Goal: Task Accomplishment & Management: Manage account settings

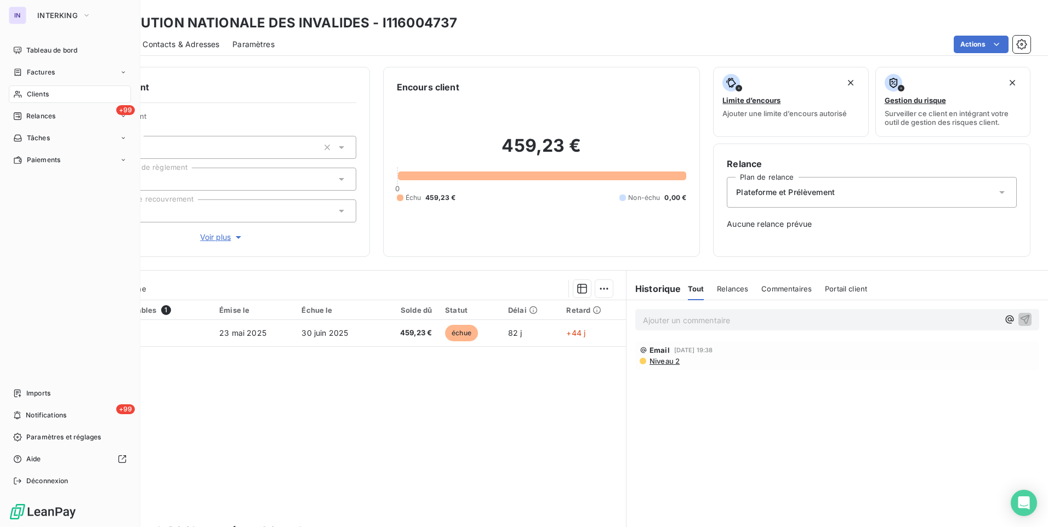
click at [34, 93] on span "Clients" at bounding box center [38, 94] width 22 height 10
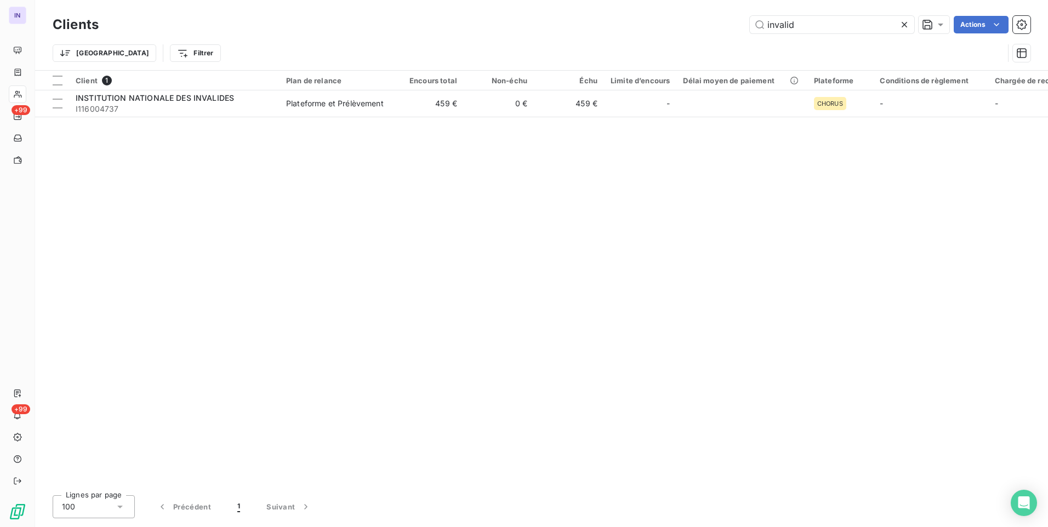
drag, startPoint x: 803, startPoint y: 24, endPoint x: 669, endPoint y: 28, distance: 134.3
click at [669, 28] on div "invalid Actions" at bounding box center [571, 25] width 918 height 18
type input "J"
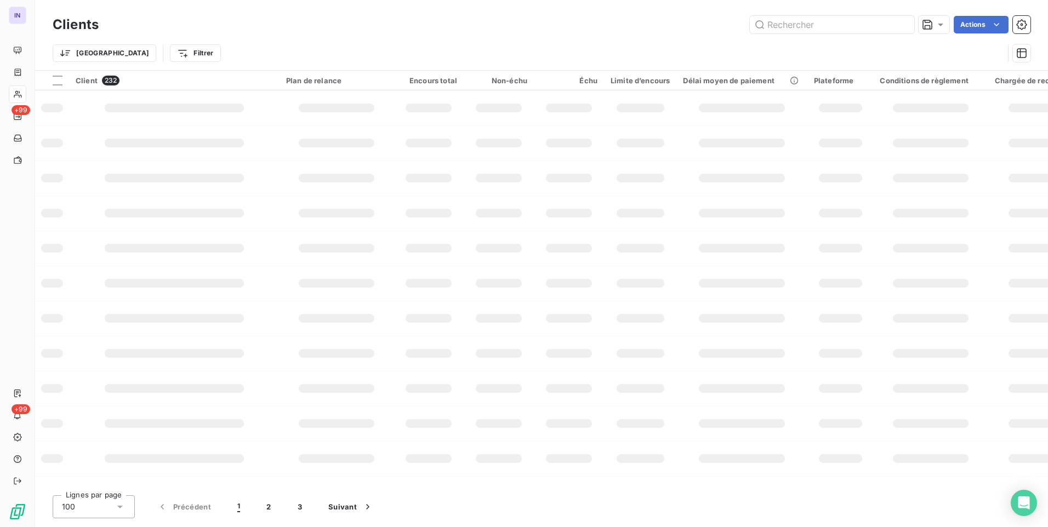
type input "K"
type input "E"
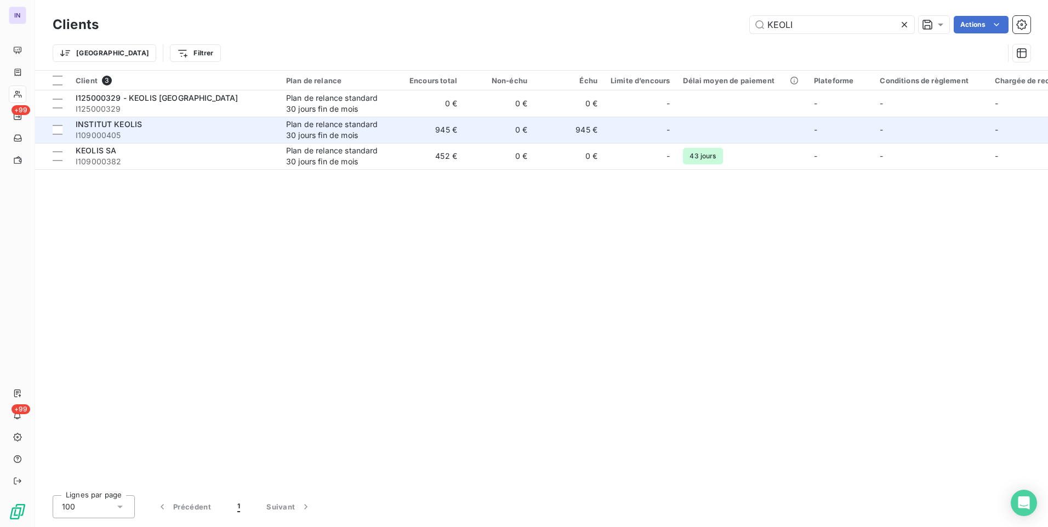
type input "KEOLI"
click at [226, 136] on span "I109000405" at bounding box center [174, 135] width 197 height 11
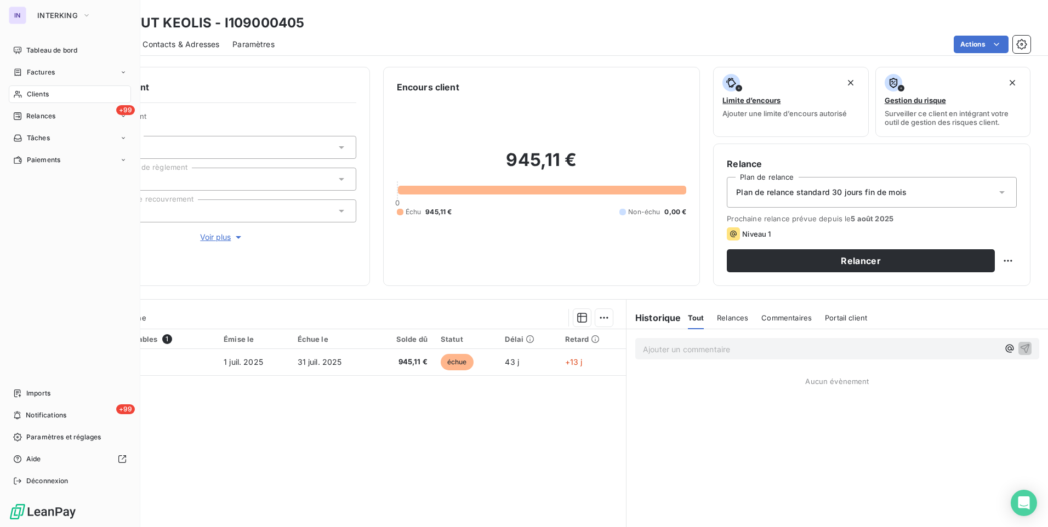
click at [38, 95] on span "Clients" at bounding box center [38, 94] width 22 height 10
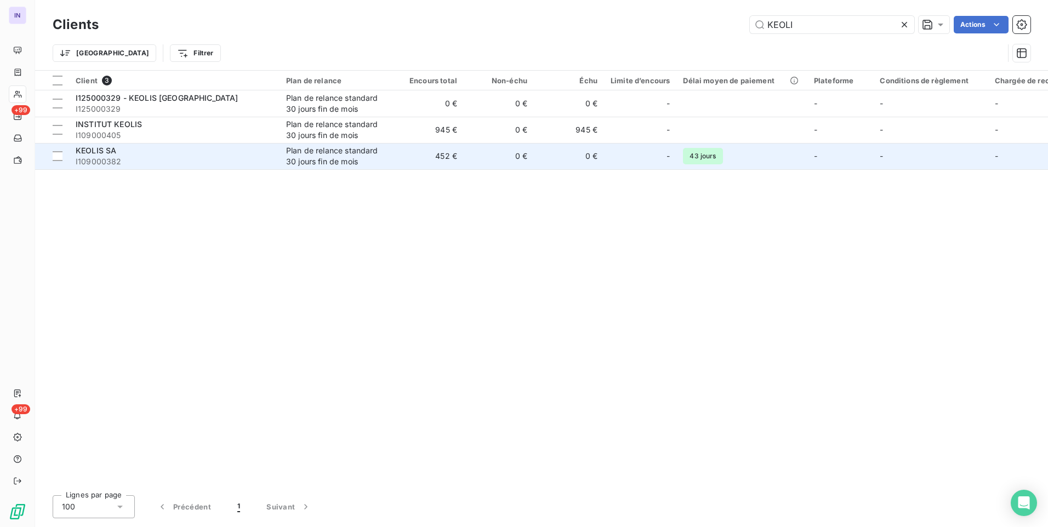
click at [220, 155] on div "KEOLIS SA" at bounding box center [174, 150] width 197 height 11
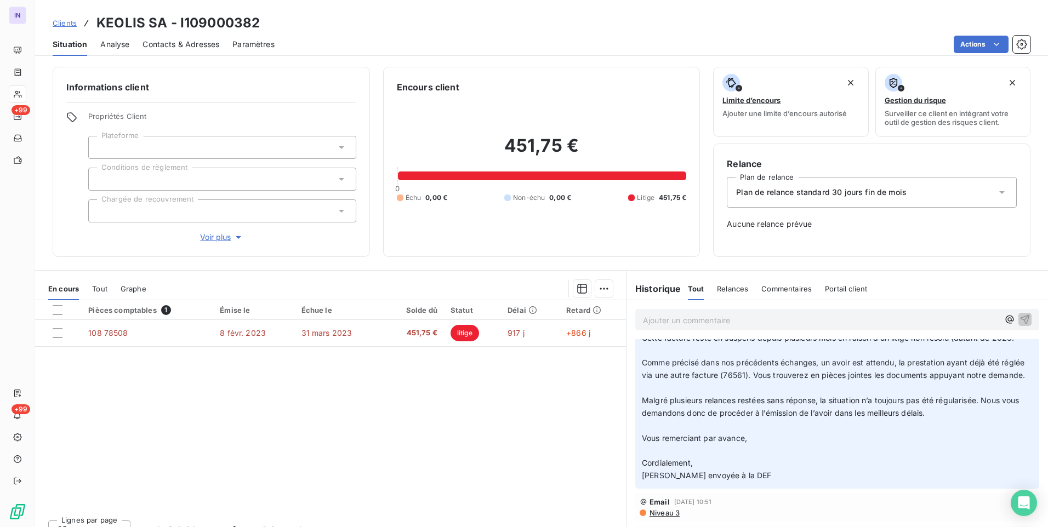
scroll to position [110, 0]
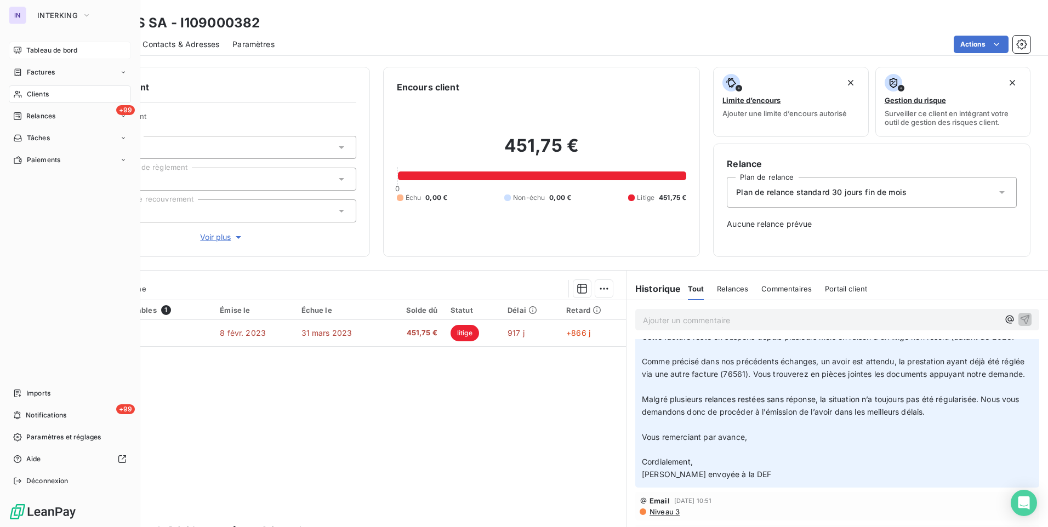
click at [40, 48] on span "Tableau de bord" at bounding box center [51, 50] width 51 height 10
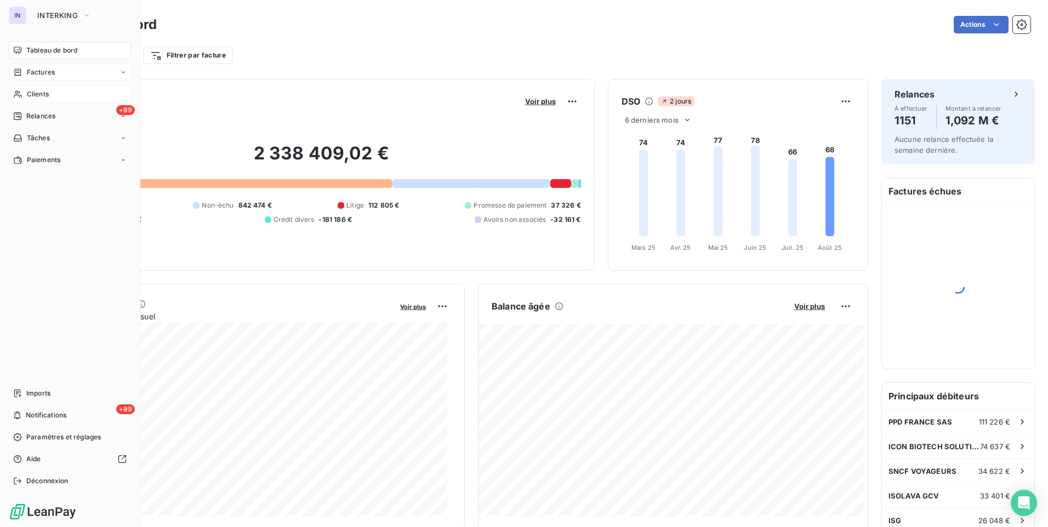
click at [38, 69] on span "Factures" at bounding box center [41, 72] width 28 height 10
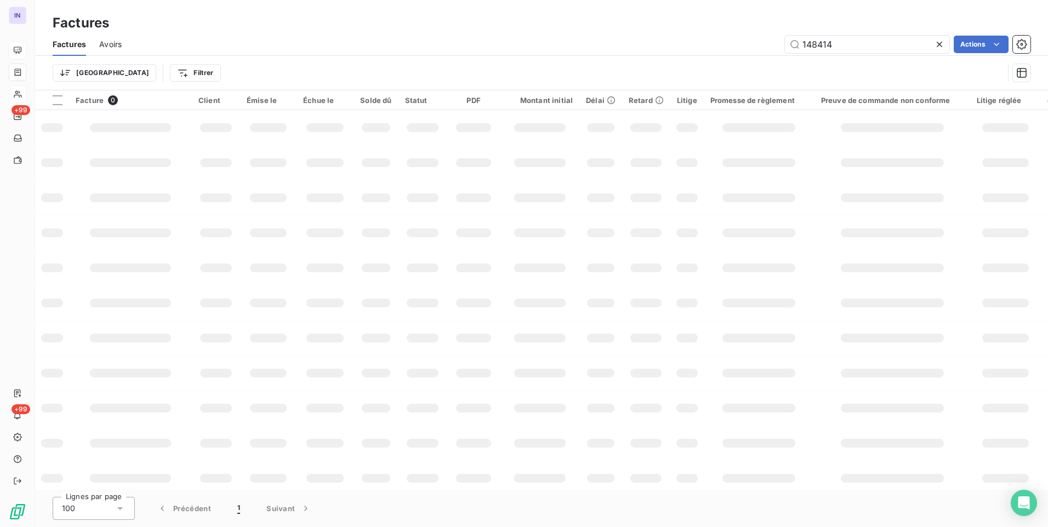
drag, startPoint x: 846, startPoint y: 42, endPoint x: 678, endPoint y: 24, distance: 168.7
click at [606, 41] on div "148414 Actions" at bounding box center [582, 45] width 895 height 18
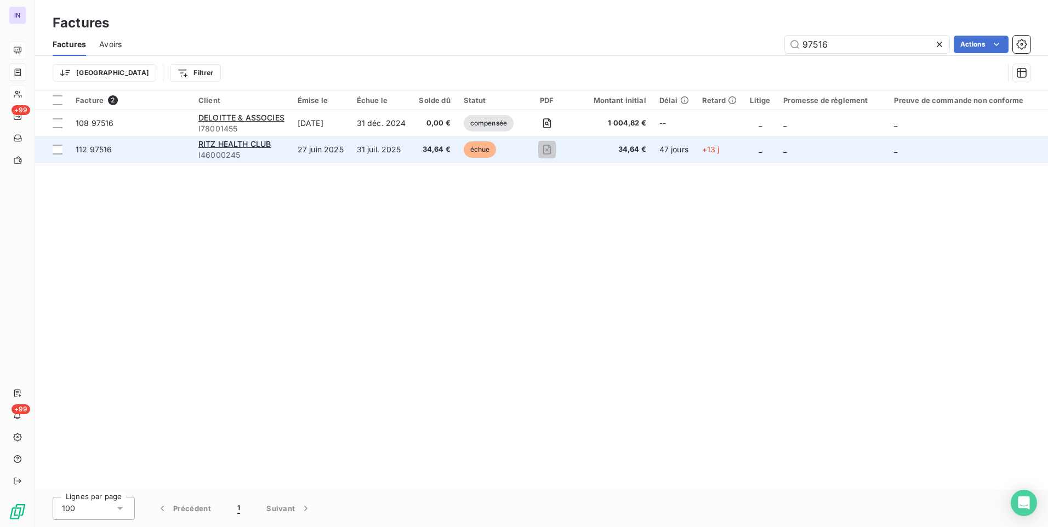
type input "97516"
click at [377, 152] on td "31 juil. 2025" at bounding box center [381, 149] width 62 height 26
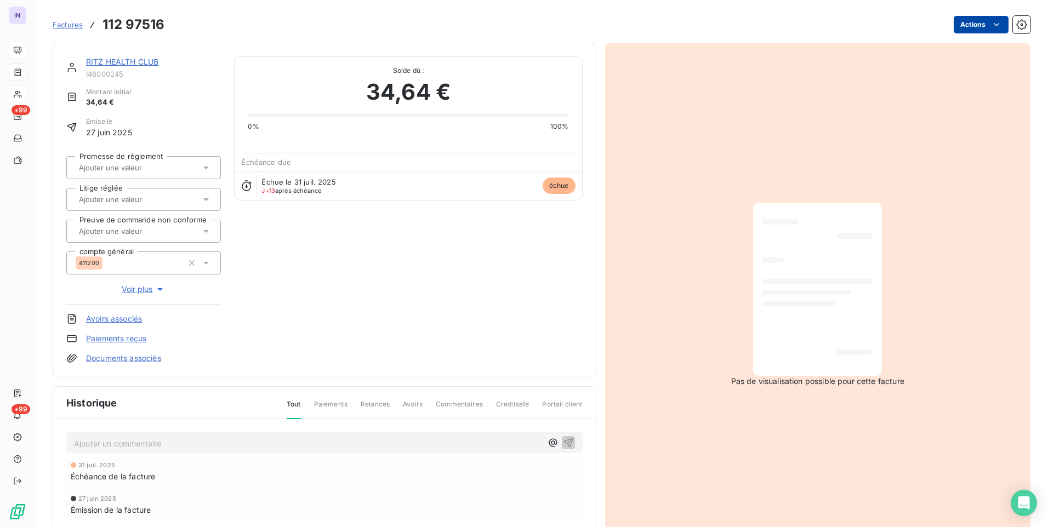
click at [973, 19] on html "IN +99 +99 Factures 112 97516 Actions RITZ HEALTH CLUB I46000245 Montant initia…" at bounding box center [524, 263] width 1048 height 527
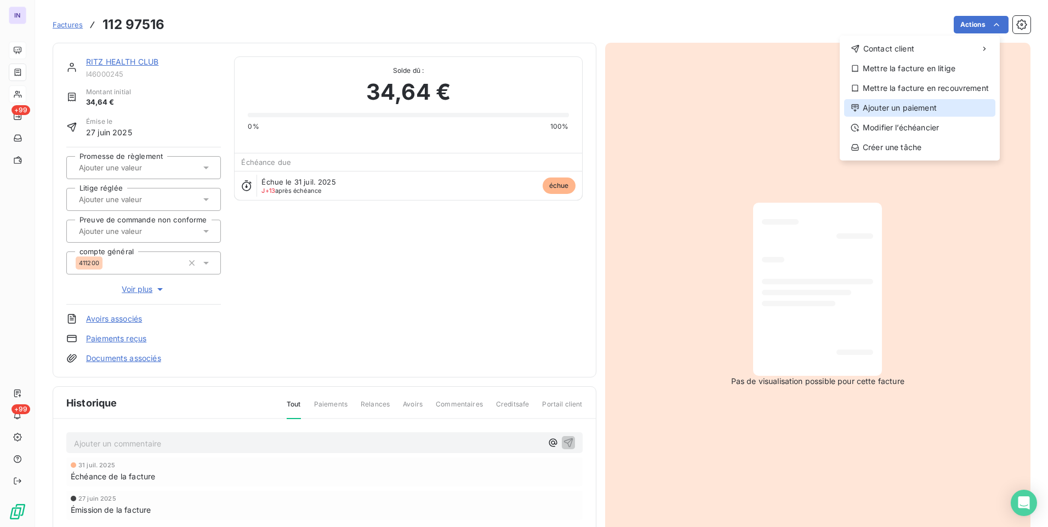
click at [907, 106] on div "Ajouter un paiement" at bounding box center [919, 108] width 151 height 18
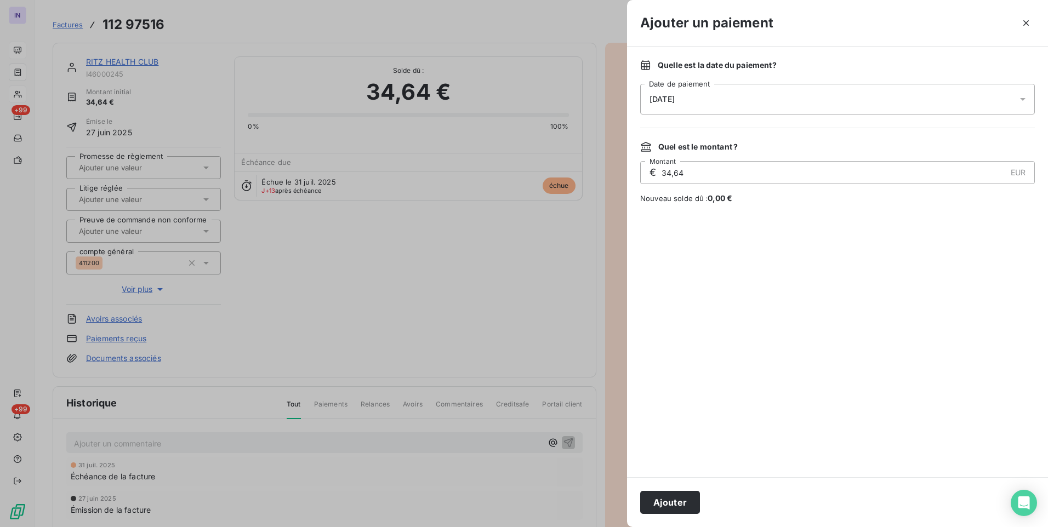
click at [787, 96] on div "[DATE]" at bounding box center [837, 99] width 395 height 31
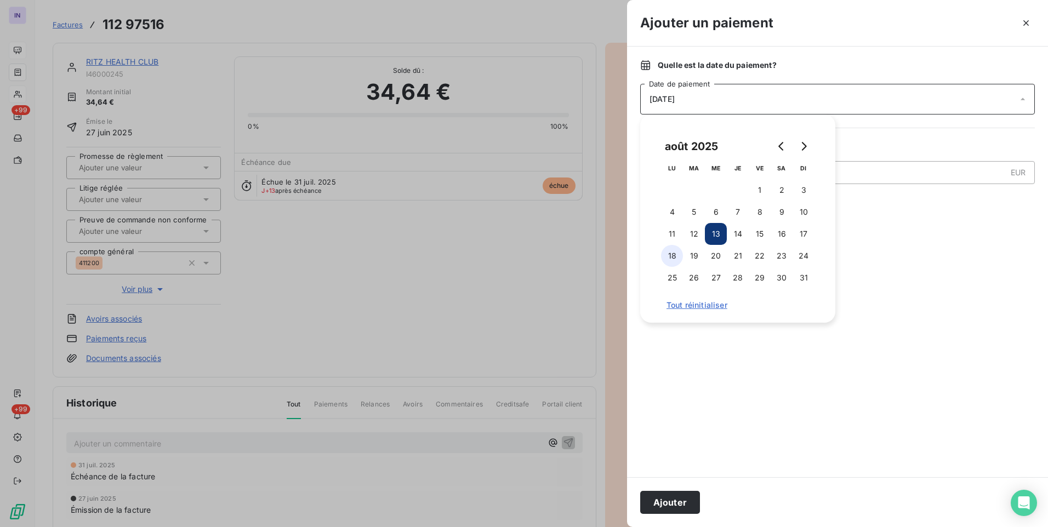
click at [675, 252] on button "18" at bounding box center [672, 256] width 22 height 22
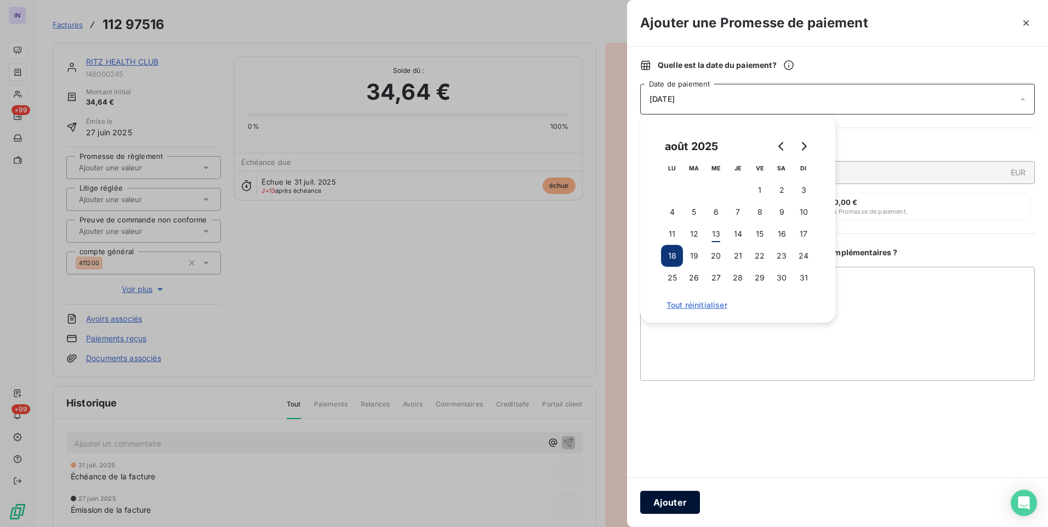
click at [674, 499] on button "Ajouter" at bounding box center [670, 502] width 60 height 23
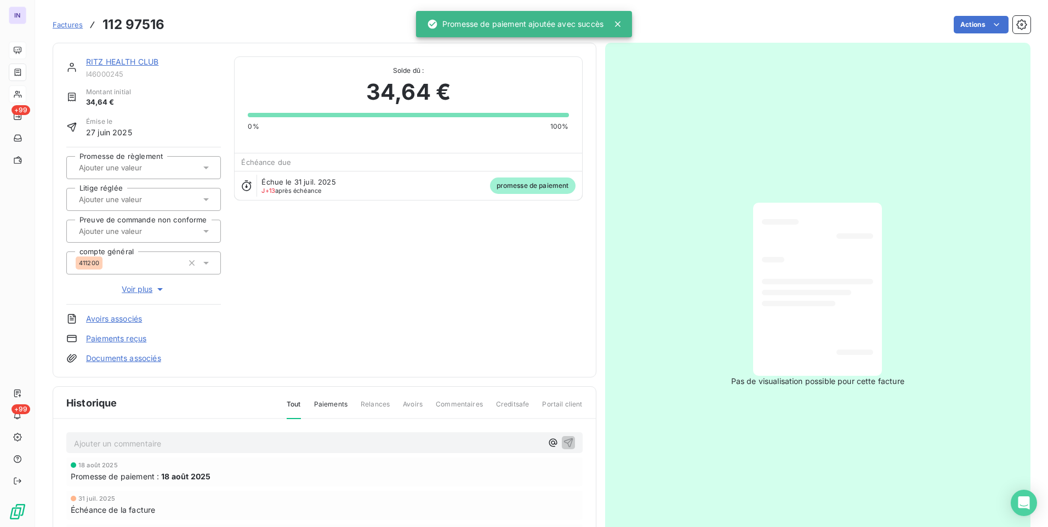
click at [150, 163] on input "text" at bounding box center [133, 168] width 110 height 10
click at [147, 193] on div "Oui" at bounding box center [150, 197] width 124 height 18
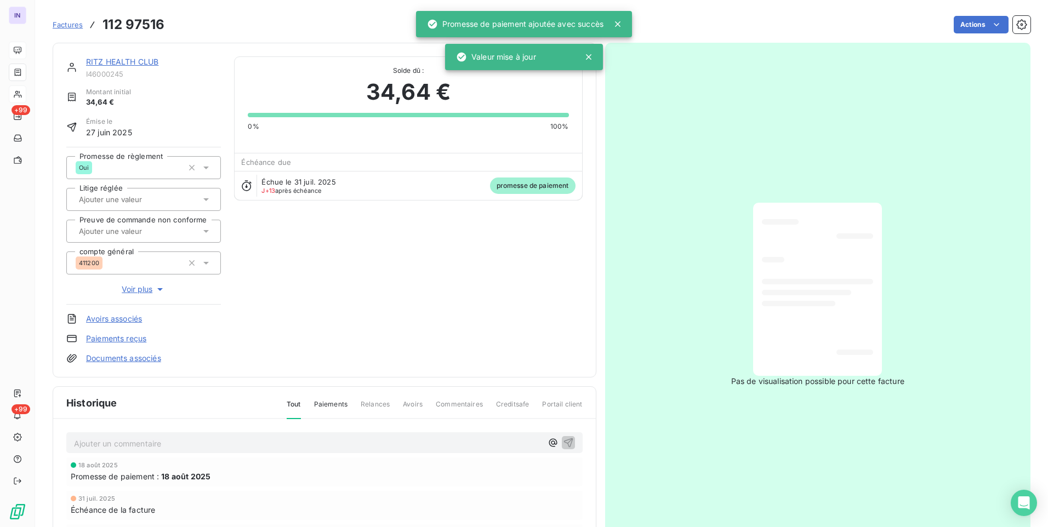
click at [132, 59] on link "RITZ HEALTH CLUB" at bounding box center [122, 61] width 72 height 9
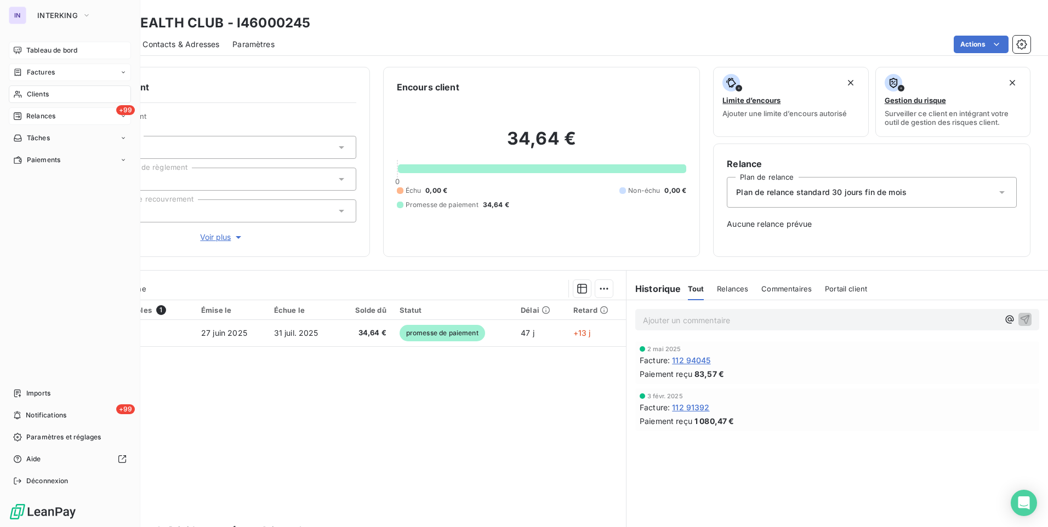
drag, startPoint x: 37, startPoint y: 95, endPoint x: 73, endPoint y: 107, distance: 38.1
click at [37, 95] on span "Clients" at bounding box center [38, 94] width 22 height 10
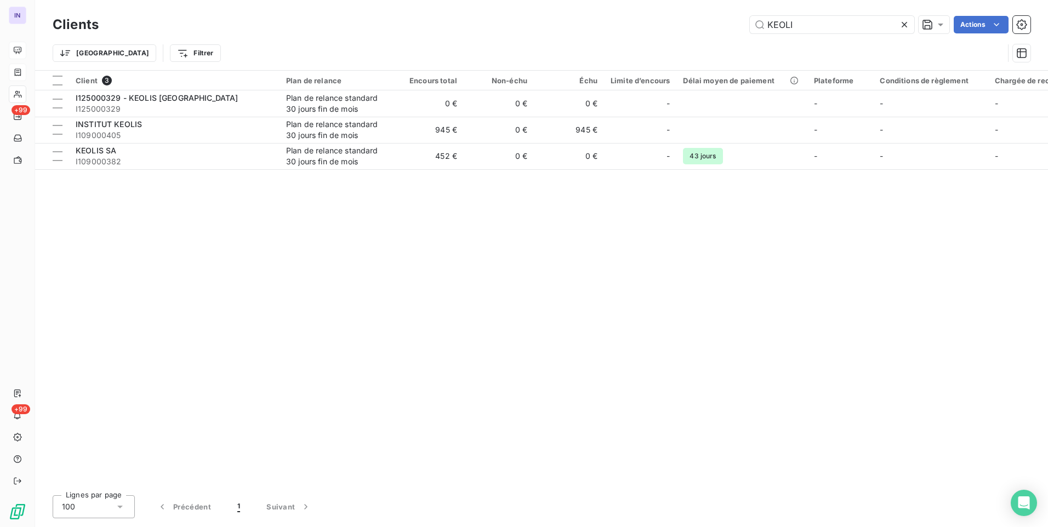
drag, startPoint x: 810, startPoint y: 27, endPoint x: 629, endPoint y: 18, distance: 181.6
click at [630, 18] on div "KEOLI Actions" at bounding box center [571, 25] width 918 height 18
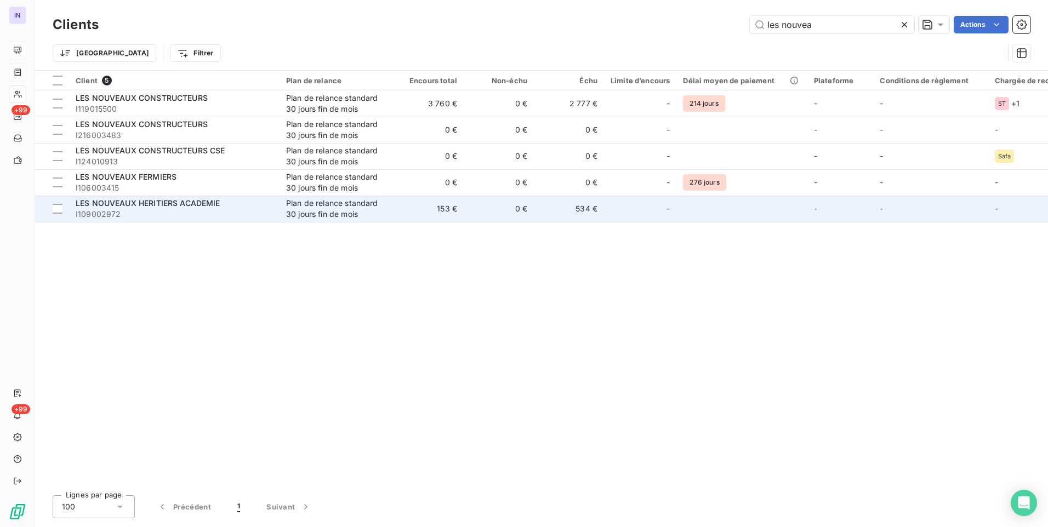
type input "les nouvea"
click at [247, 213] on span "I109002972" at bounding box center [174, 214] width 197 height 11
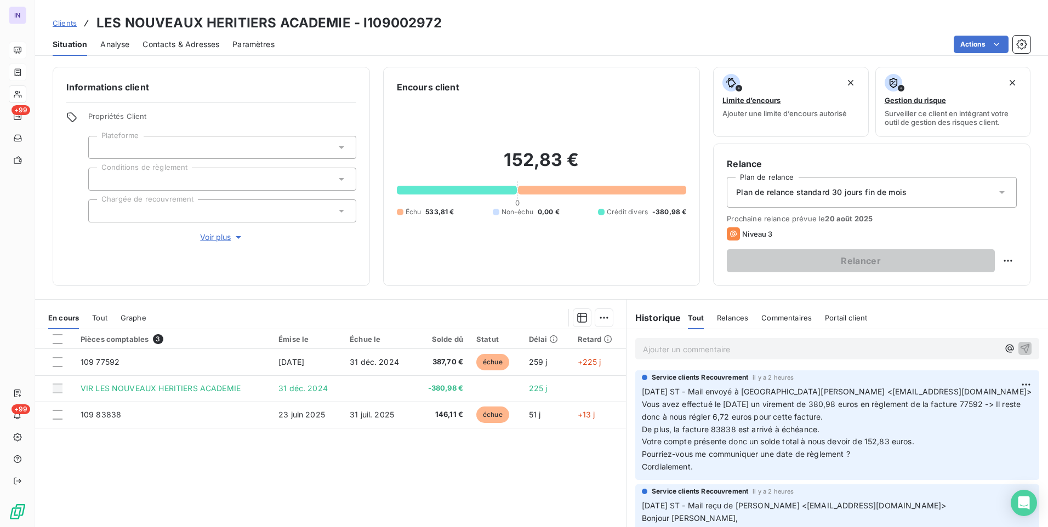
click at [686, 351] on p "Ajouter un commentaire ﻿" at bounding box center [821, 349] width 356 height 14
click at [776, 349] on p "[DATE] ST - Mail reçu de" at bounding box center [821, 348] width 356 height 13
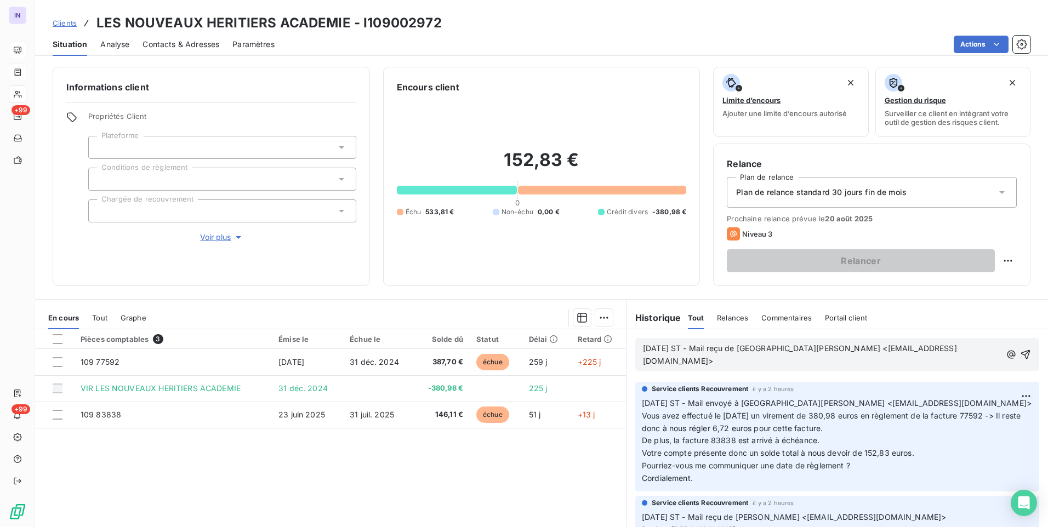
click at [710, 369] on div "[DATE] ST - Mail reçu de [GEOGRAPHIC_DATA][PERSON_NAME] <[EMAIL_ADDRESS][DOMAIN…" at bounding box center [837, 354] width 404 height 33
click at [710, 363] on p "[DATE] ST - Mail reçu de [GEOGRAPHIC_DATA][PERSON_NAME] <[EMAIL_ADDRESS][DOMAIN…" at bounding box center [821, 354] width 357 height 25
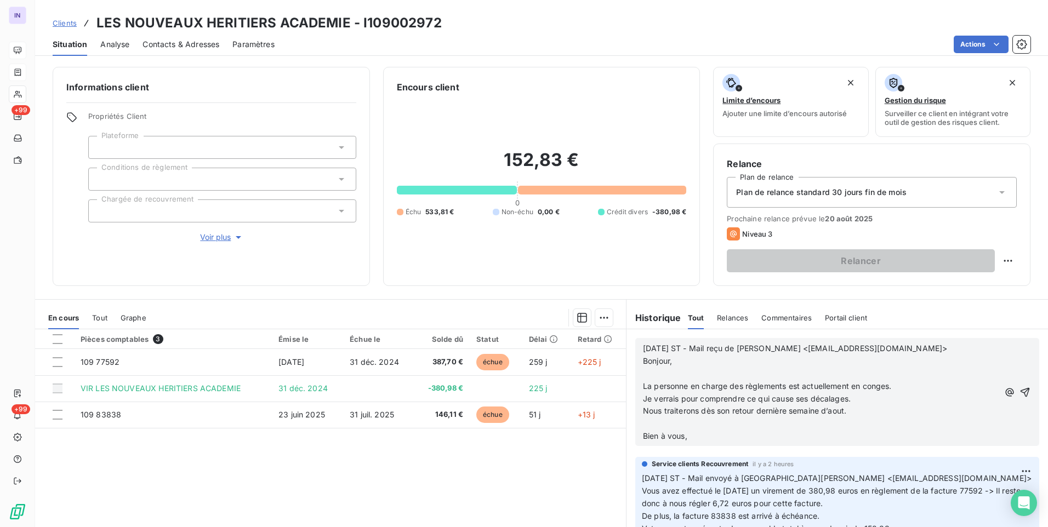
click at [643, 424] on p "﻿" at bounding box center [821, 424] width 356 height 13
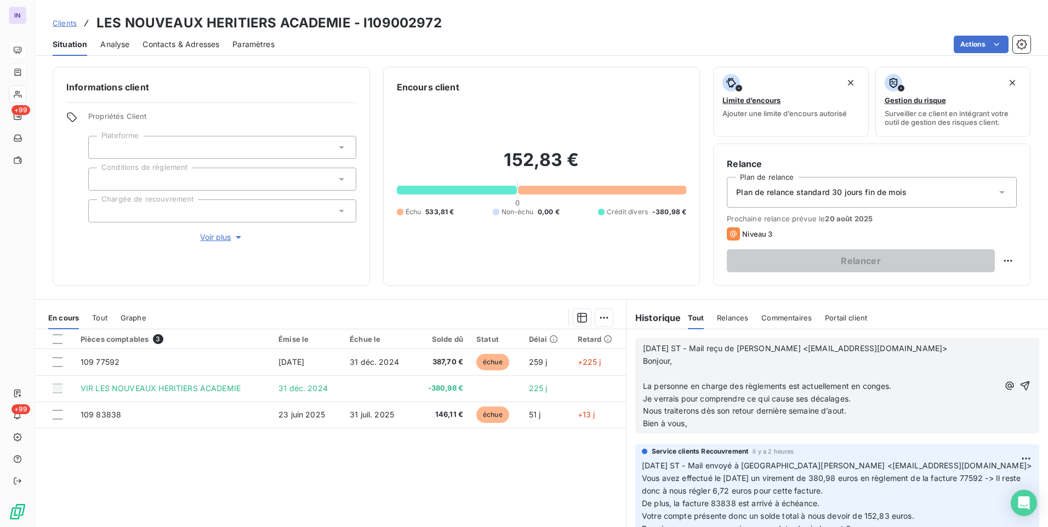
click at [647, 372] on p "﻿" at bounding box center [821, 374] width 356 height 13
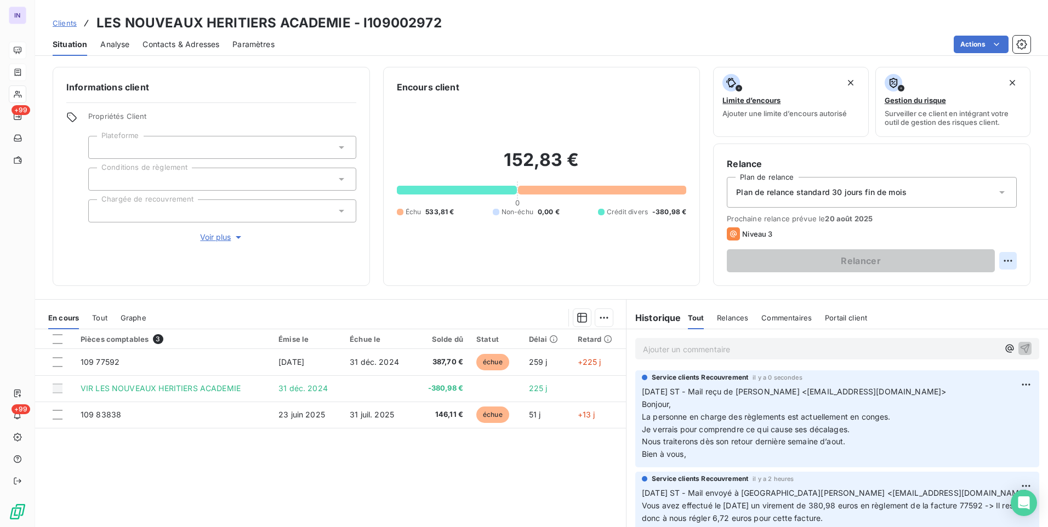
click at [1002, 265] on html "IN +99 +99 Clients LES NOUVEAUX HERITIERS ACADEMIE - I109002972 Situation Analy…" at bounding box center [524, 263] width 1048 height 527
drag, startPoint x: 994, startPoint y: 288, endPoint x: 979, endPoint y: 290, distance: 15.0
click at [993, 288] on div "Replanifier cette action" at bounding box center [954, 285] width 98 height 18
select select "7"
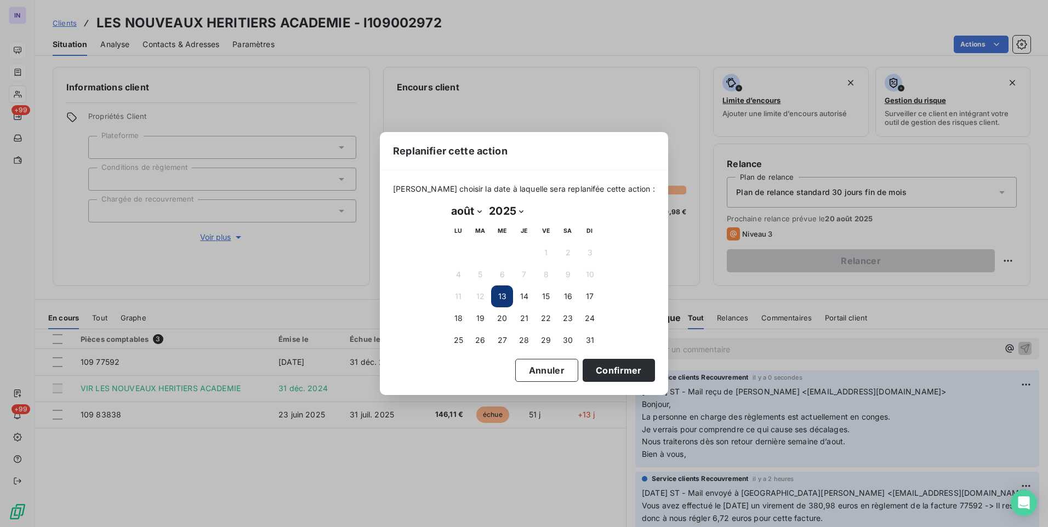
drag, startPoint x: 589, startPoint y: 342, endPoint x: 586, endPoint y: 353, distance: 11.3
click at [590, 342] on button "31" at bounding box center [590, 340] width 22 height 22
click at [592, 373] on button "Confirmer" at bounding box center [618, 370] width 72 height 23
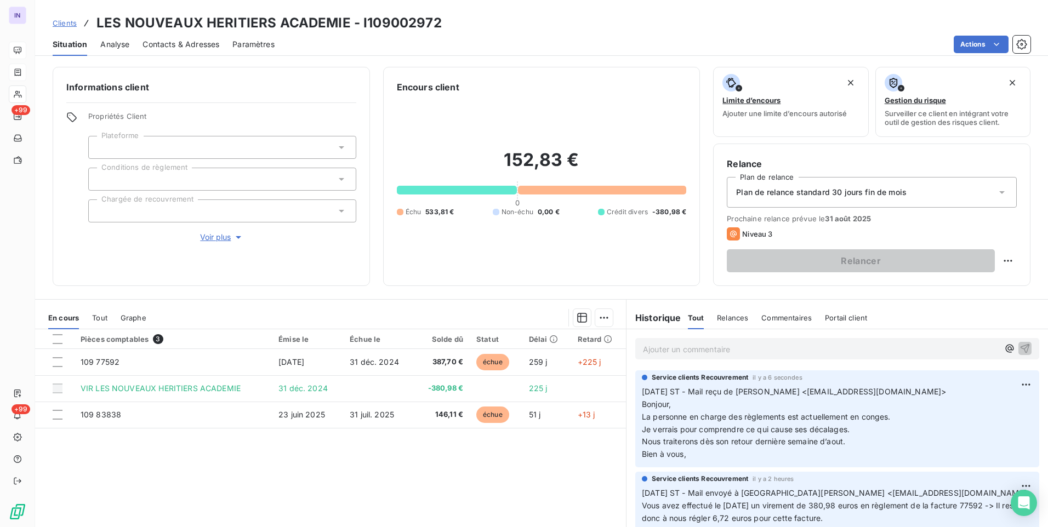
click at [164, 44] on span "Contacts & Adresses" at bounding box center [180, 44] width 77 height 11
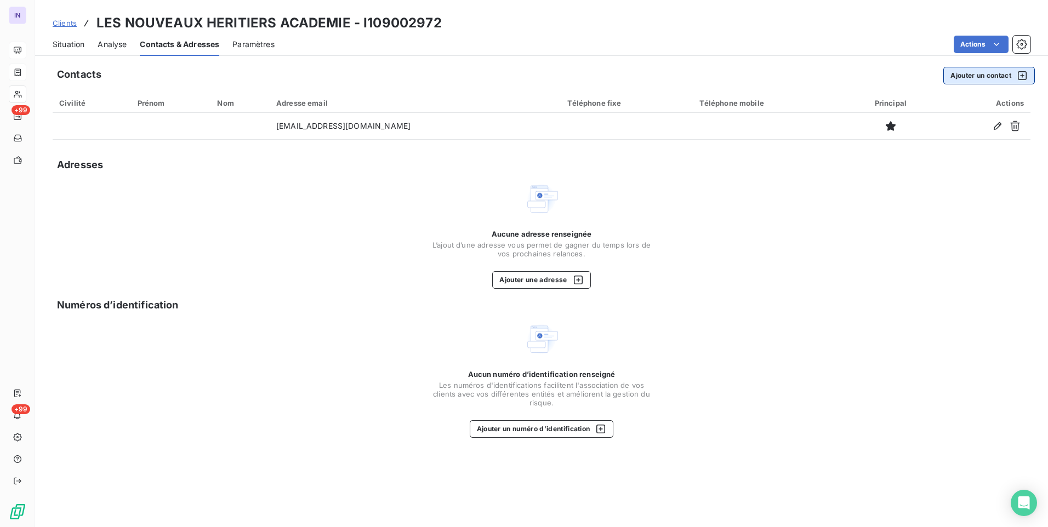
click at [974, 72] on button "Ajouter un contact" at bounding box center [989, 76] width 92 height 18
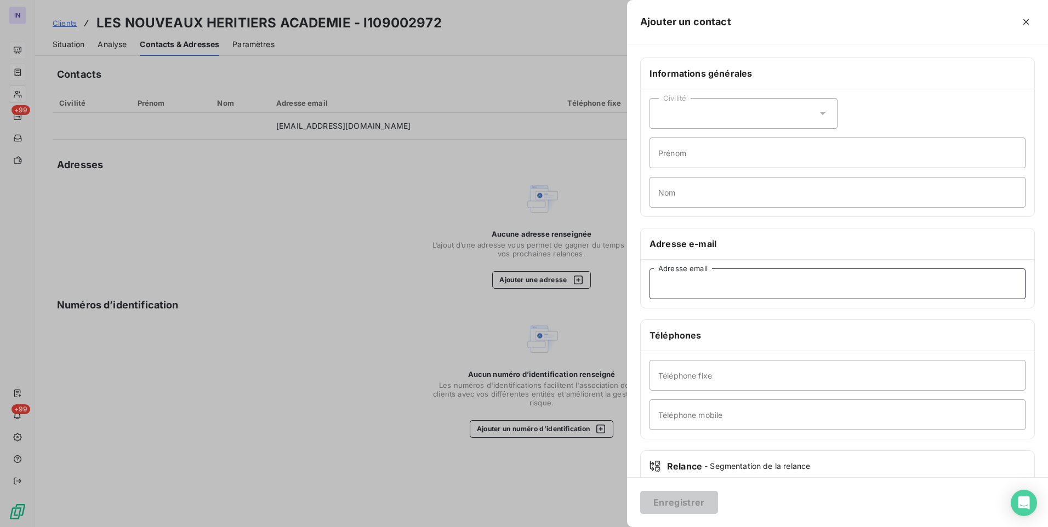
click at [703, 284] on input "Adresse email" at bounding box center [837, 284] width 376 height 31
paste input "[EMAIL_ADDRESS][DOMAIN_NAME]"
type input "[EMAIL_ADDRESS][DOMAIN_NAME]"
click at [689, 505] on button "Enregistrer" at bounding box center [679, 502] width 78 height 23
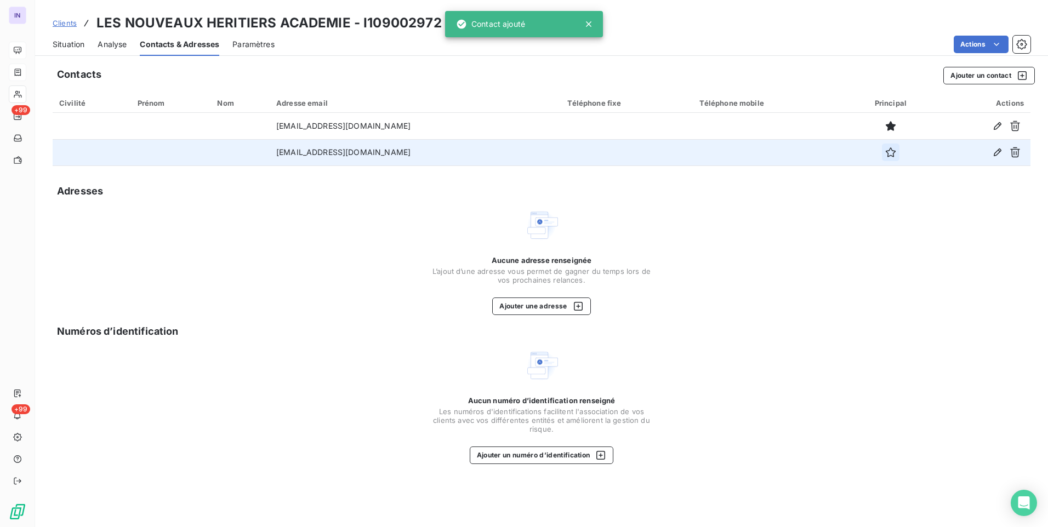
click at [886, 155] on icon "button" at bounding box center [891, 152] width 10 height 10
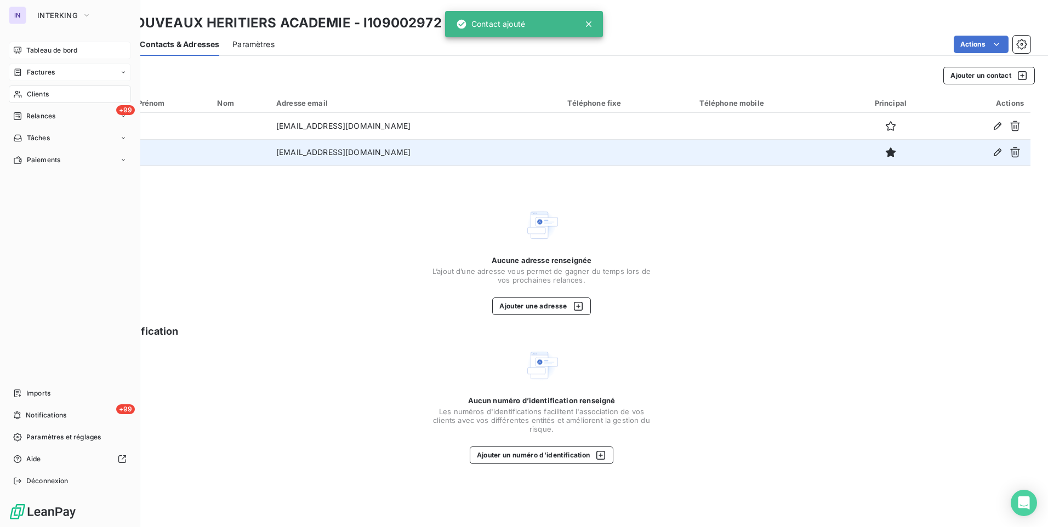
click at [35, 90] on span "Clients" at bounding box center [38, 94] width 22 height 10
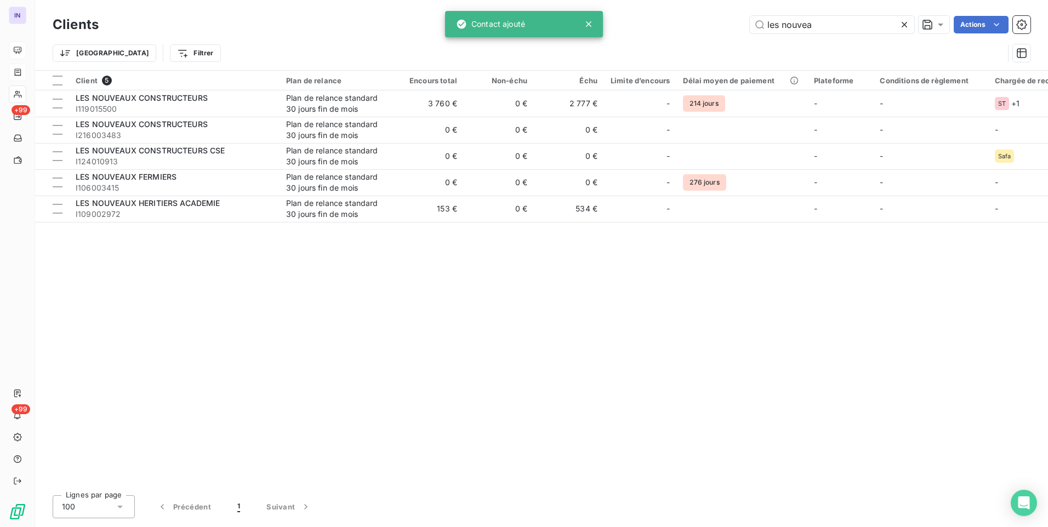
drag, startPoint x: 836, startPoint y: 21, endPoint x: 659, endPoint y: 15, distance: 177.1
click at [659, 15] on div "Clients les nouvea Actions" at bounding box center [542, 24] width 978 height 23
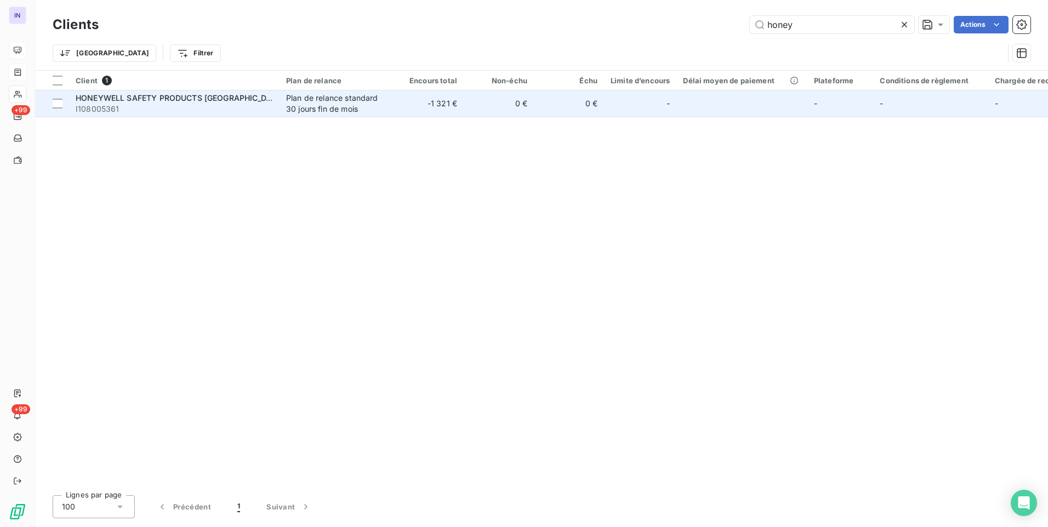
type input "honey"
click at [318, 105] on div "Plan de relance standard 30 jours fin de mois" at bounding box center [336, 104] width 101 height 22
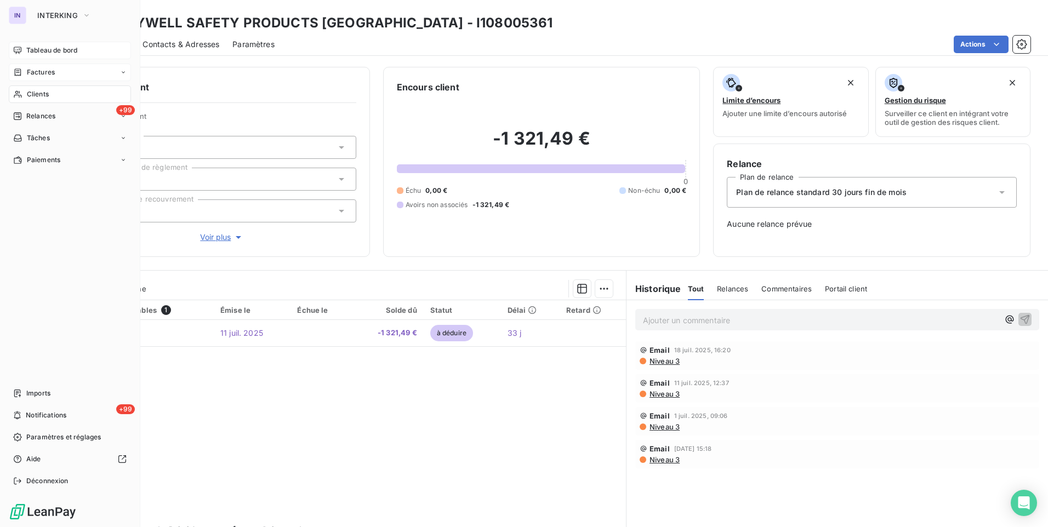
click at [32, 89] on span "Clients" at bounding box center [38, 94] width 22 height 10
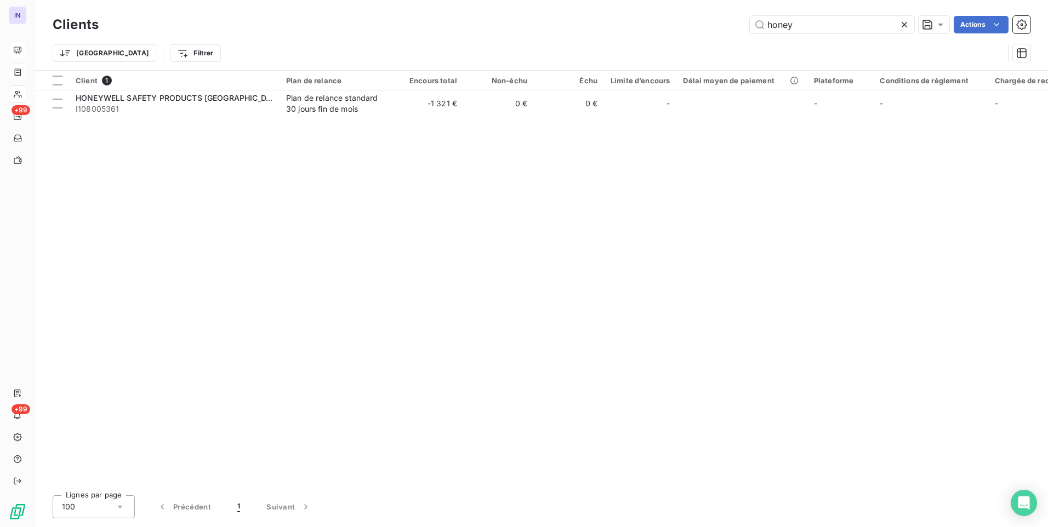
drag, startPoint x: 735, startPoint y: 31, endPoint x: 711, endPoint y: 31, distance: 24.1
click at [711, 31] on div "honey Actions" at bounding box center [571, 25] width 918 height 18
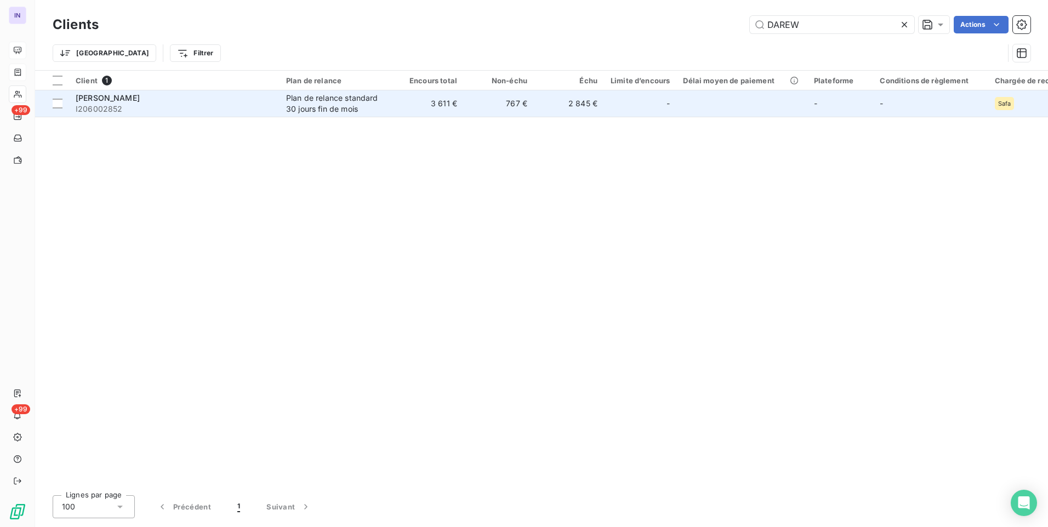
type input "DAREW"
click at [222, 106] on span "I206002852" at bounding box center [174, 109] width 197 height 11
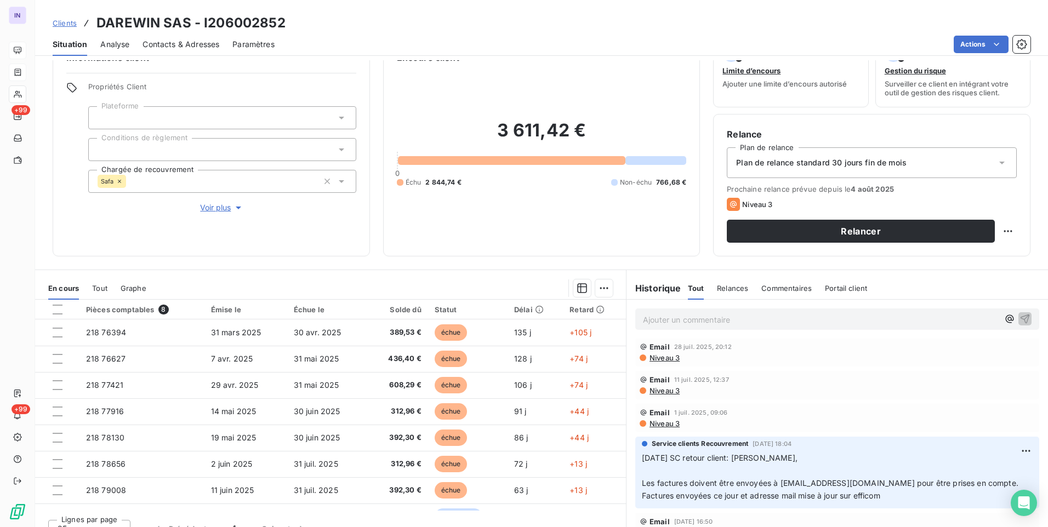
scroll to position [46, 0]
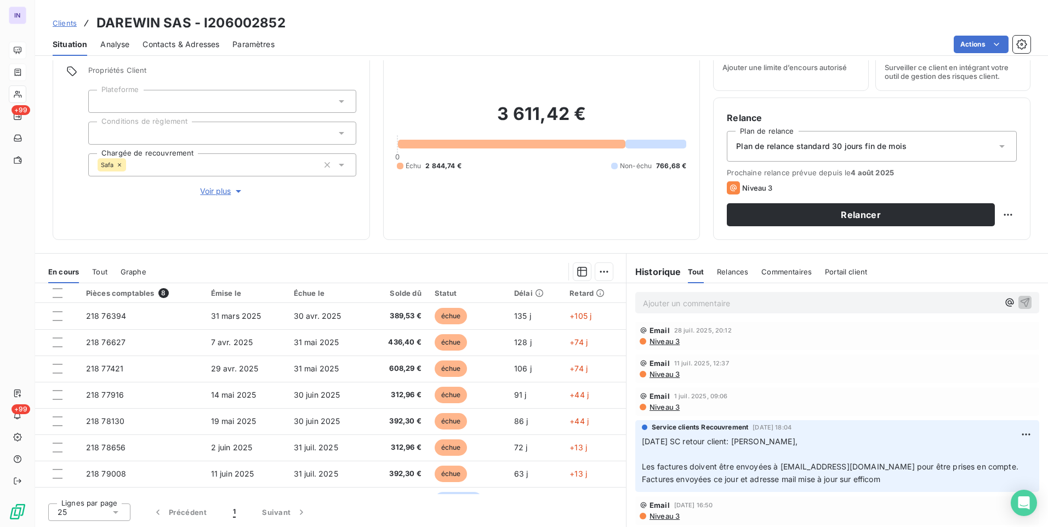
click at [672, 298] on p "Ajouter un commentaire ﻿" at bounding box center [821, 303] width 356 height 14
click at [769, 301] on p "[DATE] ST - Mail reçu de" at bounding box center [821, 302] width 356 height 13
click at [649, 309] on p "[DATE] ST - Mail reçu de [PERSON_NAME] <[EMAIL_ADDRESS][DOMAIN_NAME]>" at bounding box center [821, 302] width 356 height 13
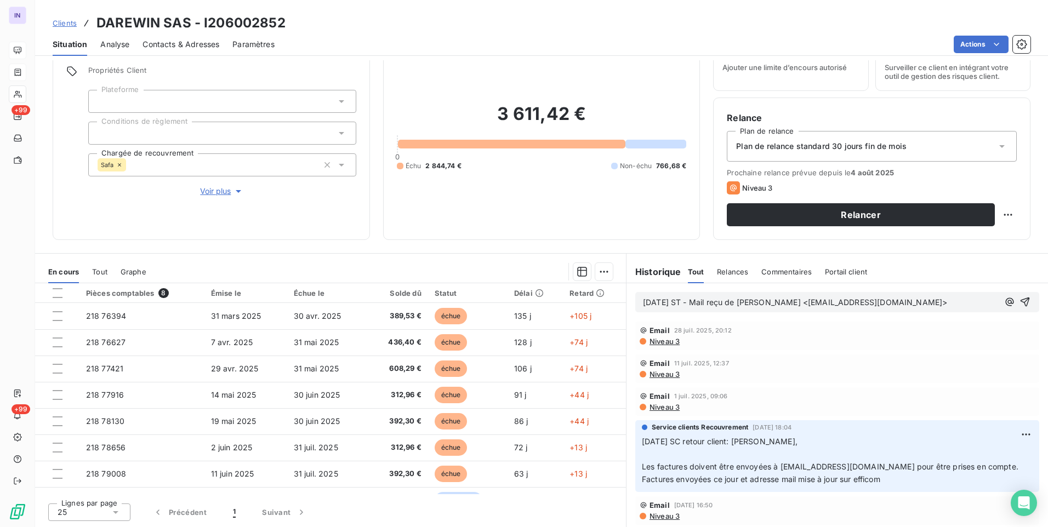
scroll to position [115, 0]
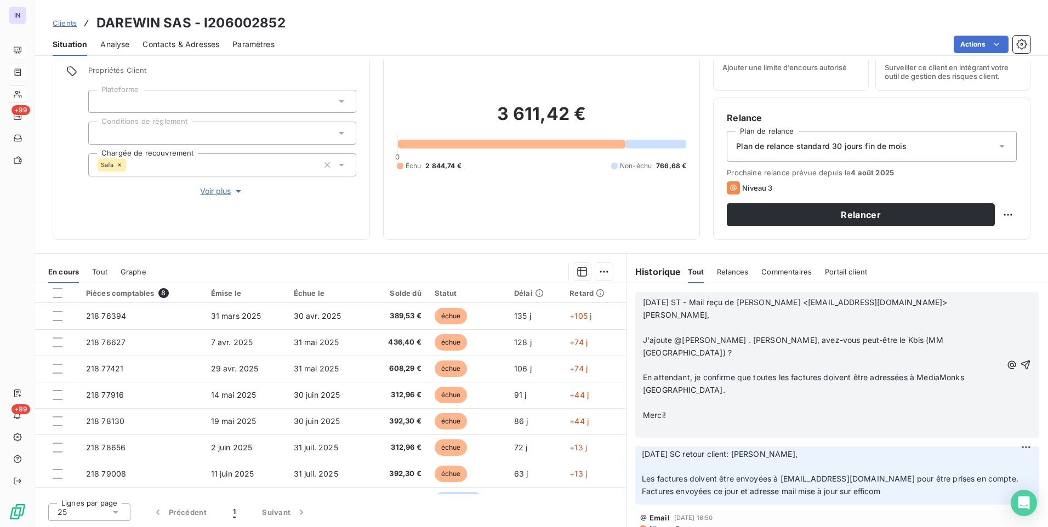
click at [652, 332] on p "﻿" at bounding box center [822, 328] width 359 height 13
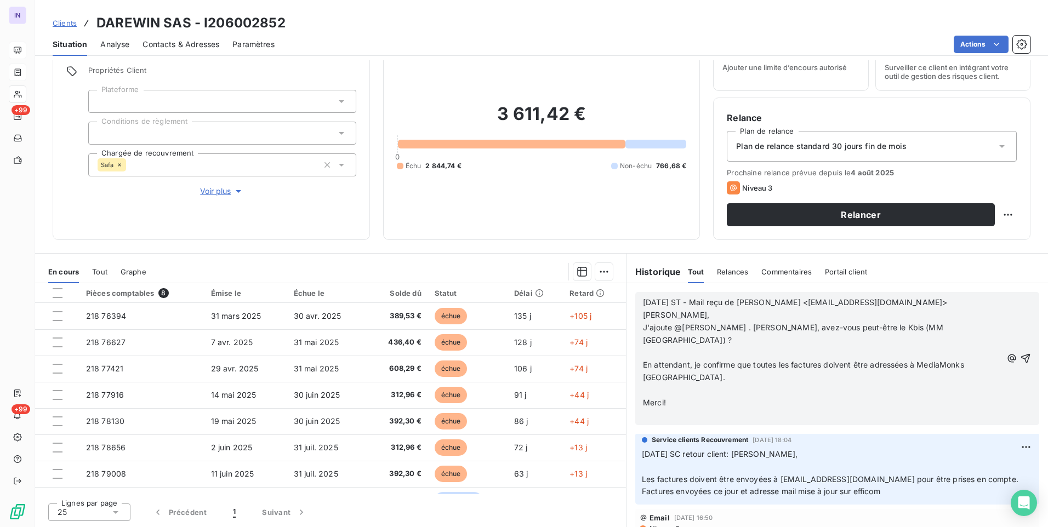
click at [650, 347] on p "﻿" at bounding box center [822, 353] width 359 height 13
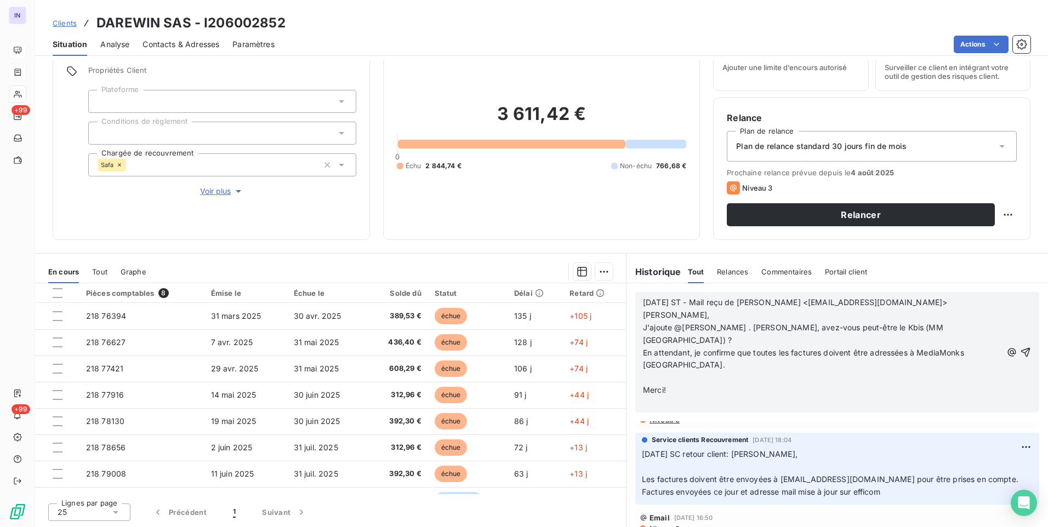
click at [648, 372] on p "﻿" at bounding box center [822, 378] width 359 height 13
click at [647, 384] on p "﻿" at bounding box center [822, 390] width 359 height 13
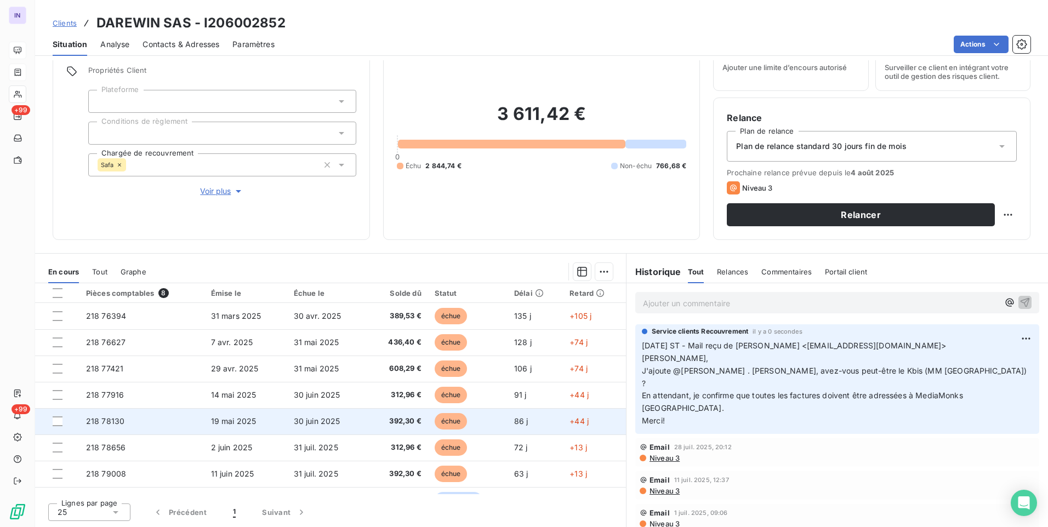
scroll to position [0, 0]
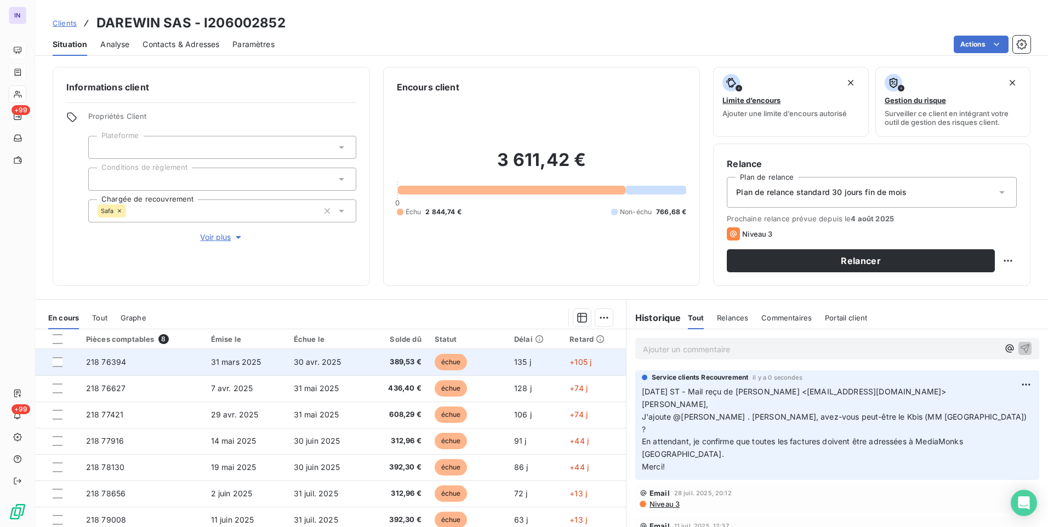
click at [160, 364] on td "218 76394" at bounding box center [141, 362] width 125 height 26
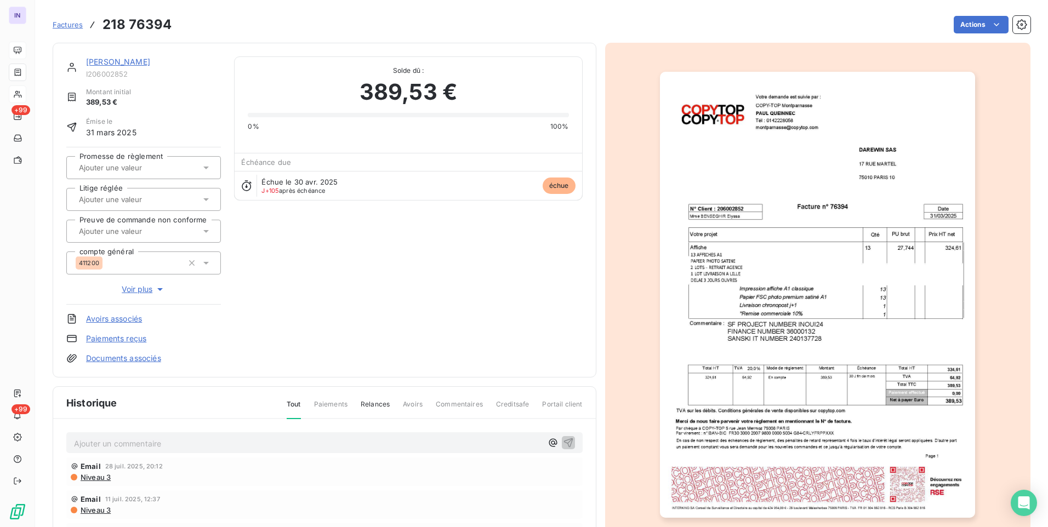
click at [119, 66] on div "[PERSON_NAME]" at bounding box center [153, 61] width 135 height 11
click at [129, 61] on link "[PERSON_NAME]" at bounding box center [118, 61] width 64 height 9
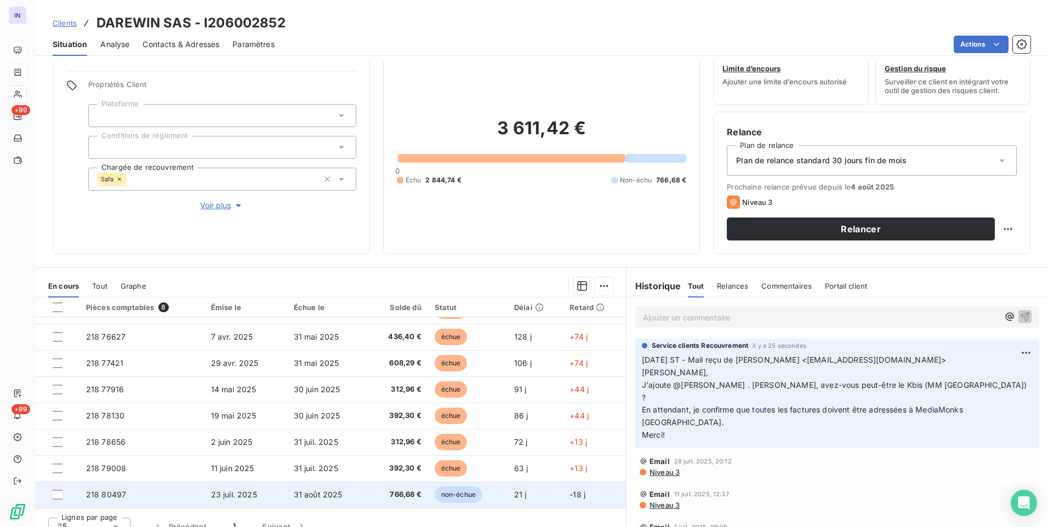
scroll to position [46, 0]
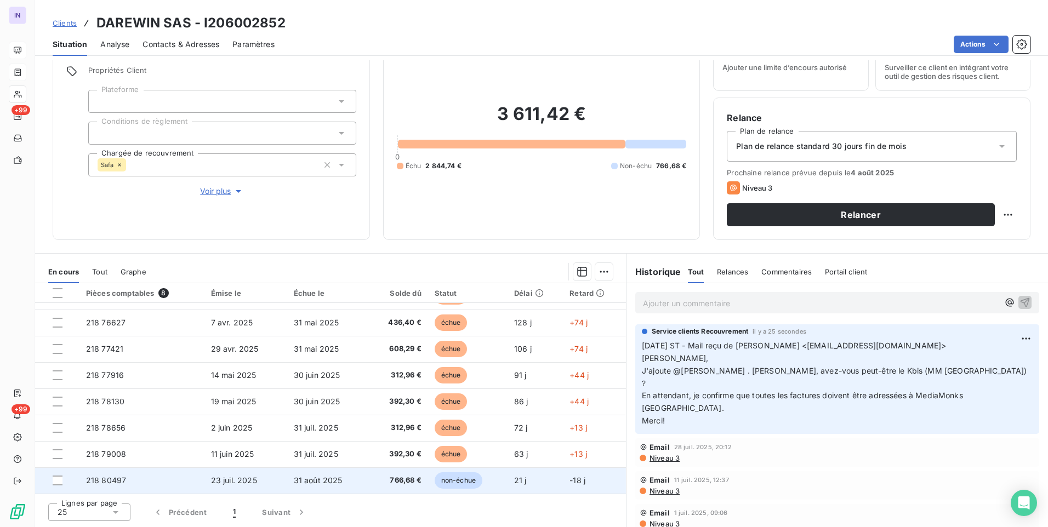
click at [335, 485] on td "31 août 2025" at bounding box center [327, 480] width 81 height 26
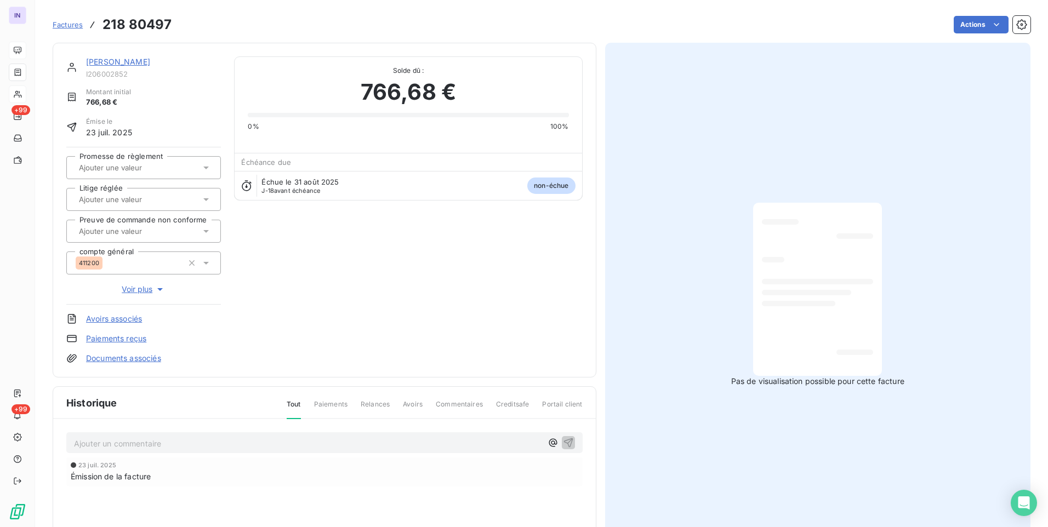
click at [127, 59] on link "[PERSON_NAME]" at bounding box center [118, 61] width 64 height 9
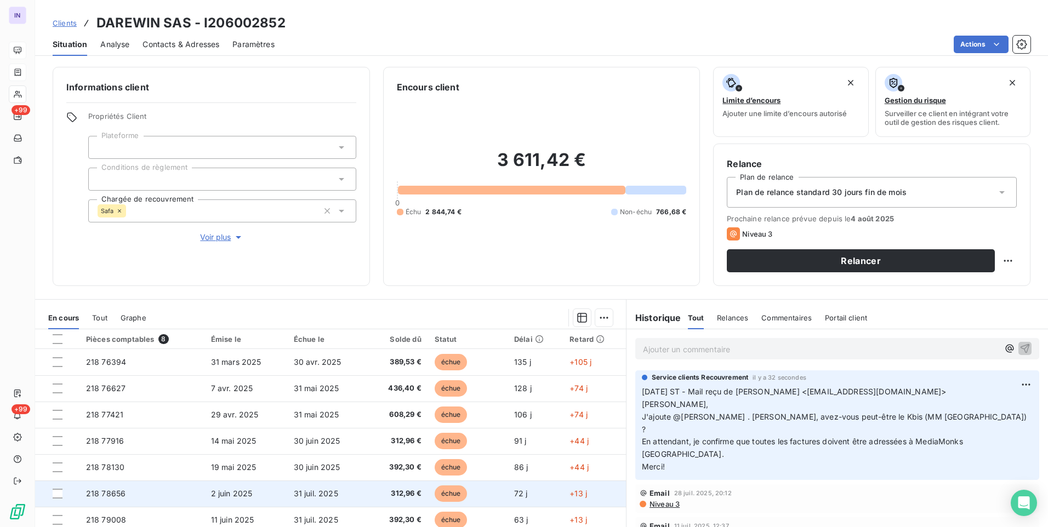
click at [230, 496] on span "2 juin 2025" at bounding box center [232, 493] width 42 height 9
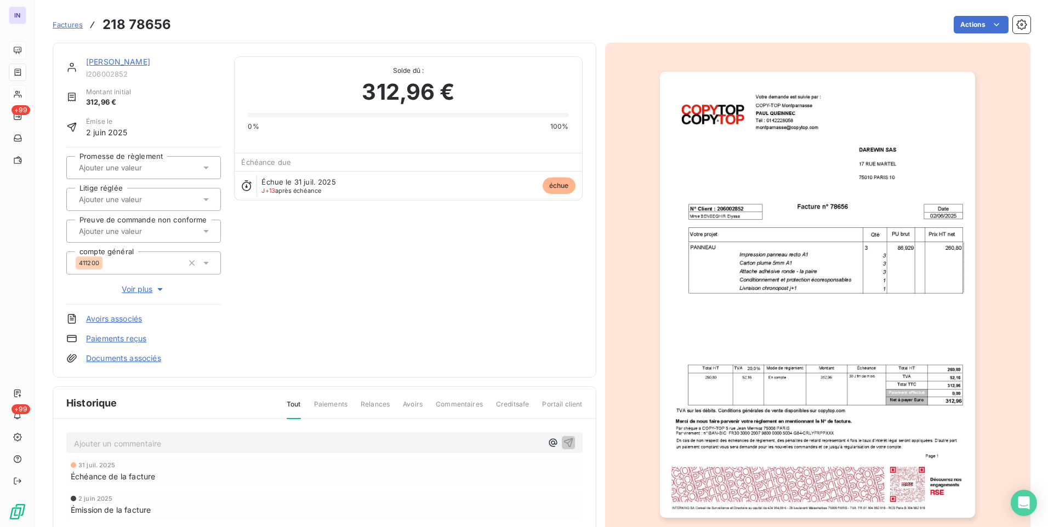
click at [121, 356] on link "Documents associés" at bounding box center [123, 358] width 75 height 11
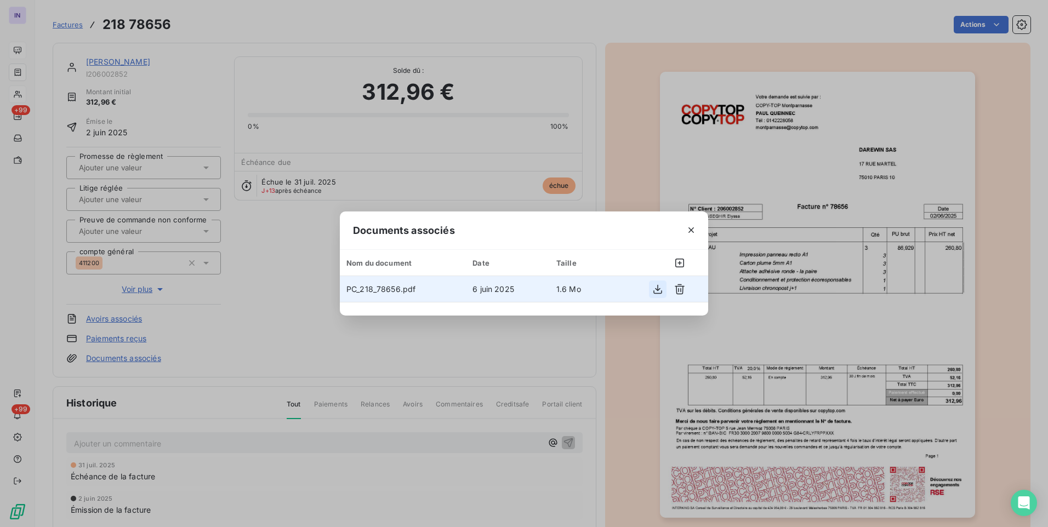
click at [654, 287] on icon "button" at bounding box center [657, 289] width 11 height 11
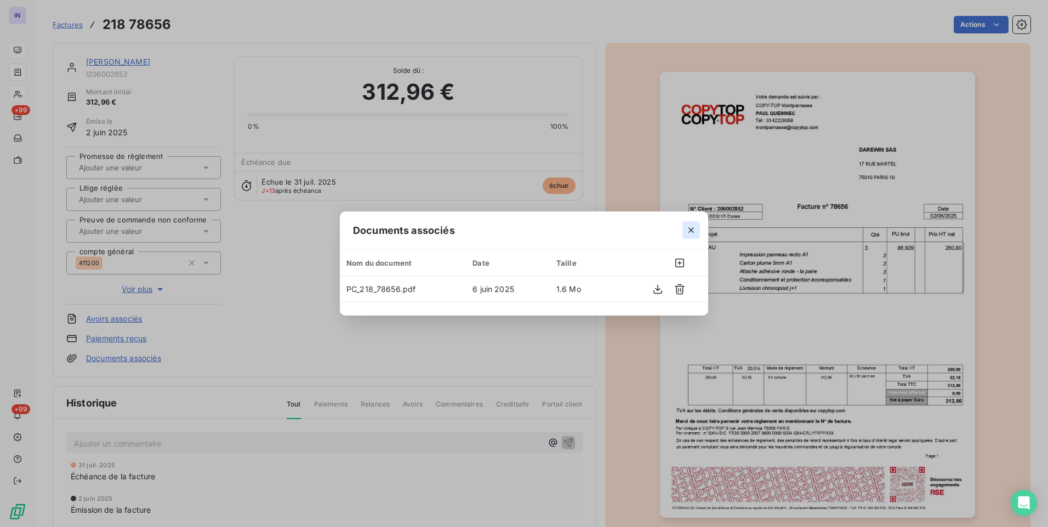
click at [694, 230] on icon "button" at bounding box center [691, 230] width 11 height 11
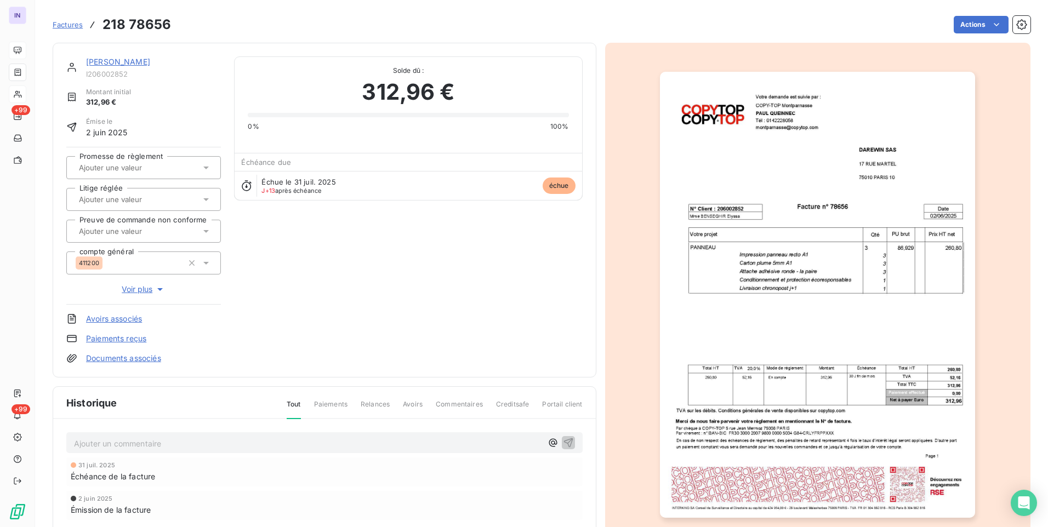
click at [118, 64] on link "[PERSON_NAME]" at bounding box center [118, 61] width 64 height 9
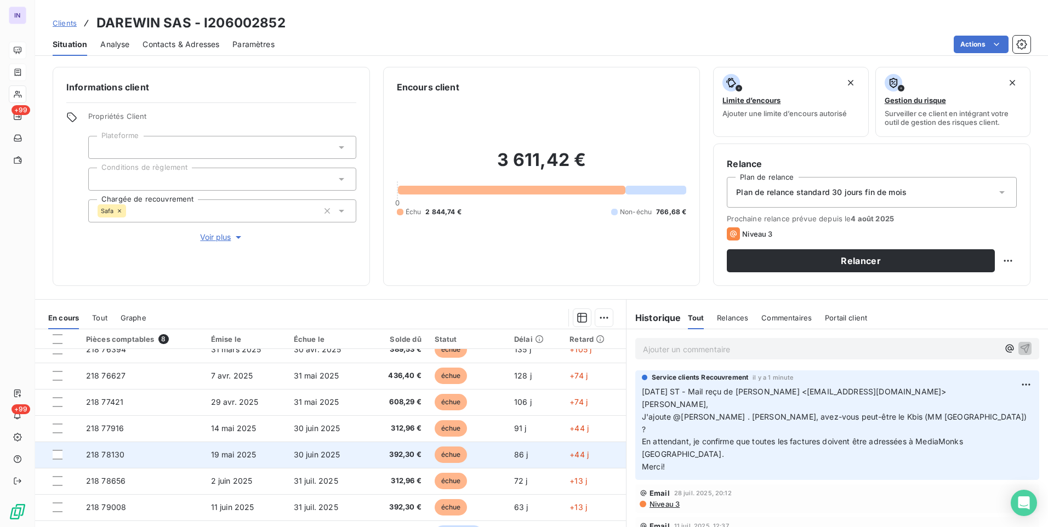
scroll to position [20, 0]
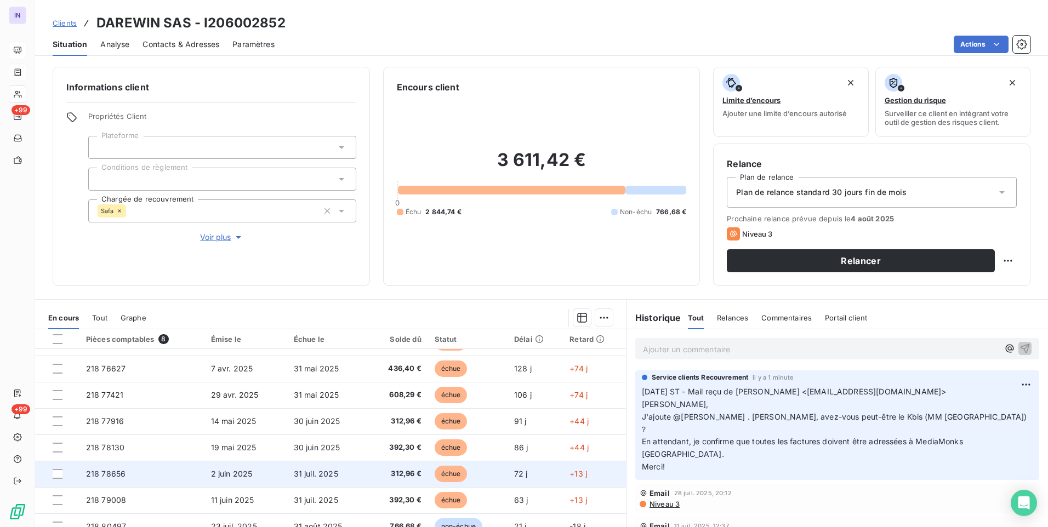
click at [255, 475] on td "2 juin 2025" at bounding box center [245, 474] width 83 height 26
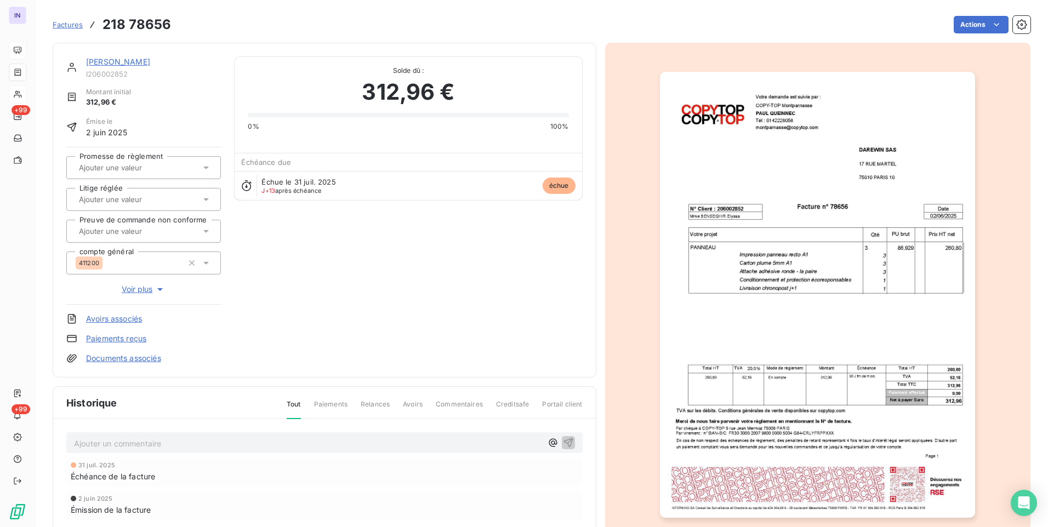
click at [127, 358] on link "Documents associés" at bounding box center [123, 358] width 75 height 11
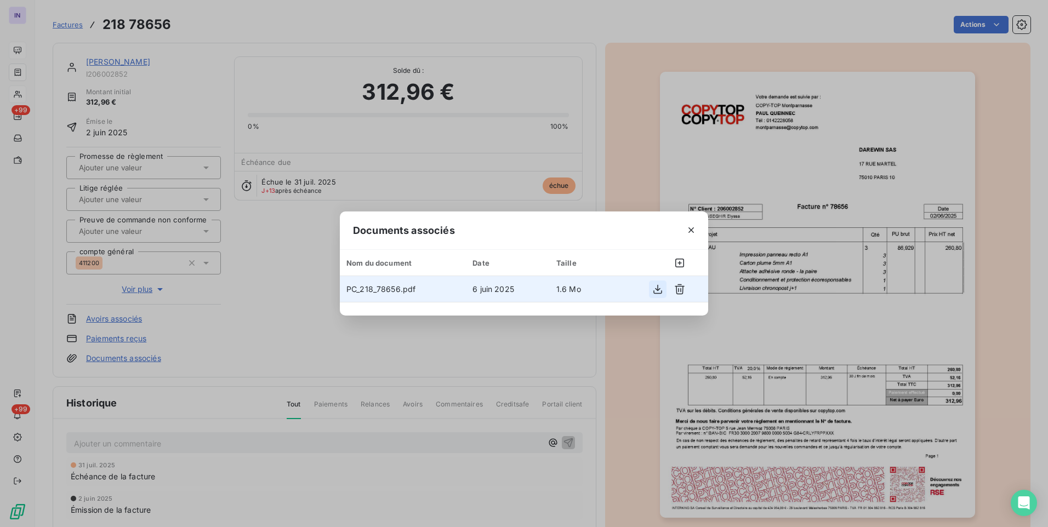
click at [656, 290] on icon "button" at bounding box center [657, 289] width 11 height 11
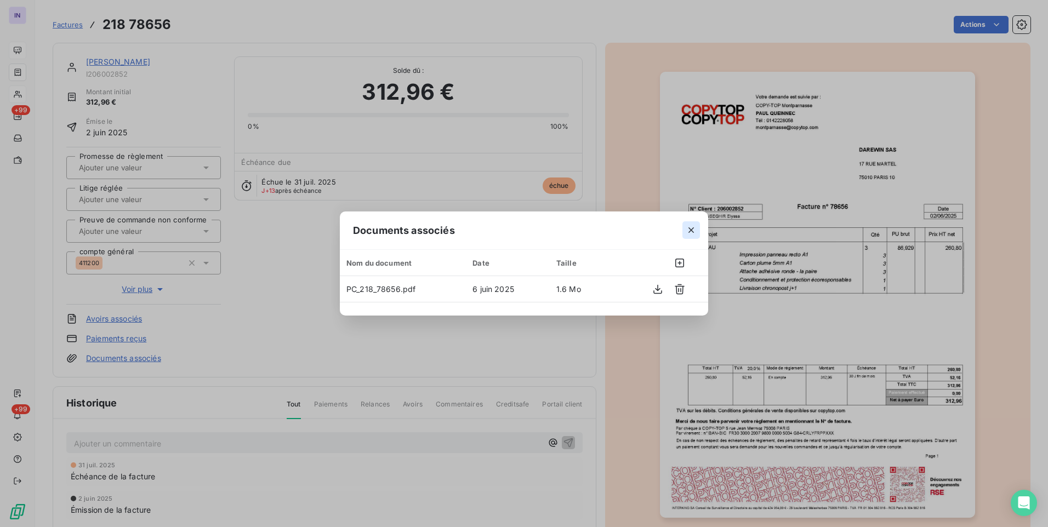
click at [694, 229] on icon "button" at bounding box center [691, 230] width 11 height 11
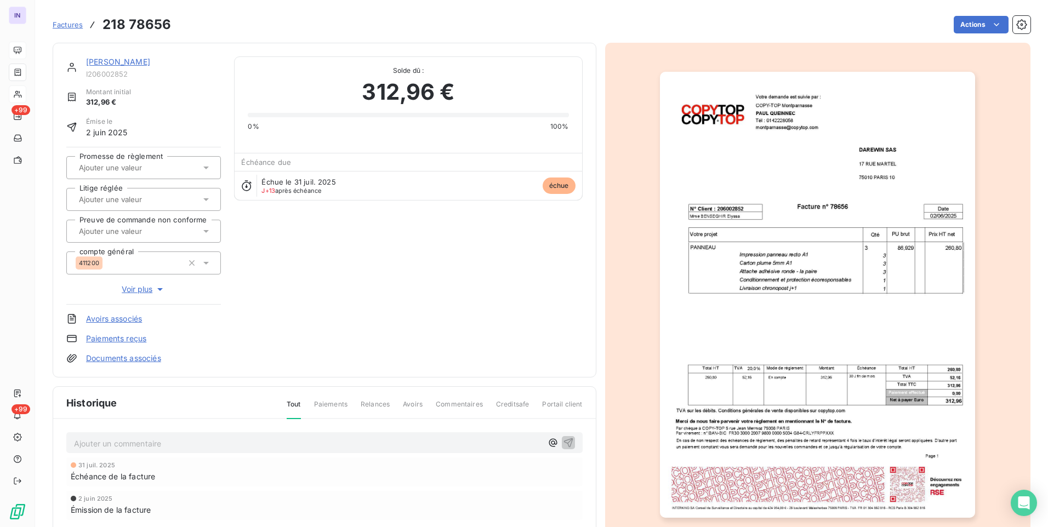
click at [133, 62] on link "[PERSON_NAME]" at bounding box center [118, 61] width 64 height 9
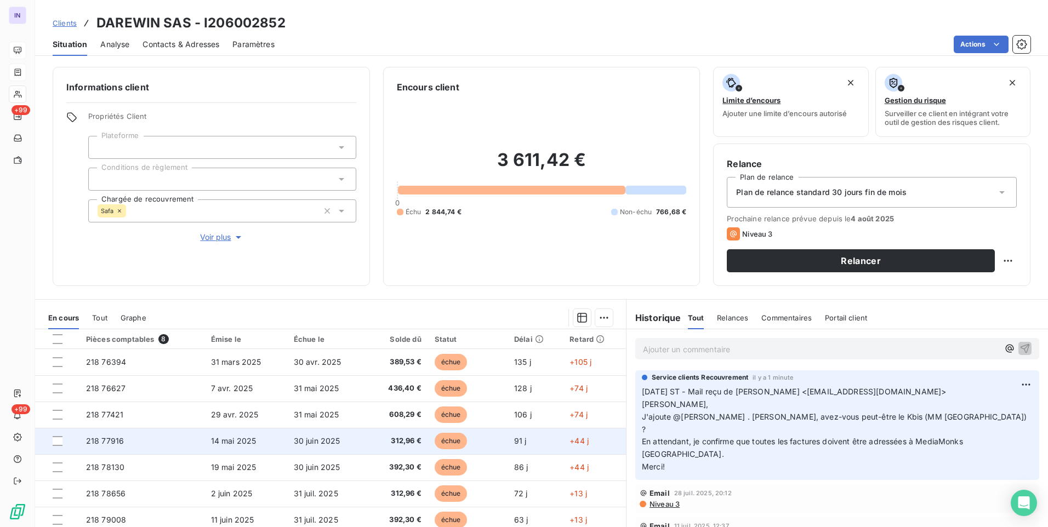
click at [176, 439] on td "218 77916" at bounding box center [141, 441] width 125 height 26
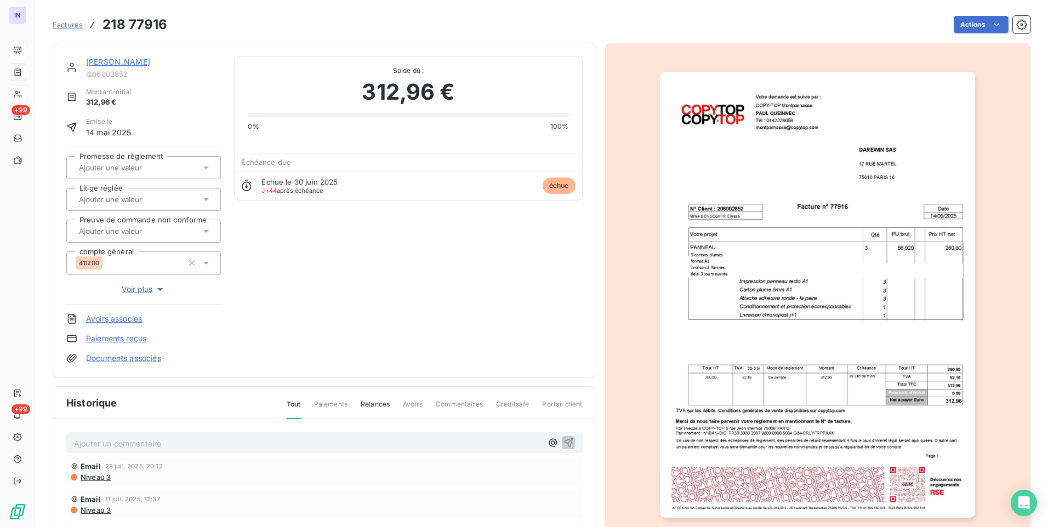
click at [147, 362] on link "Documents associés" at bounding box center [123, 358] width 75 height 11
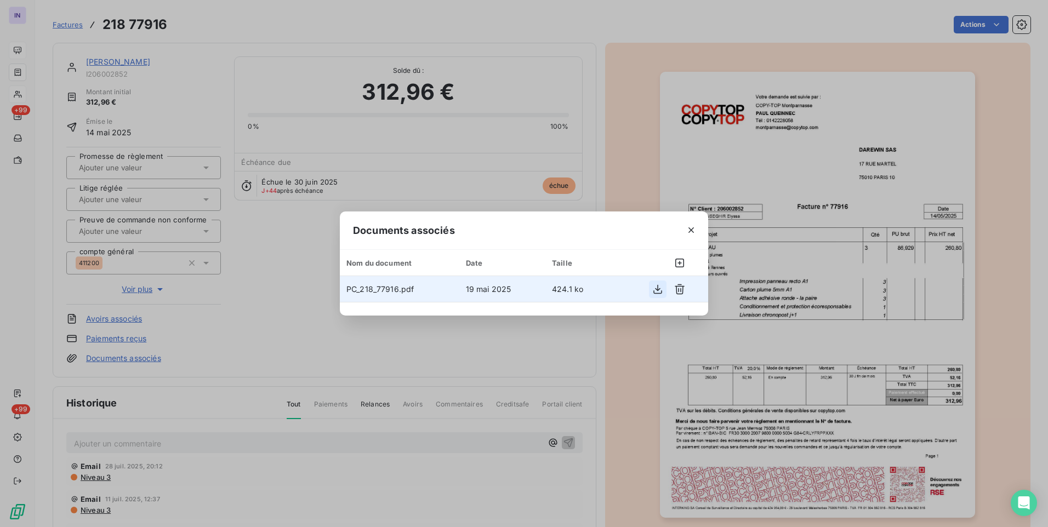
click at [659, 288] on icon "button" at bounding box center [657, 289] width 11 height 11
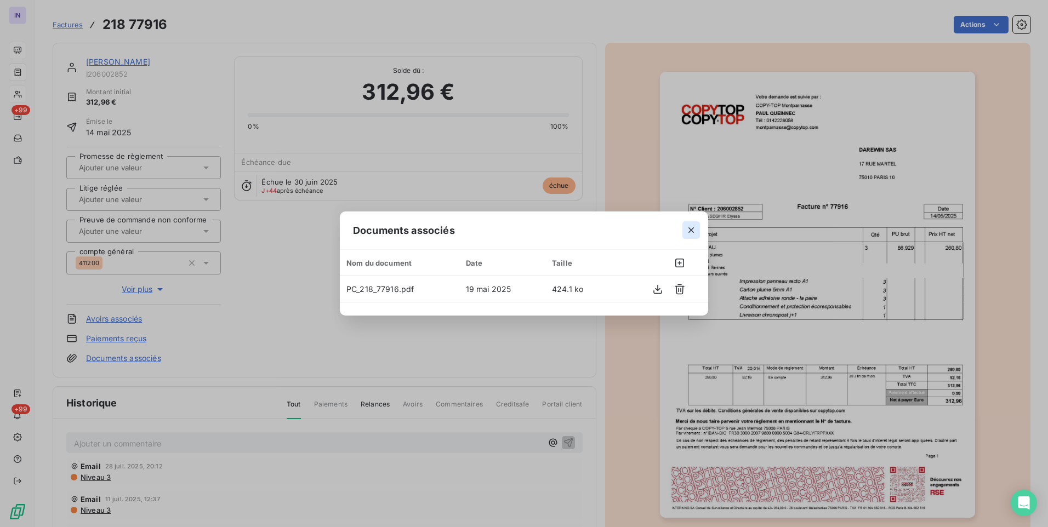
click at [695, 229] on icon "button" at bounding box center [691, 230] width 11 height 11
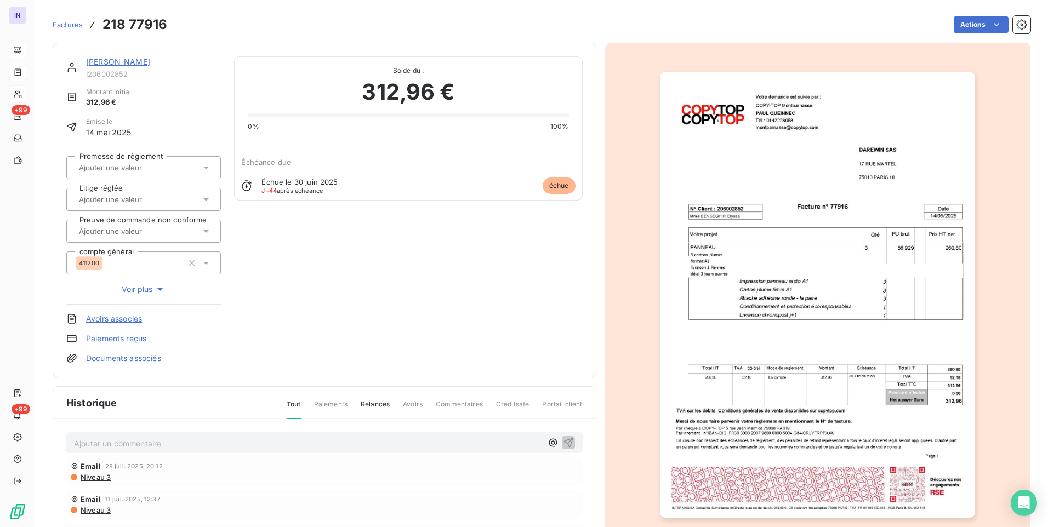
click at [121, 59] on link "[PERSON_NAME]" at bounding box center [118, 61] width 64 height 9
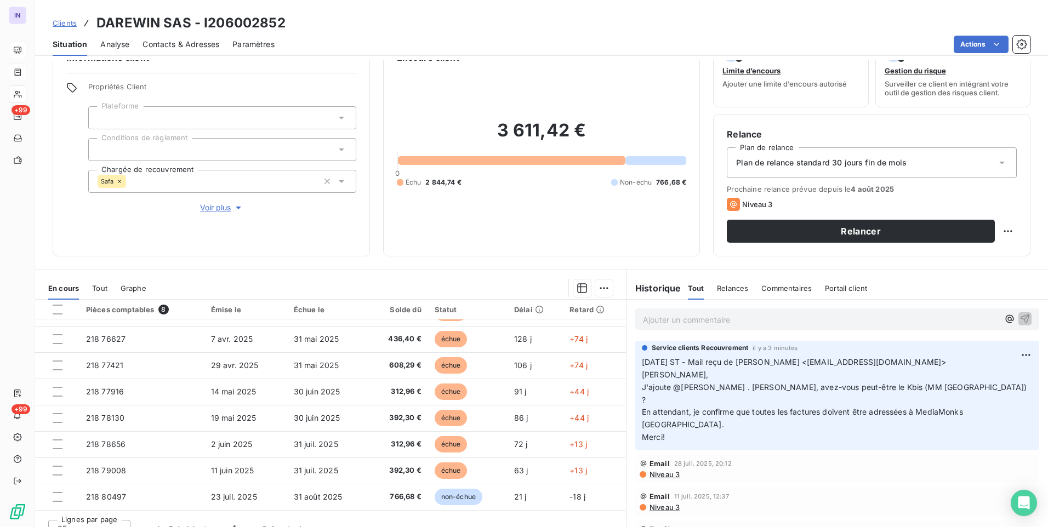
scroll to position [46, 0]
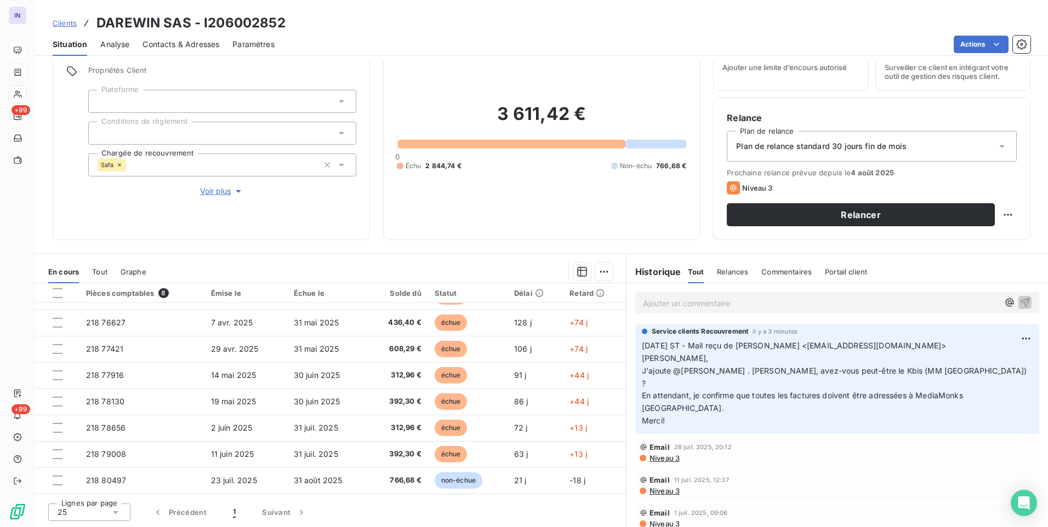
click at [121, 165] on icon at bounding box center [119, 165] width 7 height 7
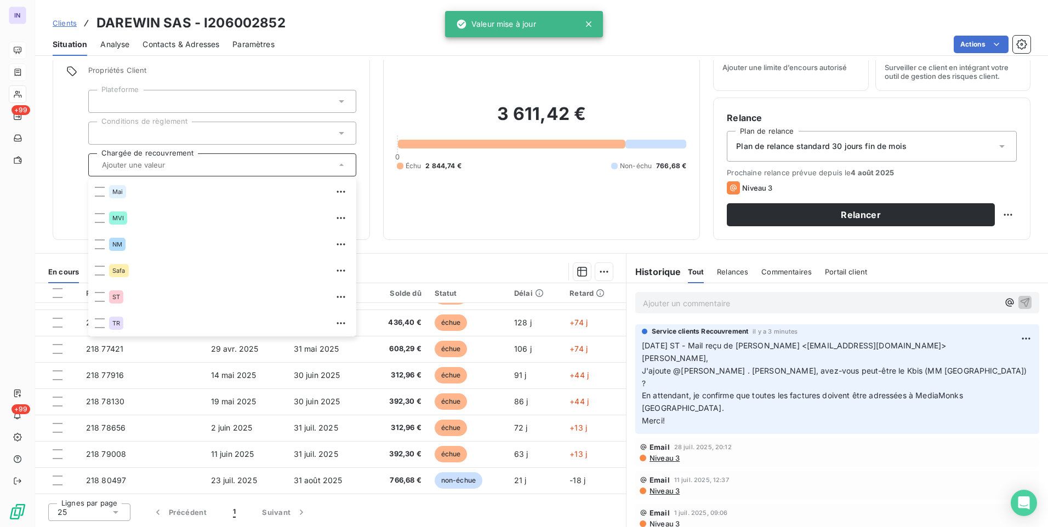
click at [449, 224] on div "3 611,42 € 0 Échu 2 844,74 € Non-échu 766,68 €" at bounding box center [542, 137] width 290 height 179
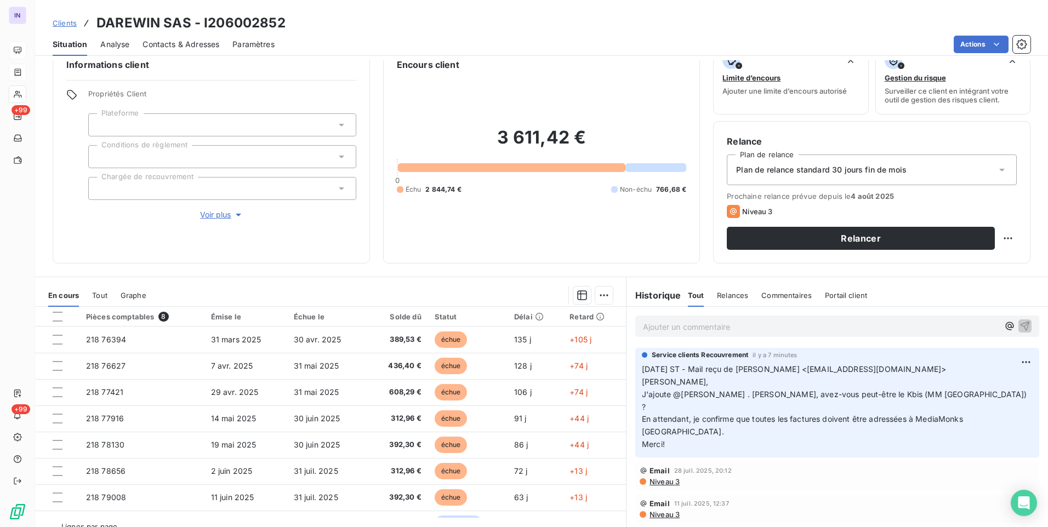
scroll to position [0, 0]
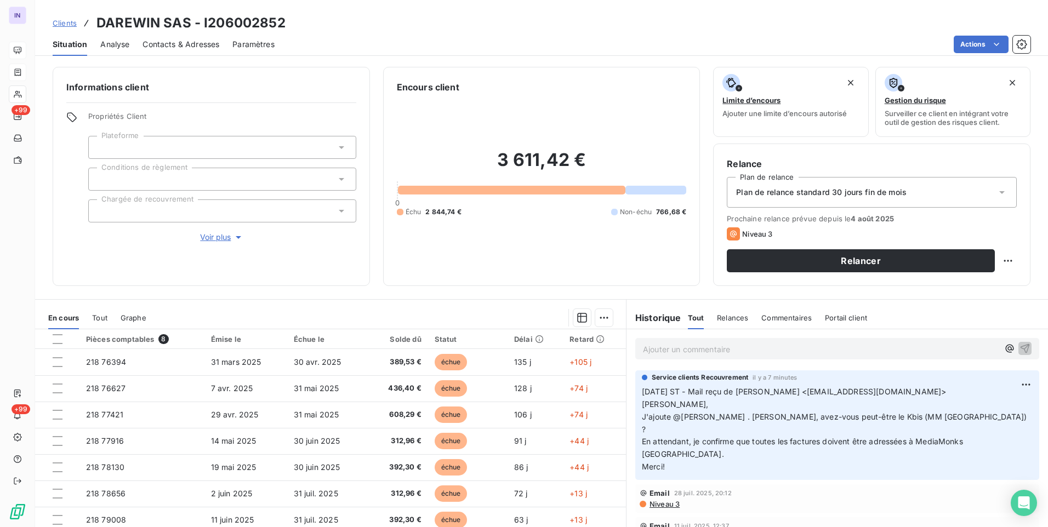
drag, startPoint x: 653, startPoint y: 353, endPoint x: 653, endPoint y: 361, distance: 7.1
click at [653, 353] on p "Ajouter un commentaire ﻿" at bounding box center [821, 349] width 356 height 14
click at [935, 387] on p "[DATE] ST - Mail reçu de [PERSON_NAME] <[EMAIL_ADDRESS][DOMAIN_NAME]> [PERSON_N…" at bounding box center [837, 429] width 391 height 88
drag, startPoint x: 929, startPoint y: 391, endPoint x: 746, endPoint y: 392, distance: 183.0
click at [746, 392] on p "[DATE] ST - Mail reçu de [PERSON_NAME] <[EMAIL_ADDRESS][DOMAIN_NAME]> [PERSON_N…" at bounding box center [837, 429] width 391 height 88
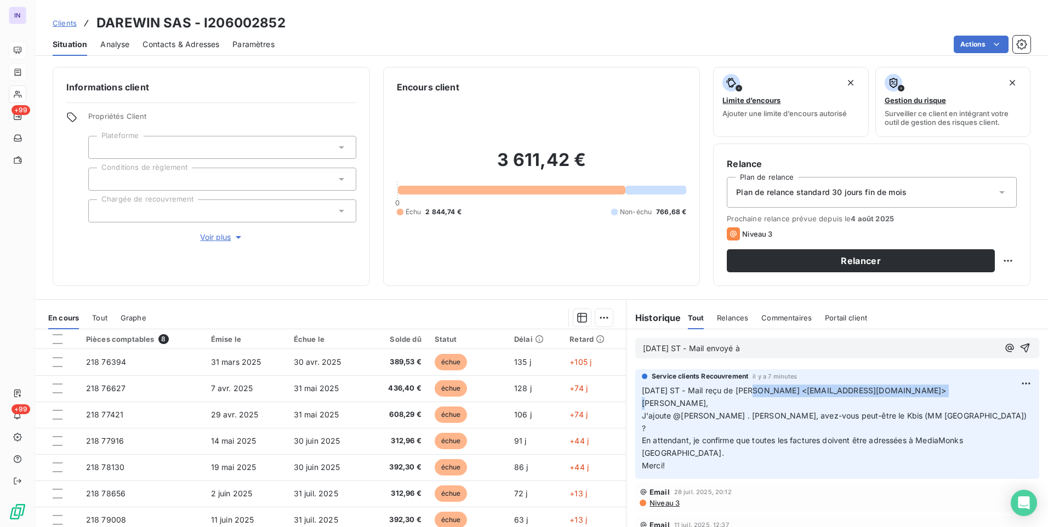
copy span "[PERSON_NAME] <[EMAIL_ADDRESS][DOMAIN_NAME]>"
click at [784, 349] on p "[DATE] ST - Mail envoyé à" at bounding box center [821, 348] width 356 height 13
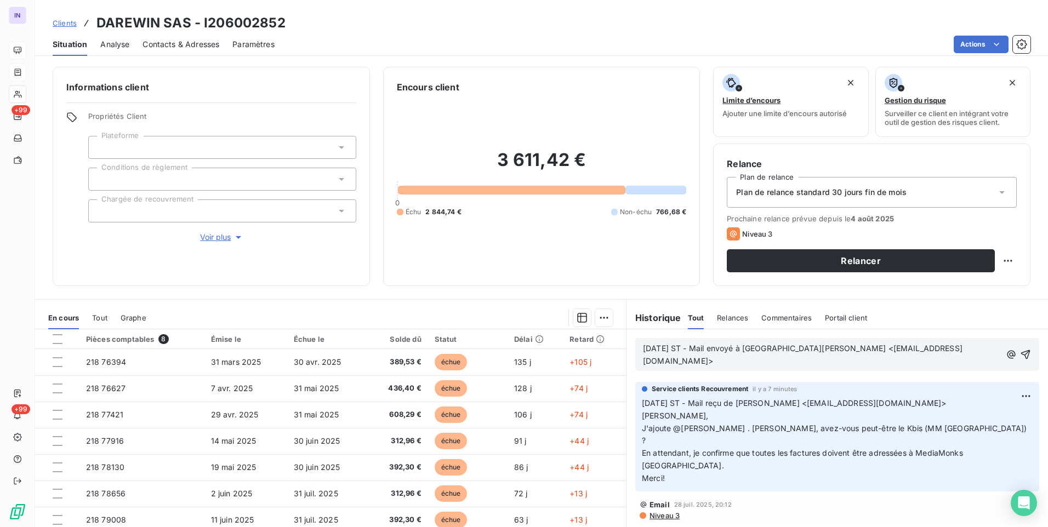
click at [649, 363] on p "[DATE] ST - Mail envoyé à [GEOGRAPHIC_DATA][PERSON_NAME] <[EMAIL_ADDRESS][DOMAI…" at bounding box center [822, 354] width 358 height 25
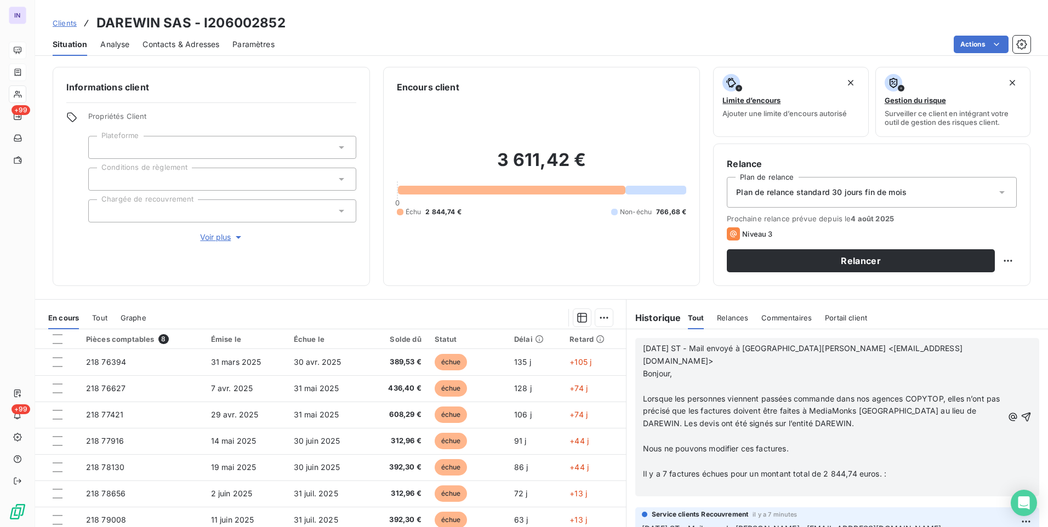
click at [710, 481] on p "﻿" at bounding box center [823, 487] width 360 height 13
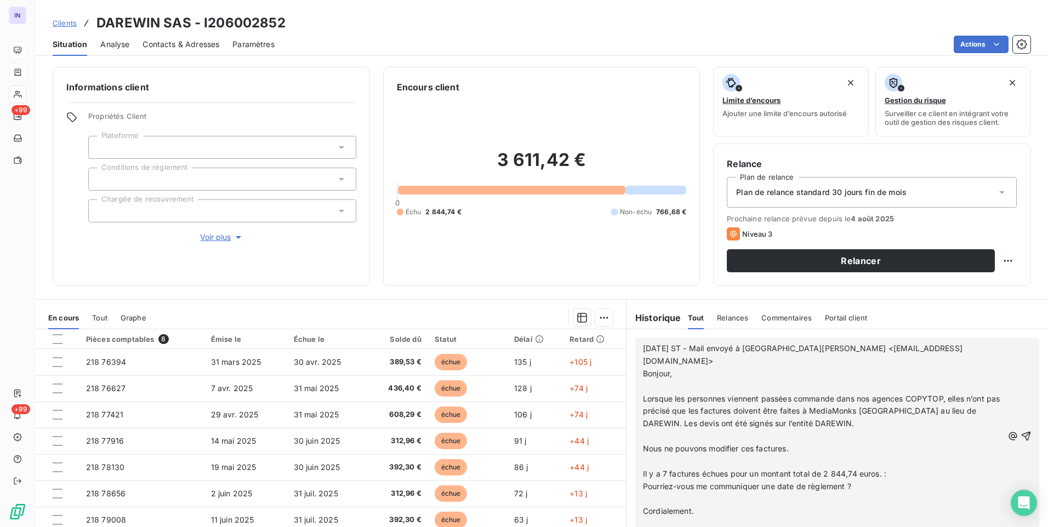
click at [644, 430] on p "﻿" at bounding box center [823, 436] width 360 height 13
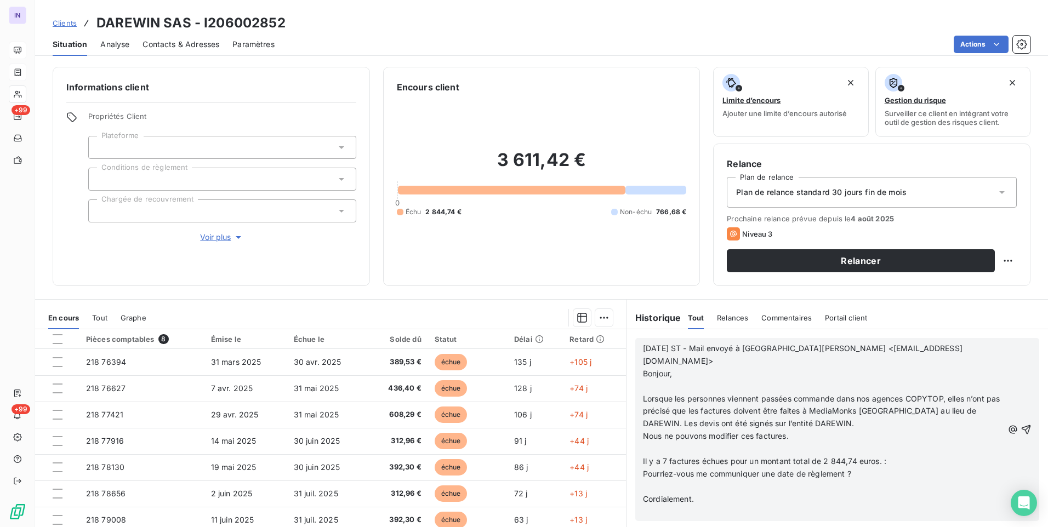
click at [648, 380] on p "﻿" at bounding box center [823, 386] width 360 height 13
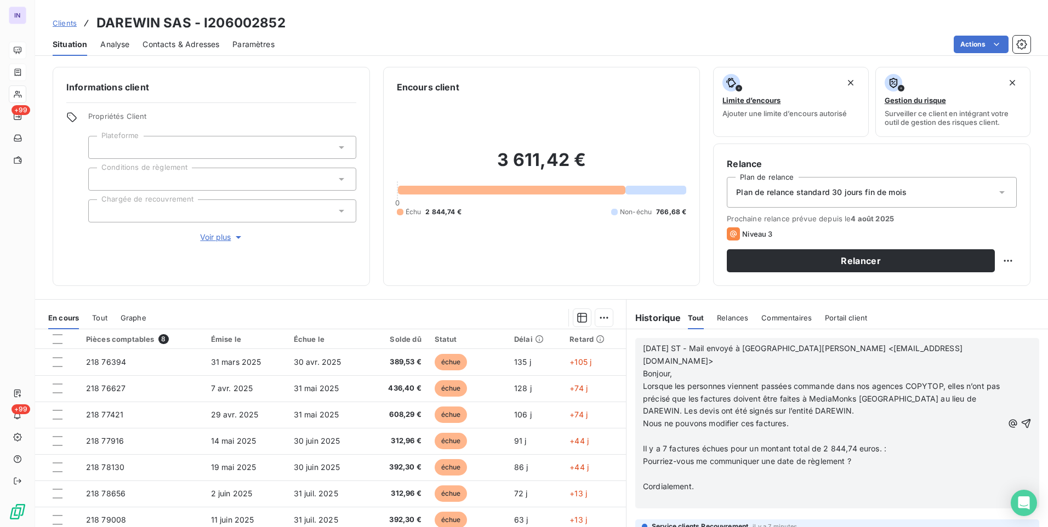
click at [649, 430] on p "﻿" at bounding box center [823, 436] width 360 height 13
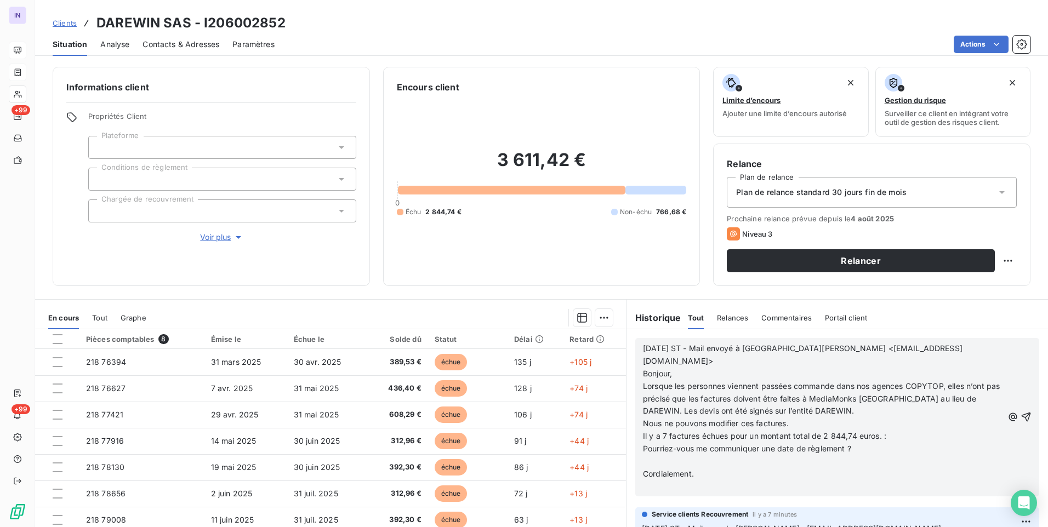
click at [644, 455] on p "﻿" at bounding box center [823, 461] width 360 height 13
click at [644, 468] on p "﻿" at bounding box center [823, 474] width 360 height 13
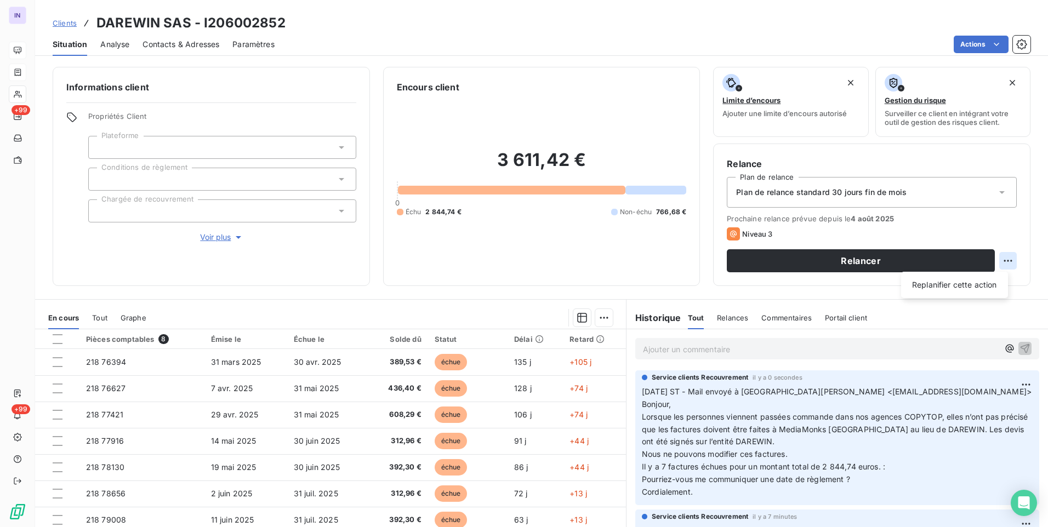
click at [1003, 260] on html "IN +99 +99 Clients DAREWIN SAS - I206002852 Situation Analyse Contacts & Adress…" at bounding box center [524, 263] width 1048 height 527
drag, startPoint x: 975, startPoint y: 284, endPoint x: 953, endPoint y: 281, distance: 22.2
click at [973, 283] on div "Replanifier cette action" at bounding box center [954, 285] width 98 height 18
select select "7"
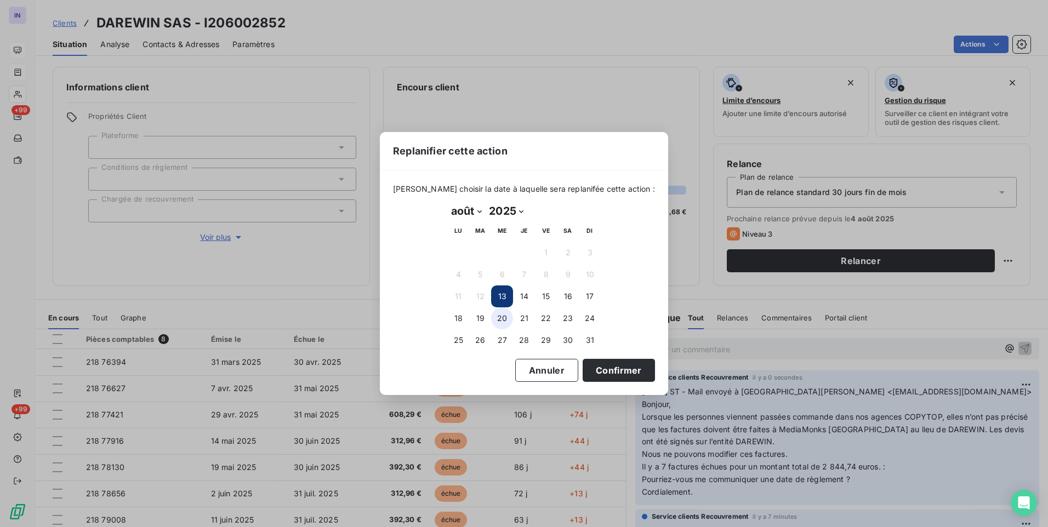
click at [498, 322] on button "20" at bounding box center [502, 318] width 22 height 22
click at [583, 368] on button "Confirmer" at bounding box center [618, 370] width 72 height 23
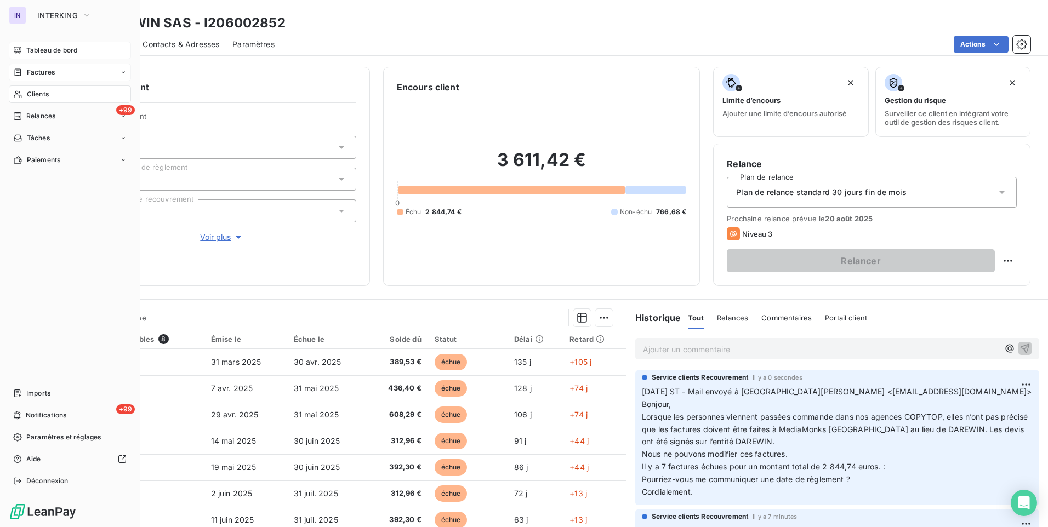
click at [36, 89] on div "Clients" at bounding box center [70, 94] width 122 height 18
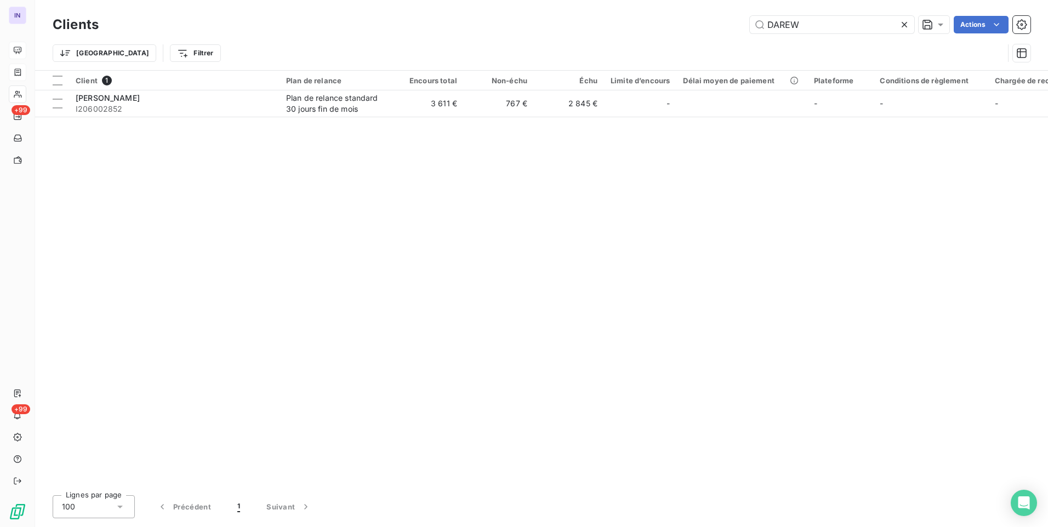
drag, startPoint x: 808, startPoint y: 22, endPoint x: 703, endPoint y: 27, distance: 105.3
click at [704, 23] on div "DAREW Actions" at bounding box center [571, 25] width 918 height 18
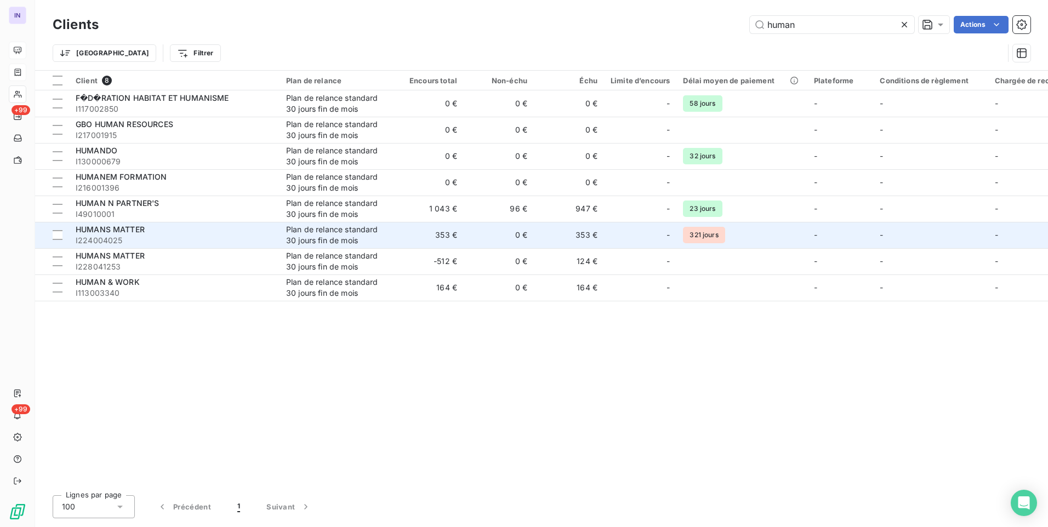
type input "human"
click at [177, 233] on div "HUMANS MATTER" at bounding box center [174, 229] width 197 height 11
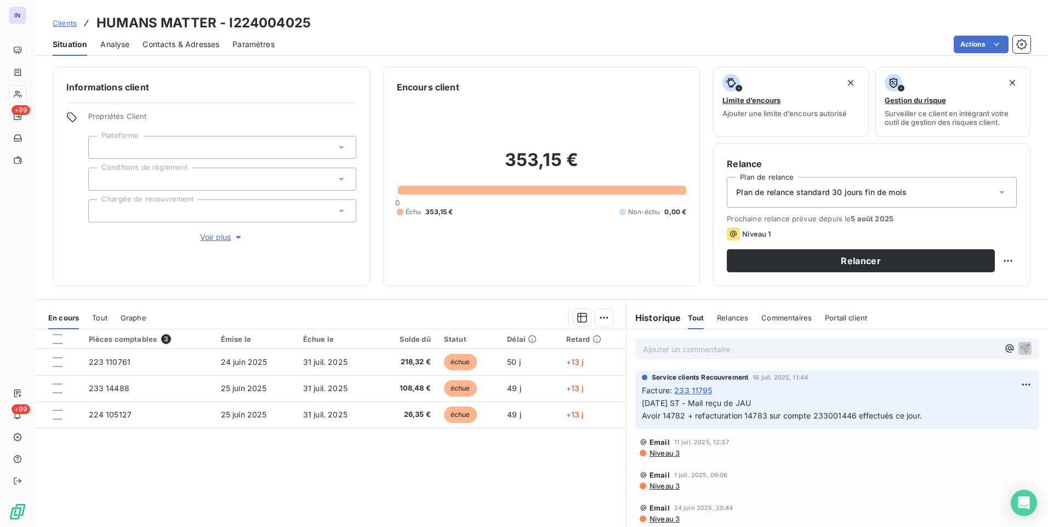
click at [675, 346] on p "Ajouter un commentaire ﻿" at bounding box center [821, 349] width 356 height 14
click at [787, 352] on p "[DATE] ST - Mail reçu de" at bounding box center [821, 348] width 356 height 13
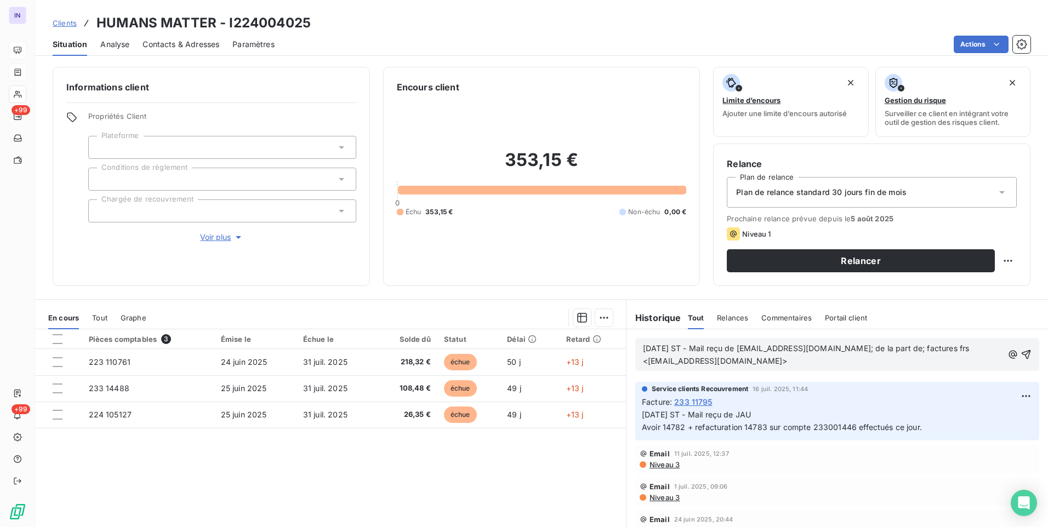
click at [658, 368] on p "[DATE] ST - Mail reçu de [EMAIL_ADDRESS][DOMAIN_NAME]; de la part de; factures …" at bounding box center [823, 354] width 360 height 25
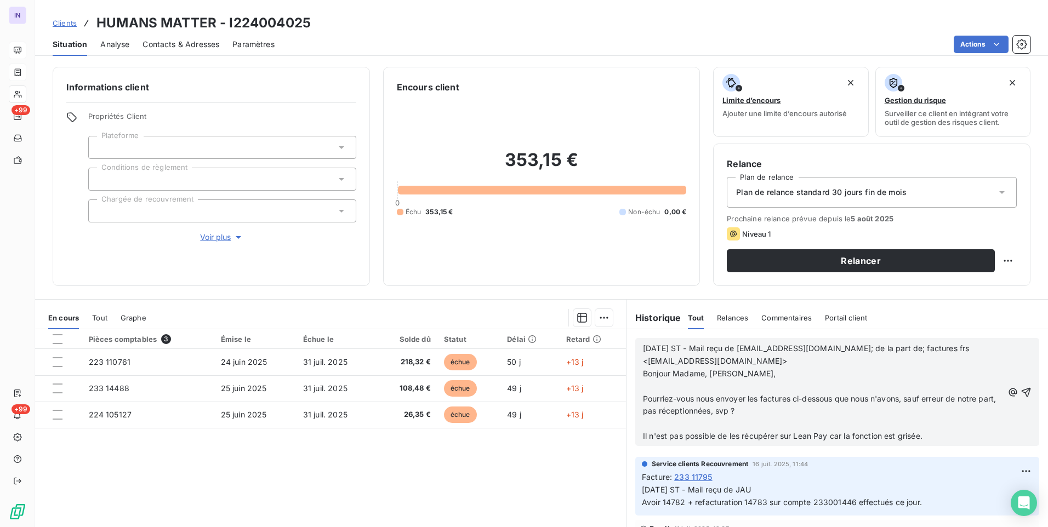
click at [651, 426] on p "﻿" at bounding box center [823, 424] width 360 height 13
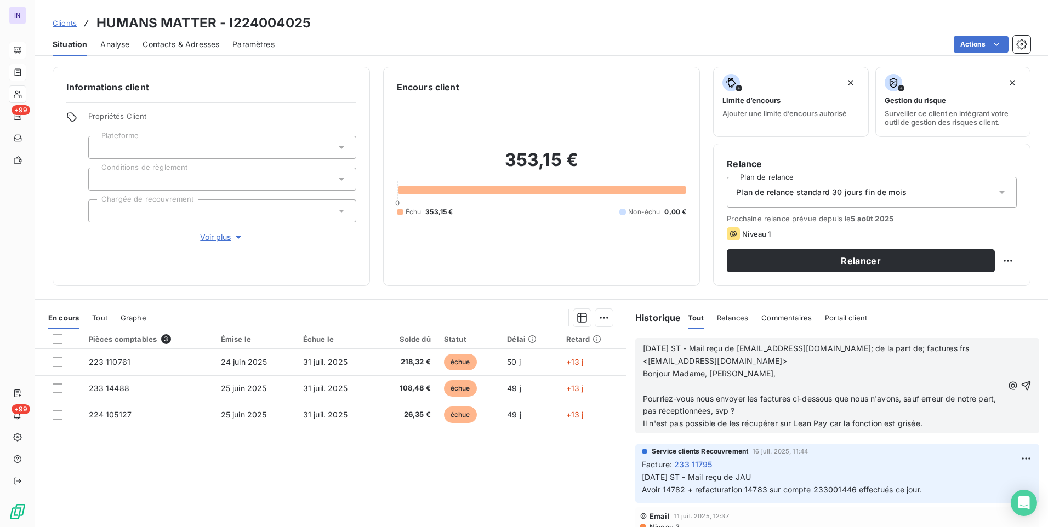
click at [647, 386] on p "﻿" at bounding box center [823, 386] width 360 height 13
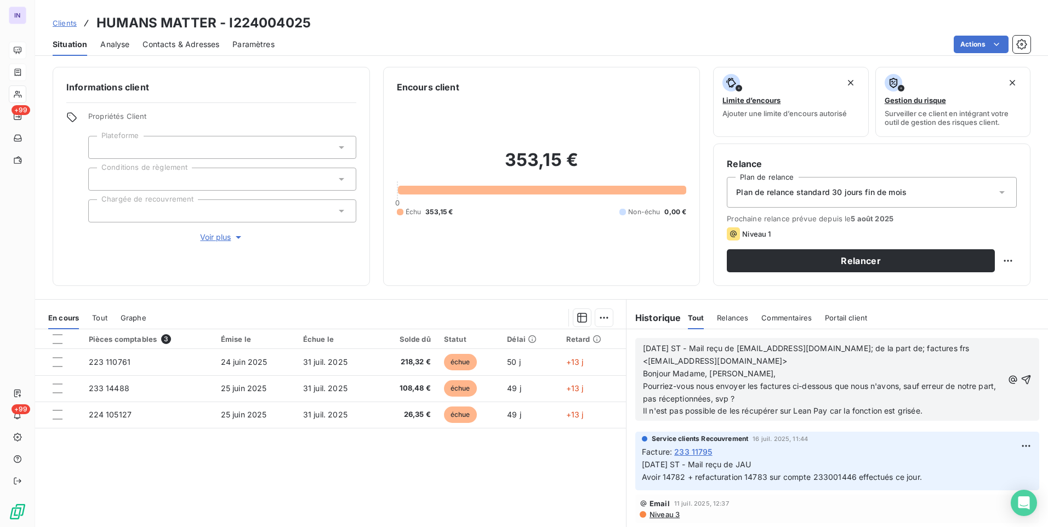
click at [924, 408] on p "Il n'est pas possible de les récupérer sur Lean Pay car la fonction est grisée." at bounding box center [823, 411] width 360 height 13
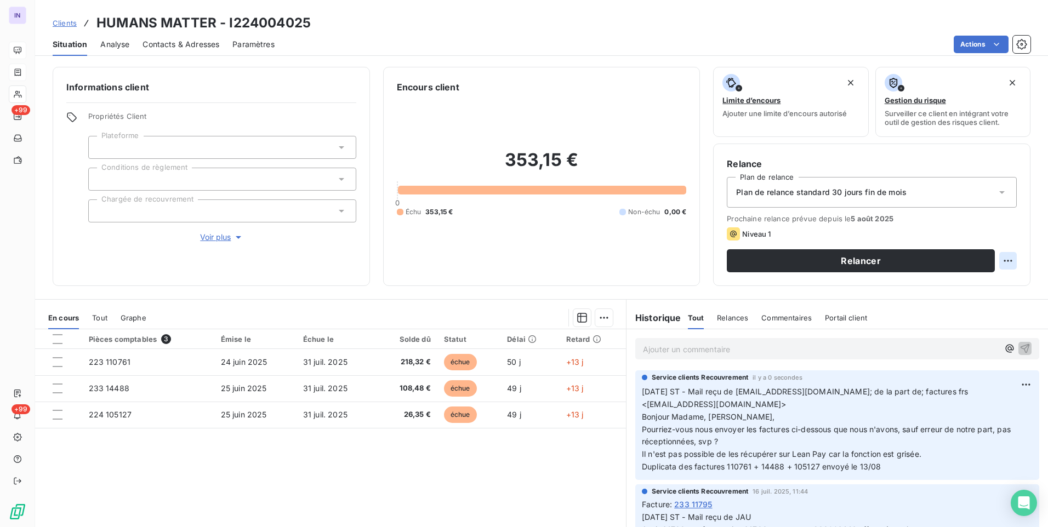
click at [1003, 260] on html "IN +99 +99 Clients HUMANS MATTER - I224004025 Situation Analyse Contacts & Adre…" at bounding box center [524, 263] width 1048 height 527
drag, startPoint x: 940, startPoint y: 289, endPoint x: 910, endPoint y: 286, distance: 30.8
click at [939, 289] on div "Replanifier cette action" at bounding box center [954, 285] width 98 height 18
select select "7"
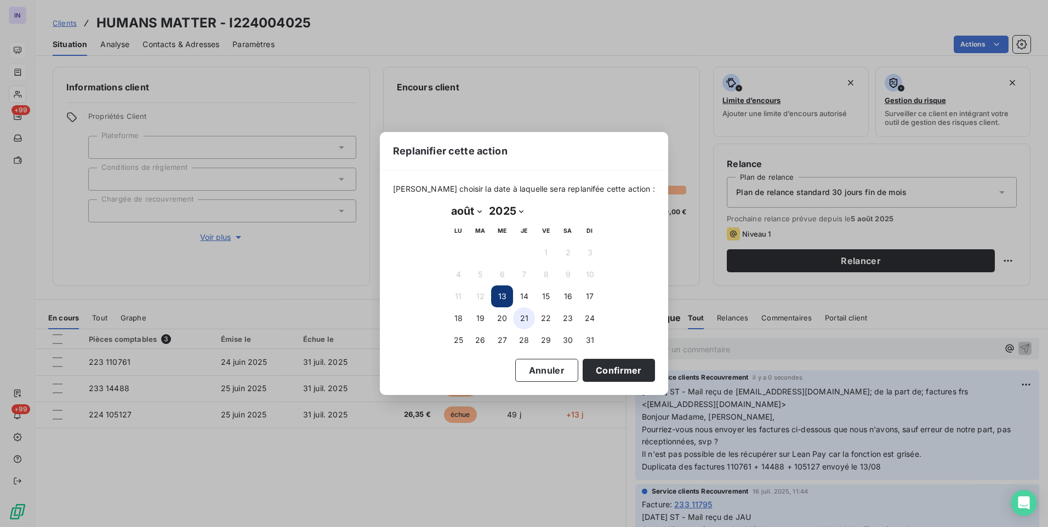
drag, startPoint x: 503, startPoint y: 319, endPoint x: 515, endPoint y: 322, distance: 12.0
click at [506, 319] on button "20" at bounding box center [502, 318] width 22 height 22
click at [609, 368] on button "Confirmer" at bounding box center [618, 370] width 72 height 23
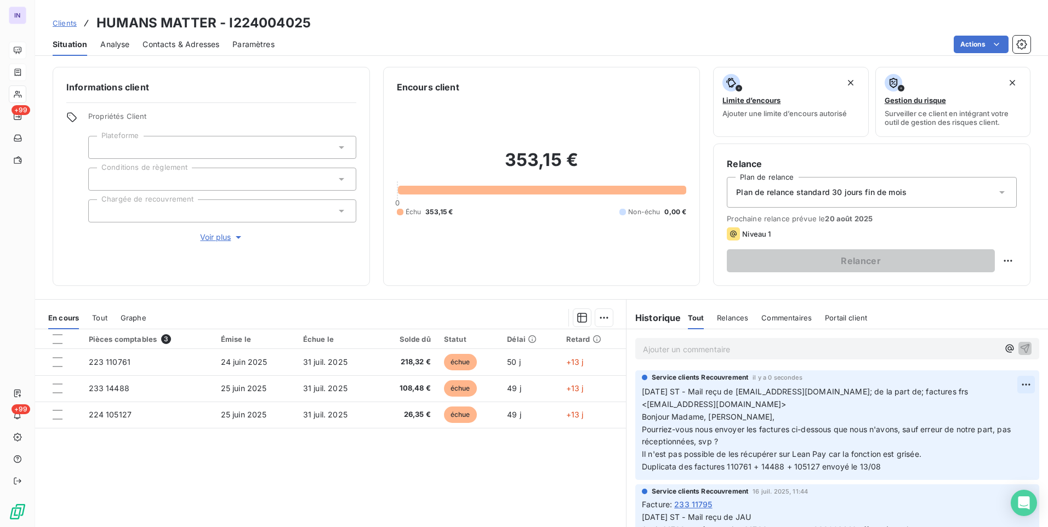
click at [1008, 385] on html "IN +99 +99 Clients HUMANS MATTER - I224004025 Situation Analyse Contacts & Adre…" at bounding box center [524, 263] width 1048 height 527
click at [968, 410] on div "Editer" at bounding box center [982, 409] width 61 height 18
click at [642, 466] on span "Il n'est pas possible de les récupérer sur Lean Pay car la fonction est grisée.…" at bounding box center [781, 460] width 279 height 22
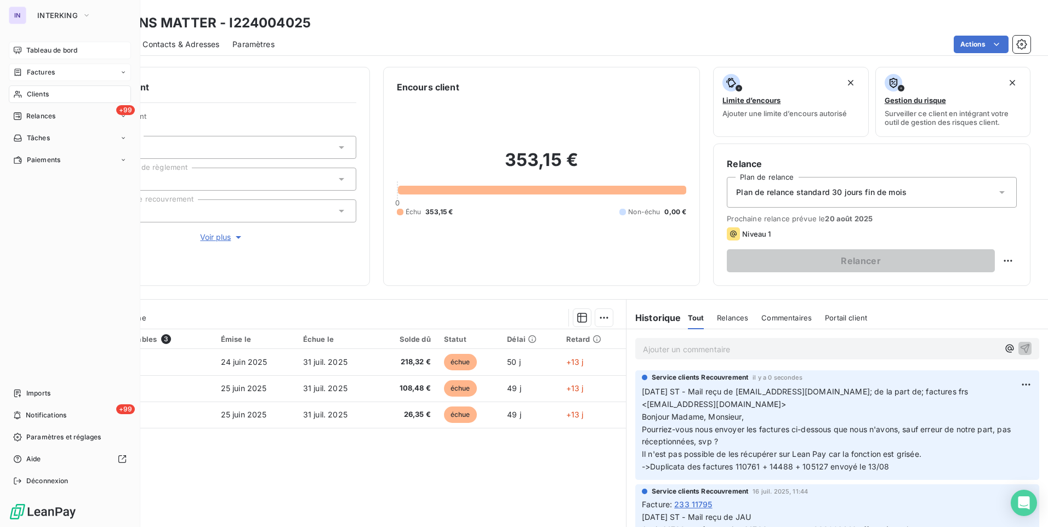
drag, startPoint x: 32, startPoint y: 95, endPoint x: 125, endPoint y: 83, distance: 93.3
click at [32, 95] on span "Clients" at bounding box center [38, 94] width 22 height 10
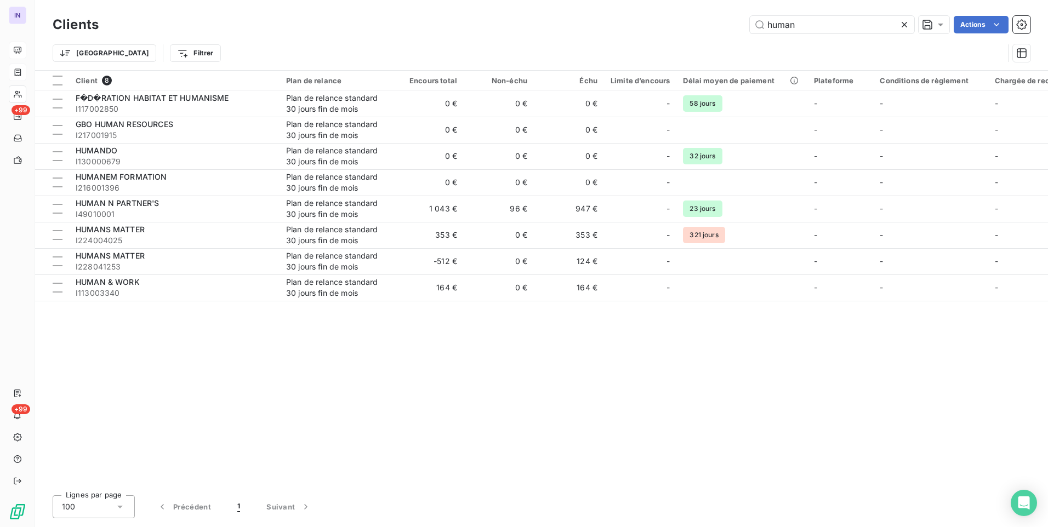
drag, startPoint x: 830, startPoint y: 18, endPoint x: 605, endPoint y: 31, distance: 225.6
click at [602, 32] on div "human Actions" at bounding box center [571, 25] width 918 height 18
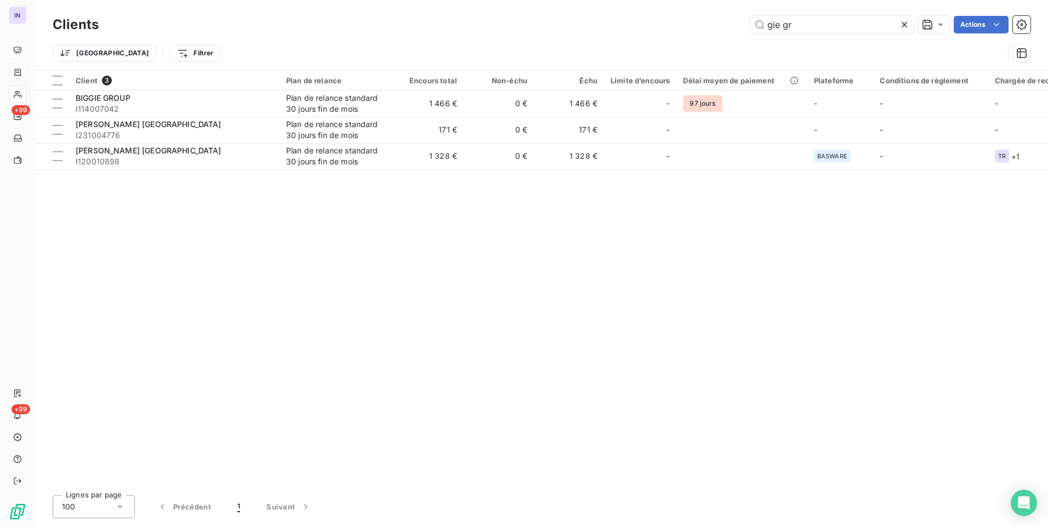
drag, startPoint x: 690, startPoint y: 18, endPoint x: 636, endPoint y: 18, distance: 53.7
click at [636, 18] on div "gie gr Actions" at bounding box center [571, 25] width 918 height 18
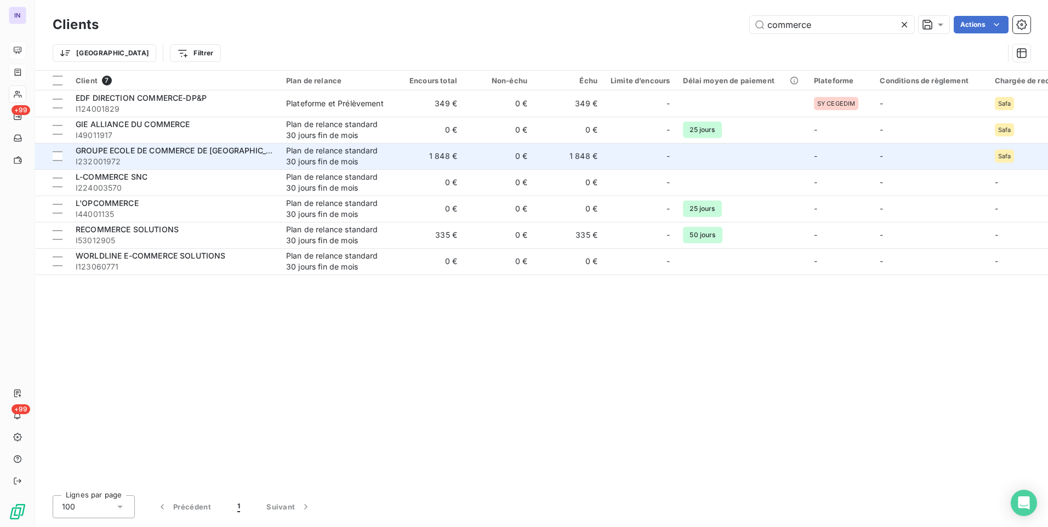
type input "commerce"
click at [196, 152] on span "GROUPE ECOLE DE COMMERCE DE [GEOGRAPHIC_DATA]" at bounding box center [182, 150] width 213 height 9
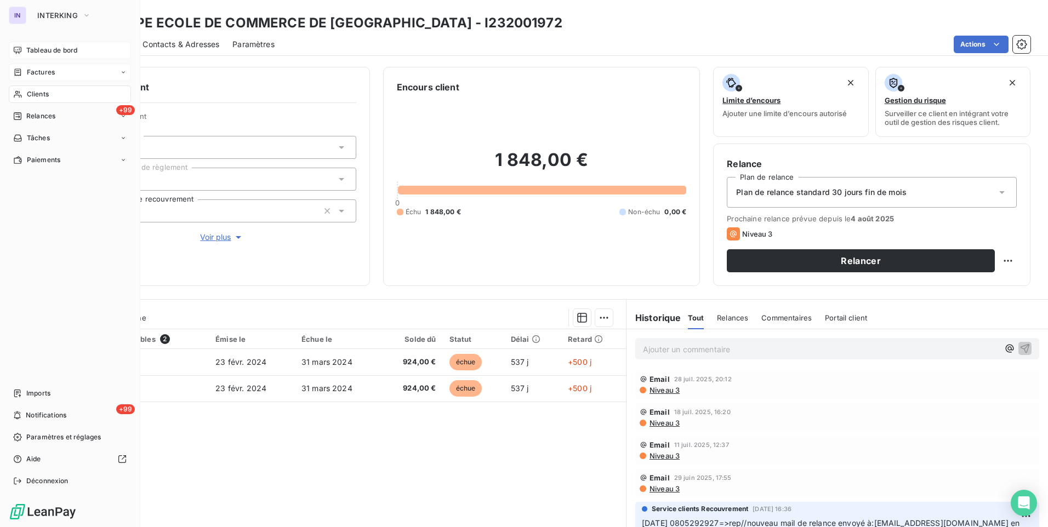
click at [38, 92] on span "Clients" at bounding box center [38, 94] width 22 height 10
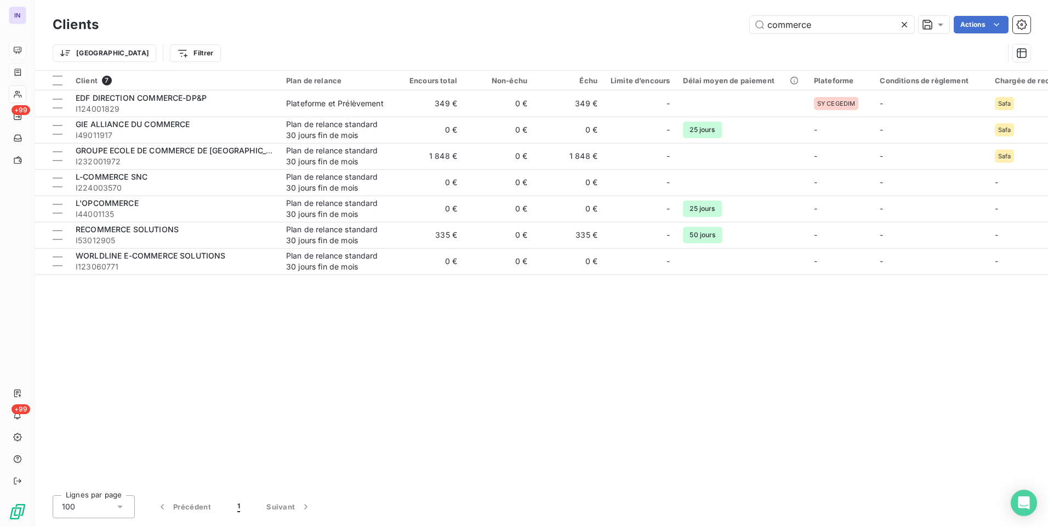
drag, startPoint x: 833, startPoint y: 23, endPoint x: 701, endPoint y: 28, distance: 131.6
click at [701, 28] on div "commerce Actions" at bounding box center [571, 25] width 918 height 18
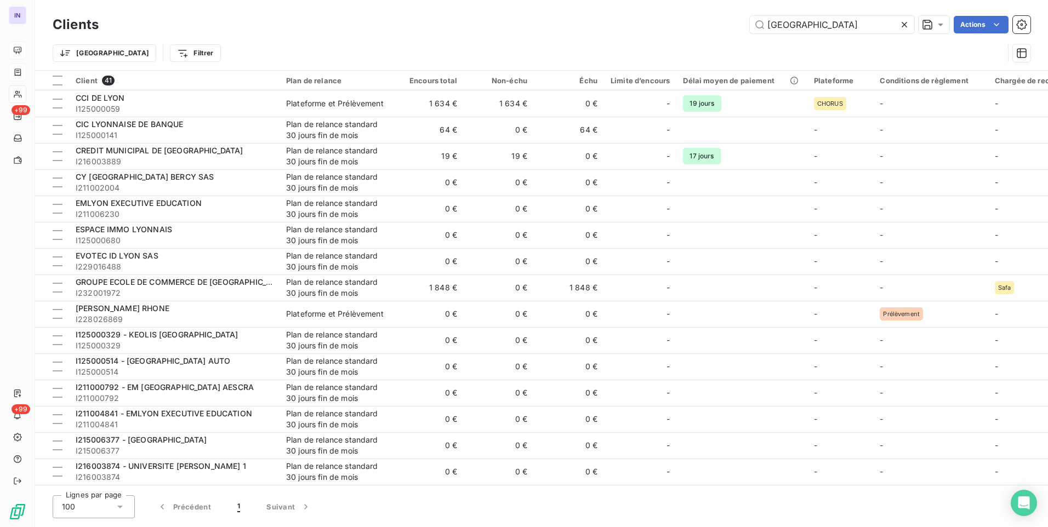
drag, startPoint x: 791, startPoint y: 27, endPoint x: 710, endPoint y: 21, distance: 81.3
click at [710, 21] on div "lyon Actions" at bounding box center [571, 25] width 918 height 18
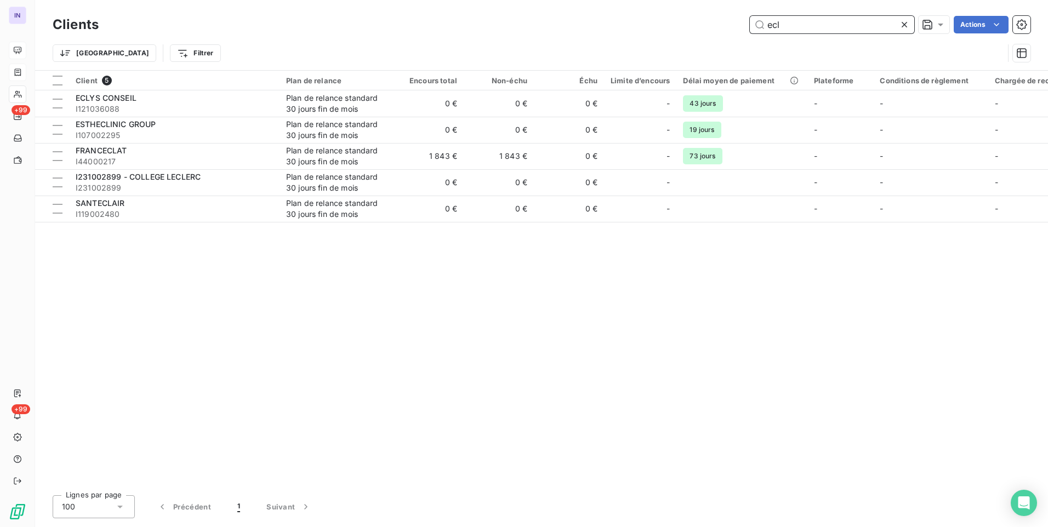
drag, startPoint x: 792, startPoint y: 24, endPoint x: 728, endPoint y: 20, distance: 63.7
click at [728, 20] on div "ecl Actions" at bounding box center [571, 25] width 918 height 18
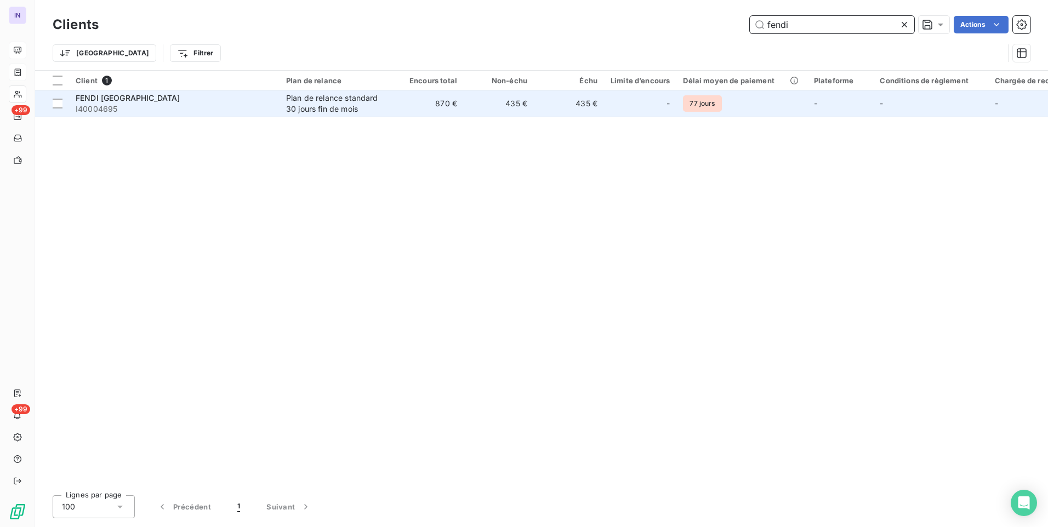
type input "fendi"
click at [290, 104] on div "Plan de relance standard 30 jours fin de mois" at bounding box center [336, 104] width 101 height 22
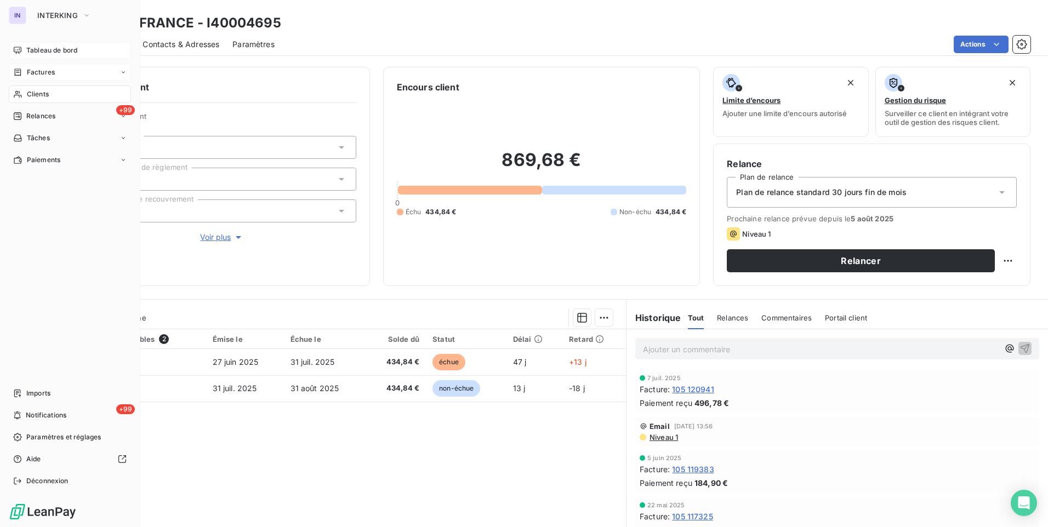
click at [34, 90] on span "Clients" at bounding box center [38, 94] width 22 height 10
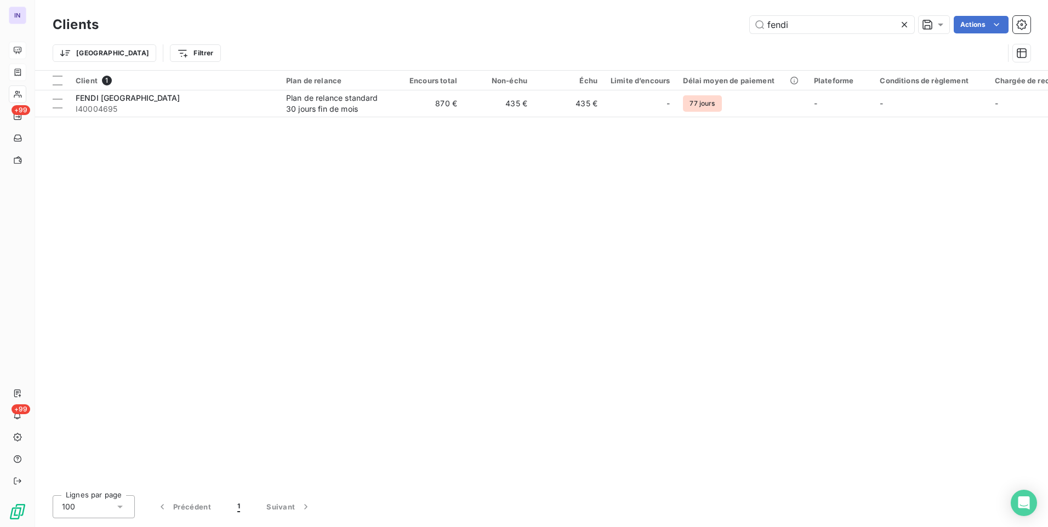
drag, startPoint x: 785, startPoint y: 22, endPoint x: 700, endPoint y: 18, distance: 85.0
click at [700, 18] on div "fendi Actions" at bounding box center [571, 25] width 918 height 18
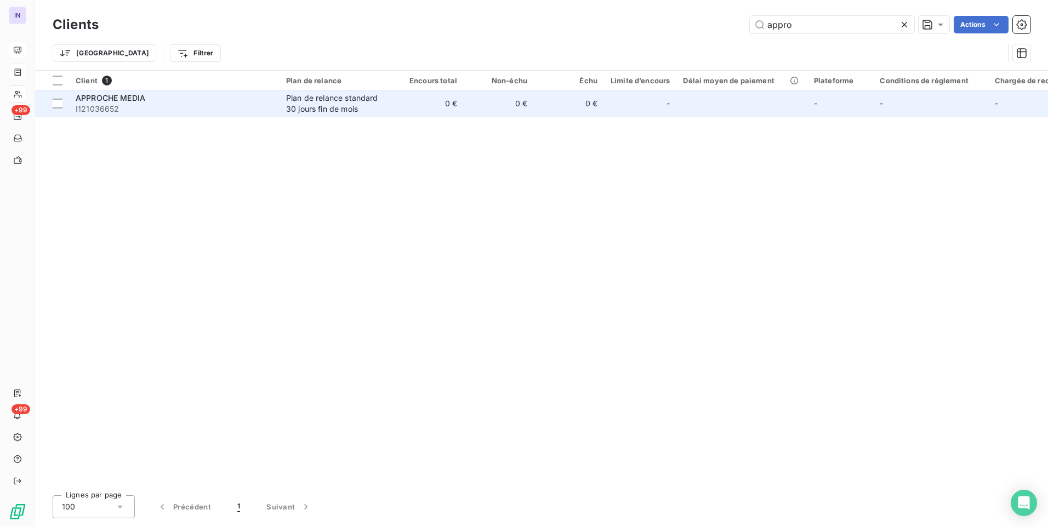
type input "appro"
click at [240, 100] on div "APPROCHE MEDIA" at bounding box center [174, 98] width 197 height 11
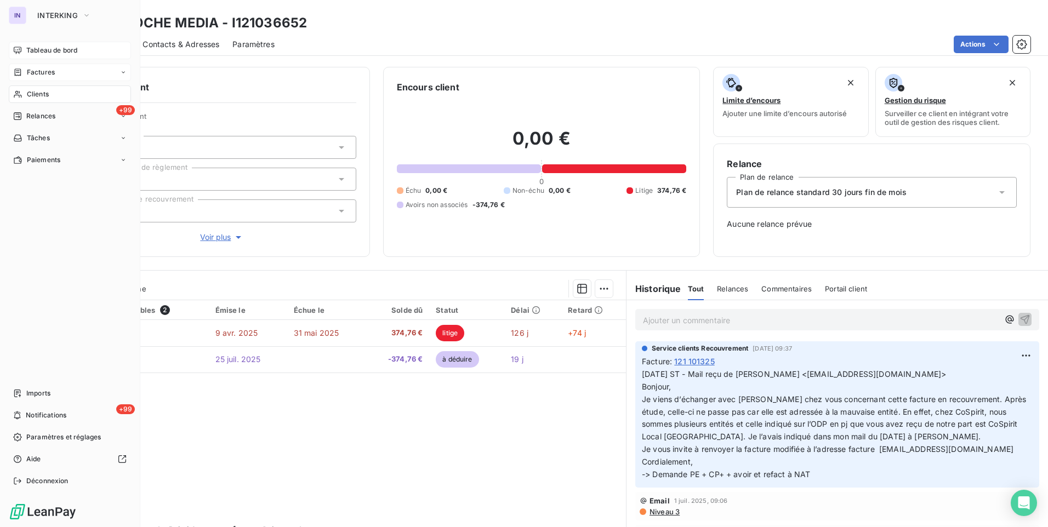
drag, startPoint x: 37, startPoint y: 94, endPoint x: 47, endPoint y: 94, distance: 9.3
click at [37, 94] on span "Clients" at bounding box center [38, 94] width 22 height 10
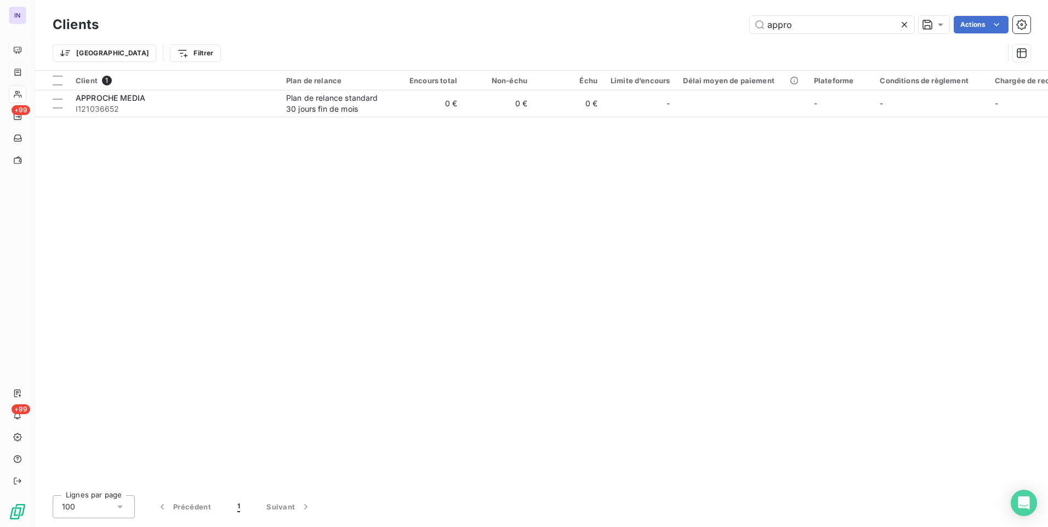
drag, startPoint x: 801, startPoint y: 29, endPoint x: 722, endPoint y: 27, distance: 78.9
click at [722, 27] on div "appro Actions" at bounding box center [571, 25] width 918 height 18
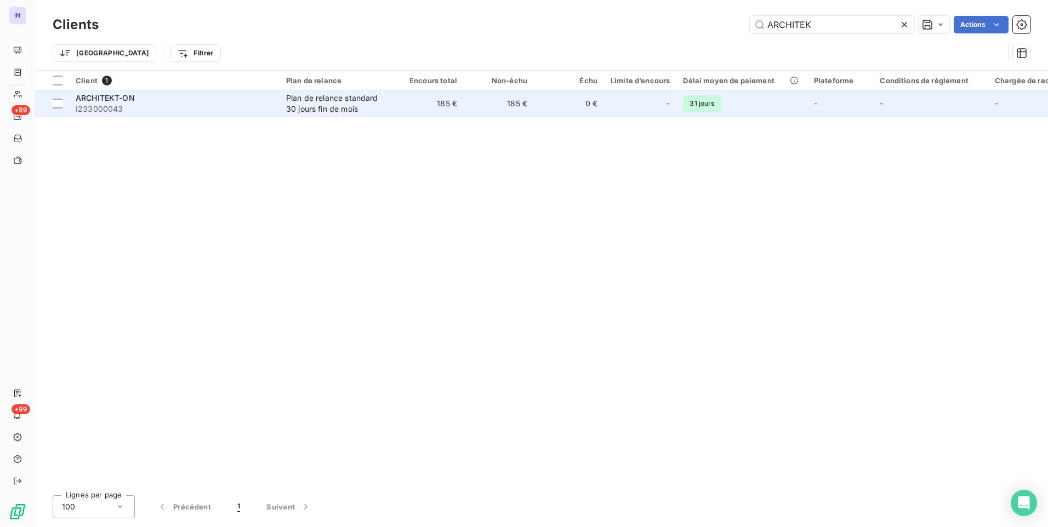
type input "ARCHITEK"
click at [277, 106] on td "ARCHITEKT-ON I233000043" at bounding box center [174, 103] width 210 height 26
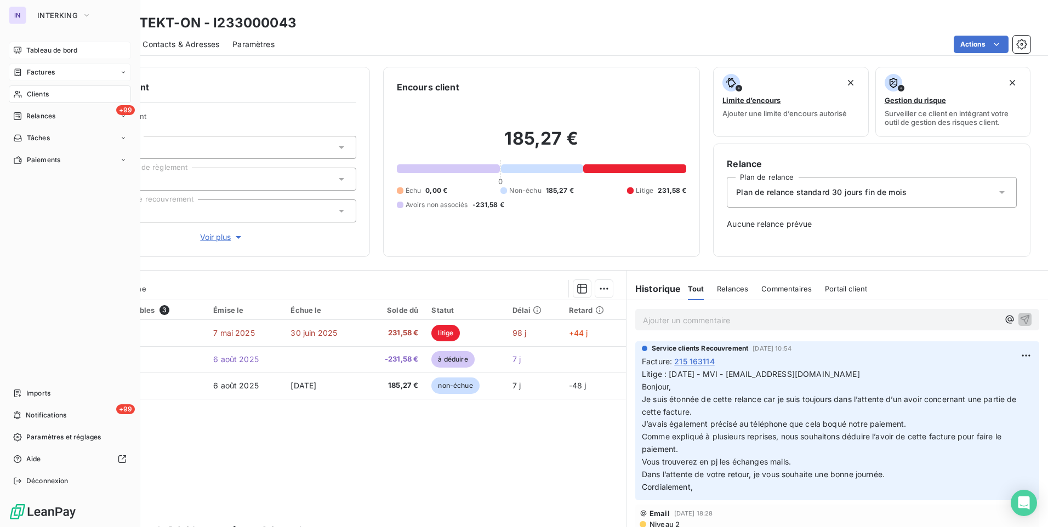
drag, startPoint x: 38, startPoint y: 92, endPoint x: 79, endPoint y: 94, distance: 40.6
click at [38, 92] on span "Clients" at bounding box center [38, 94] width 22 height 10
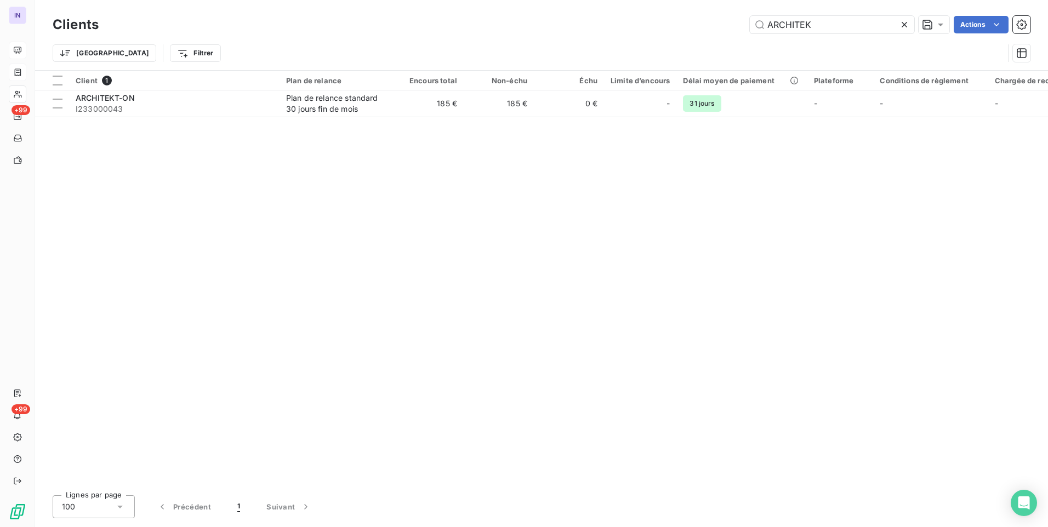
drag, startPoint x: 825, startPoint y: 23, endPoint x: 740, endPoint y: 19, distance: 85.0
click at [742, 18] on div "ARCHITEK Actions" at bounding box center [571, 25] width 918 height 18
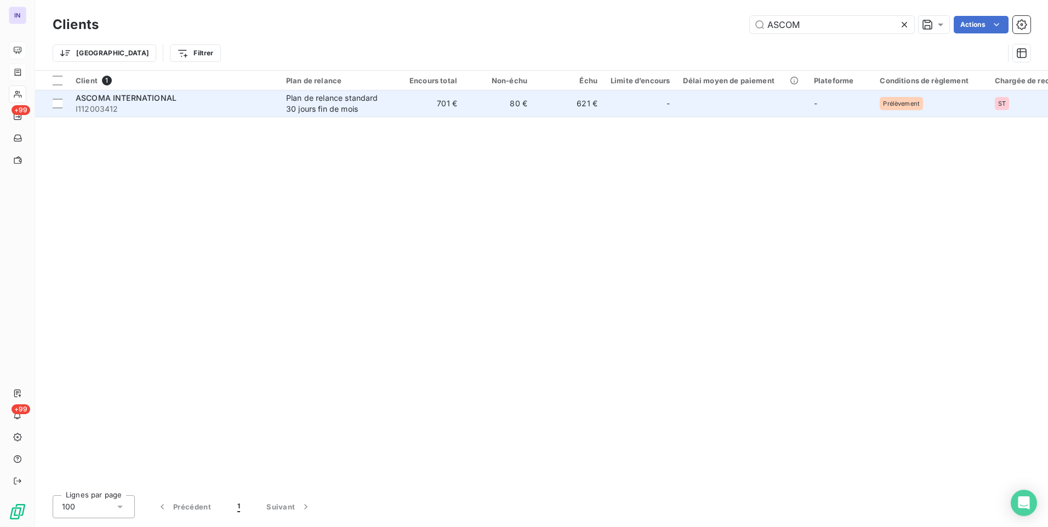
type input "ASCOM"
click at [273, 107] on td "ASCOMA INTERNATIONAL I112003412" at bounding box center [174, 103] width 210 height 26
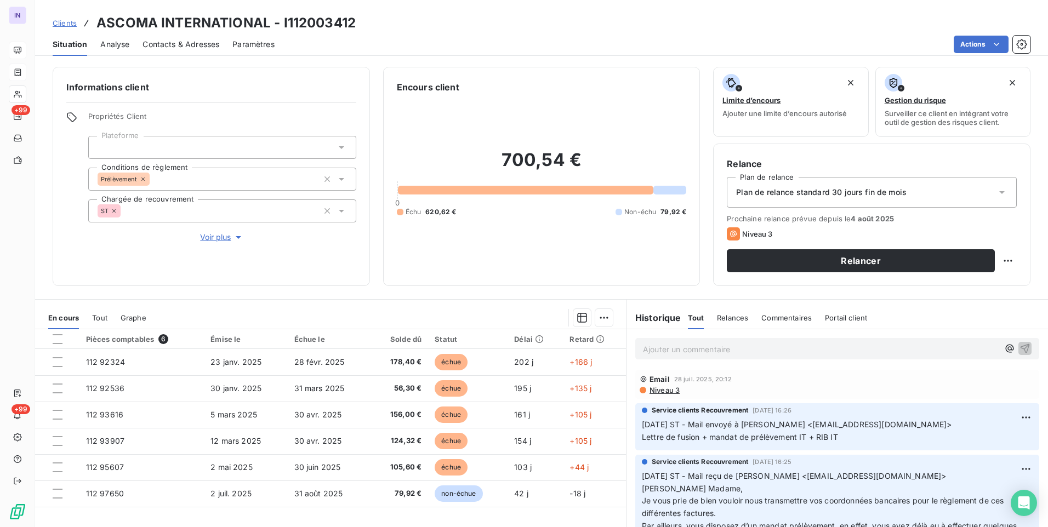
click at [141, 177] on icon at bounding box center [143, 179] width 7 height 7
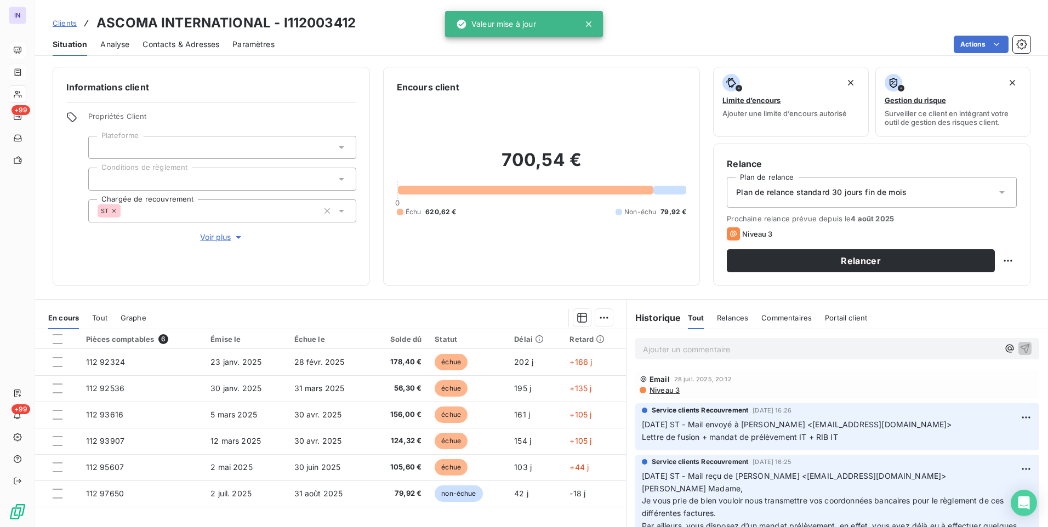
click at [491, 244] on div "700,54 € 0 Échu 620,62 € Non-échu 79,92 €" at bounding box center [542, 183] width 290 height 179
click at [657, 349] on p "Ajouter un commentaire ﻿" at bounding box center [821, 349] width 356 height 14
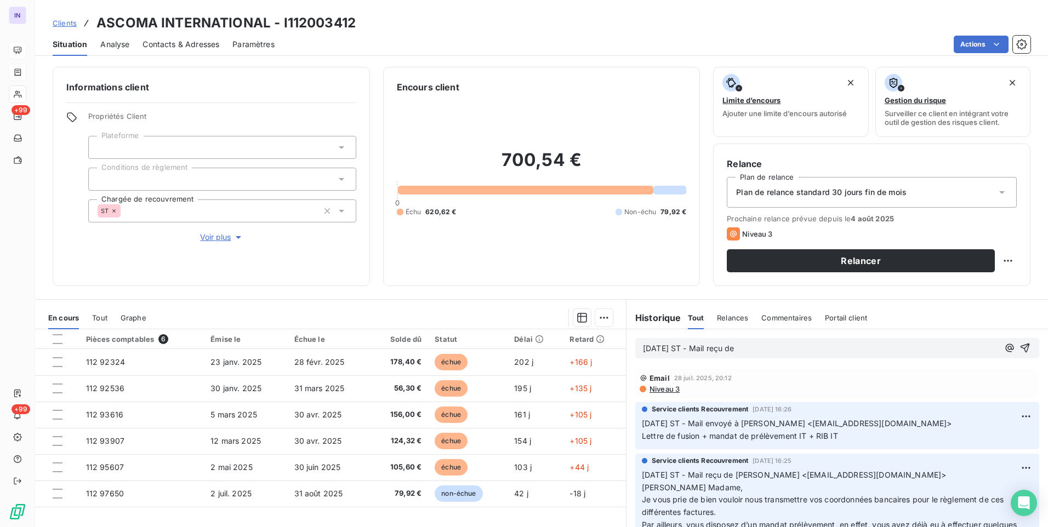
click at [779, 351] on p "[DATE] ST - Mail reçu de" at bounding box center [821, 348] width 356 height 13
click at [644, 355] on p "[DATE] ST - Mail reçu de [PERSON_NAME] <[EMAIL_ADDRESS][DOMAIN_NAME]>" at bounding box center [821, 348] width 356 height 13
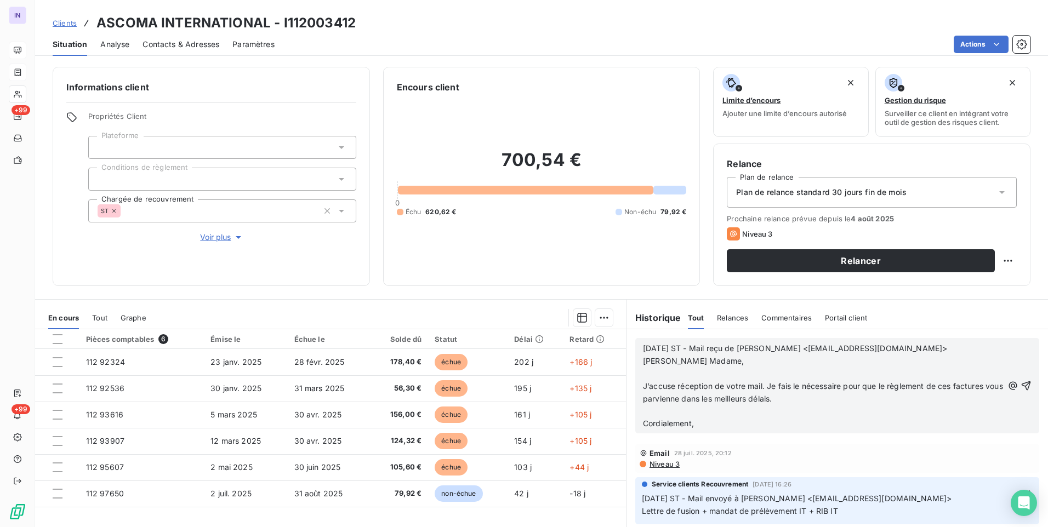
click at [644, 414] on p "﻿" at bounding box center [823, 411] width 360 height 13
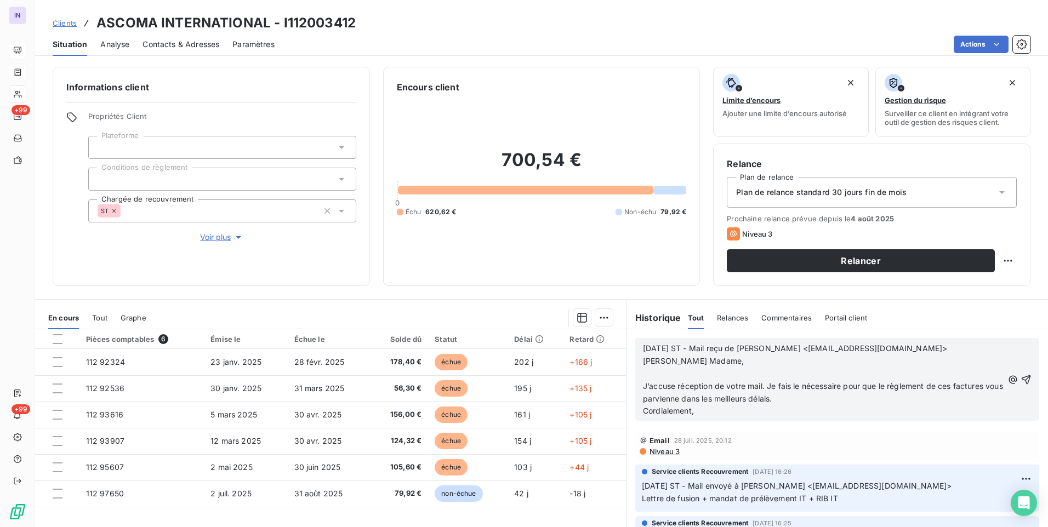
click at [643, 372] on p "﻿" at bounding box center [823, 374] width 360 height 13
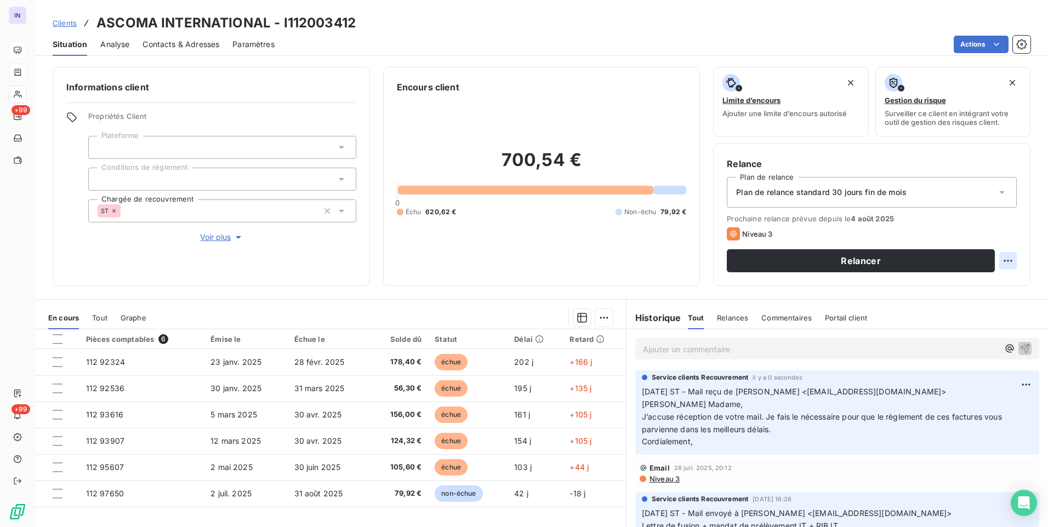
click at [1002, 261] on html "IN +99 +99 Clients ASCOMA INTERNATIONAL - I112003412 Situation Analyse Contacts…" at bounding box center [524, 263] width 1048 height 527
click at [932, 287] on div "Replanifier cette action" at bounding box center [954, 285] width 98 height 18
select select "7"
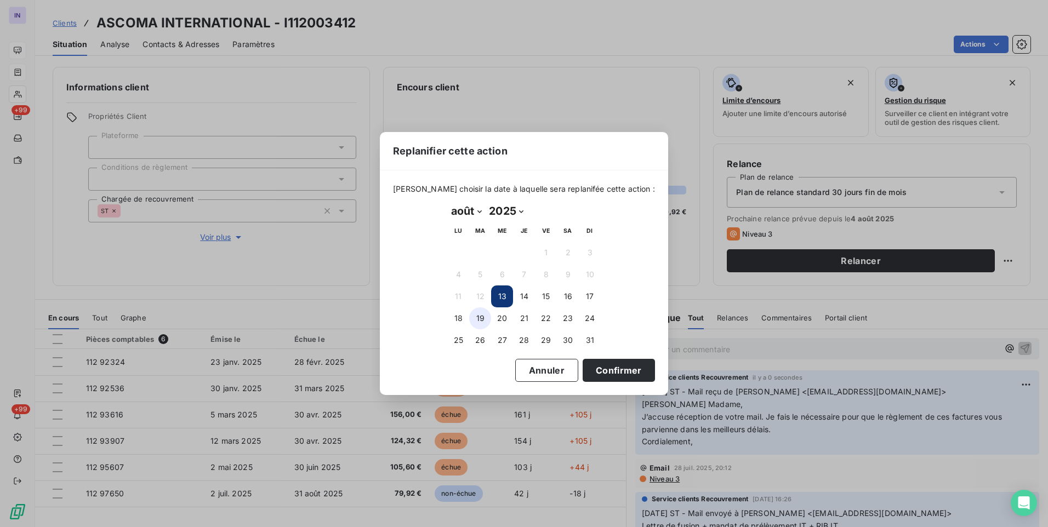
click at [479, 320] on button "19" at bounding box center [480, 318] width 22 height 22
drag, startPoint x: 602, startPoint y: 373, endPoint x: 516, endPoint y: 357, distance: 87.5
click at [602, 373] on button "Confirmer" at bounding box center [618, 370] width 72 height 23
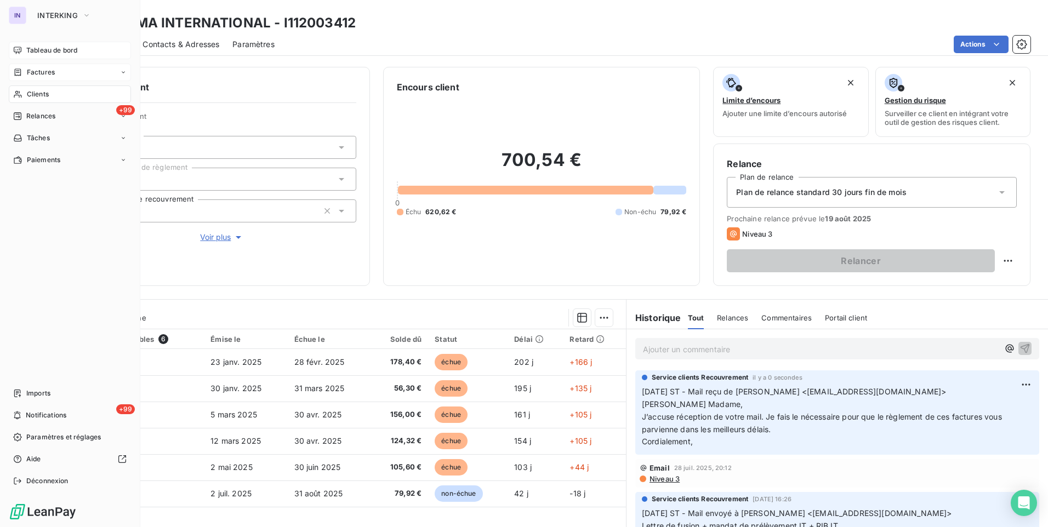
drag, startPoint x: 33, startPoint y: 94, endPoint x: 61, endPoint y: 89, distance: 28.3
click at [30, 93] on span "Clients" at bounding box center [38, 94] width 22 height 10
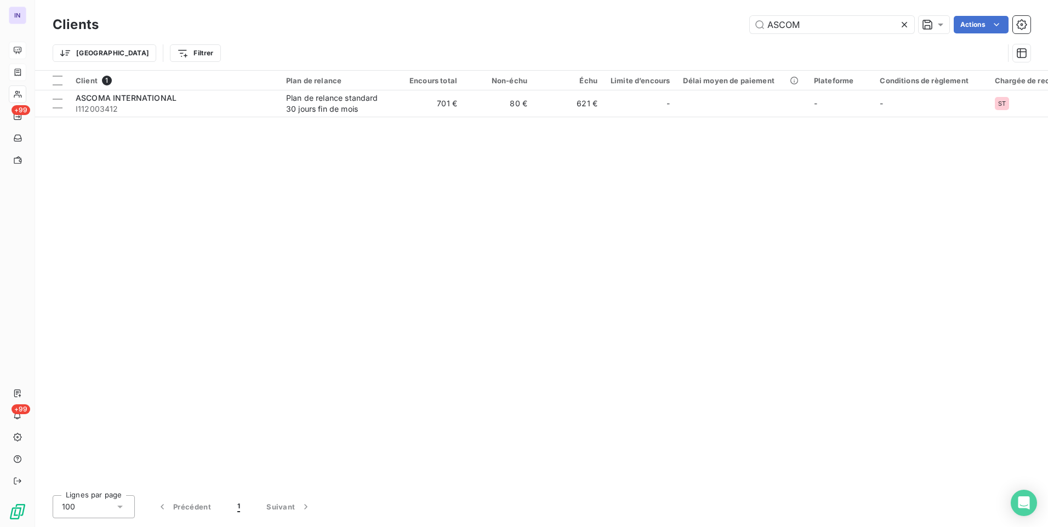
drag, startPoint x: 815, startPoint y: 24, endPoint x: 703, endPoint y: 21, distance: 111.8
click at [703, 21] on div "ASCOM Actions" at bounding box center [571, 25] width 918 height 18
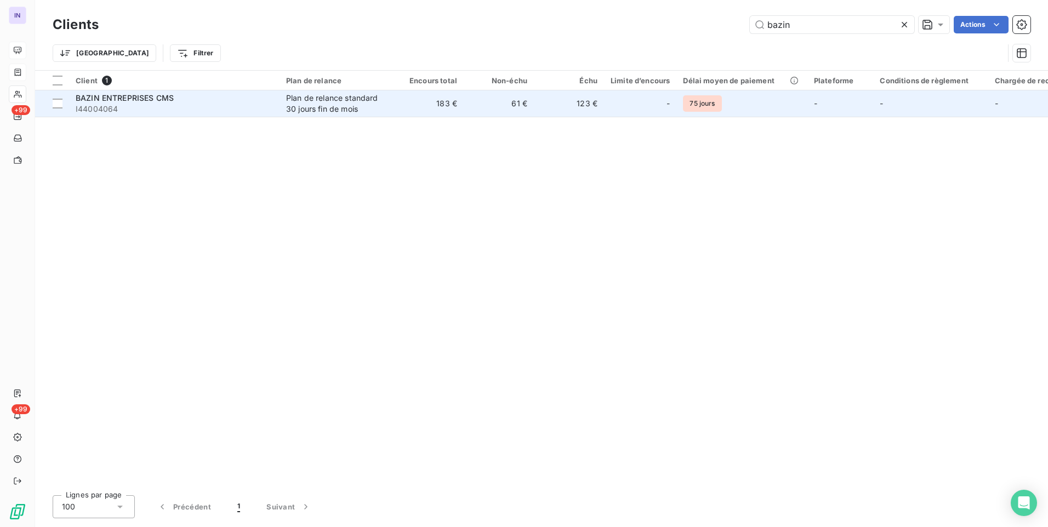
type input "bazin"
click at [249, 106] on span "I44004064" at bounding box center [174, 109] width 197 height 11
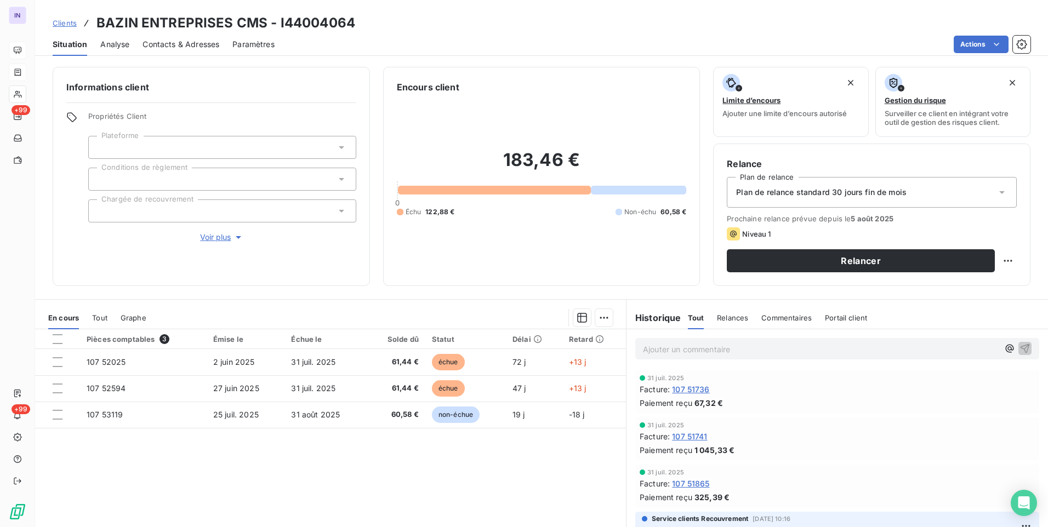
click at [174, 45] on span "Contacts & Adresses" at bounding box center [180, 44] width 77 height 11
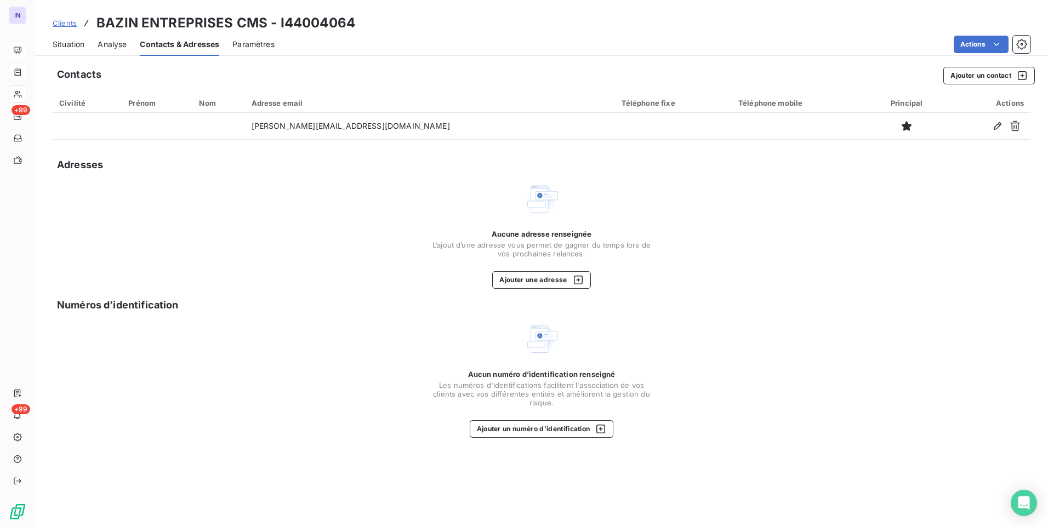
click at [73, 39] on span "Situation" at bounding box center [69, 44] width 32 height 11
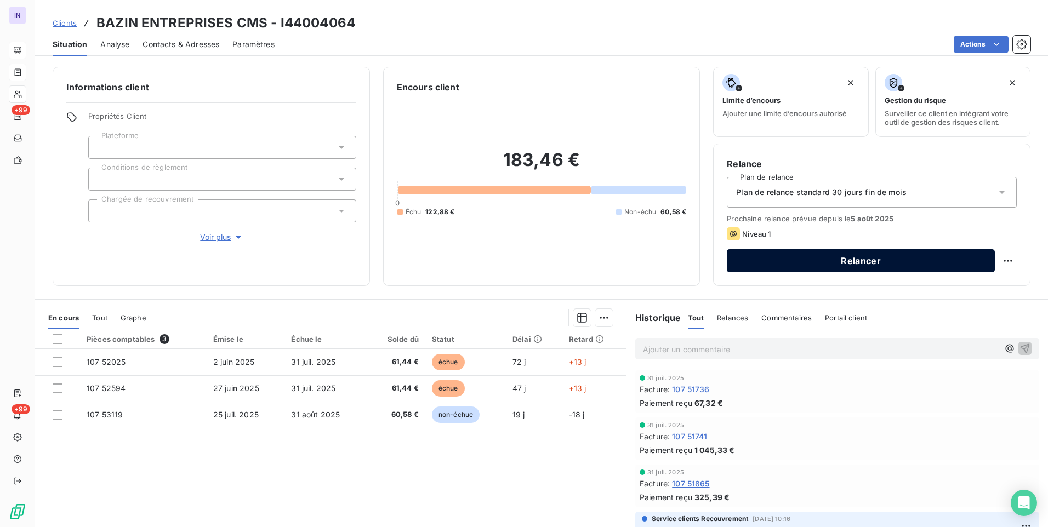
click at [914, 260] on button "Relancer" at bounding box center [861, 260] width 268 height 23
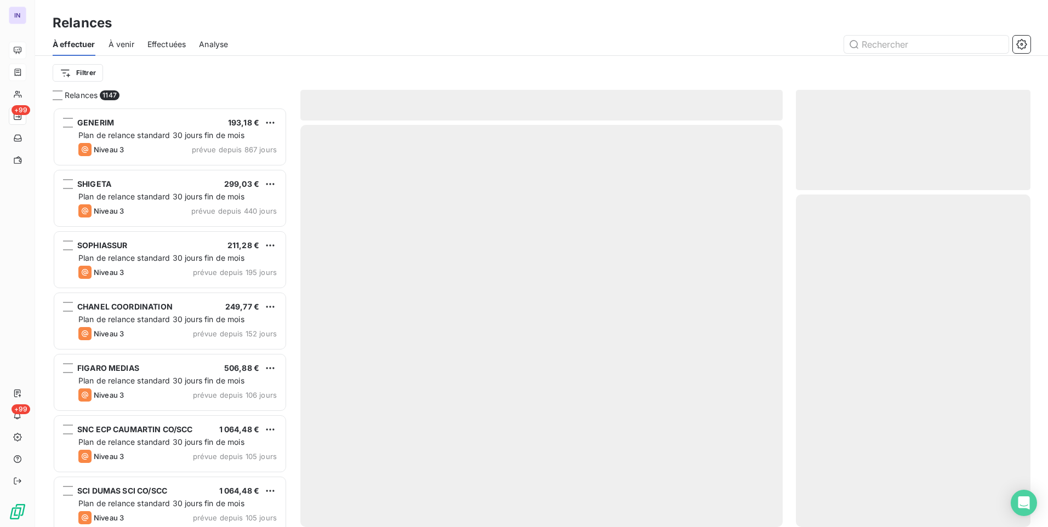
scroll to position [412, 226]
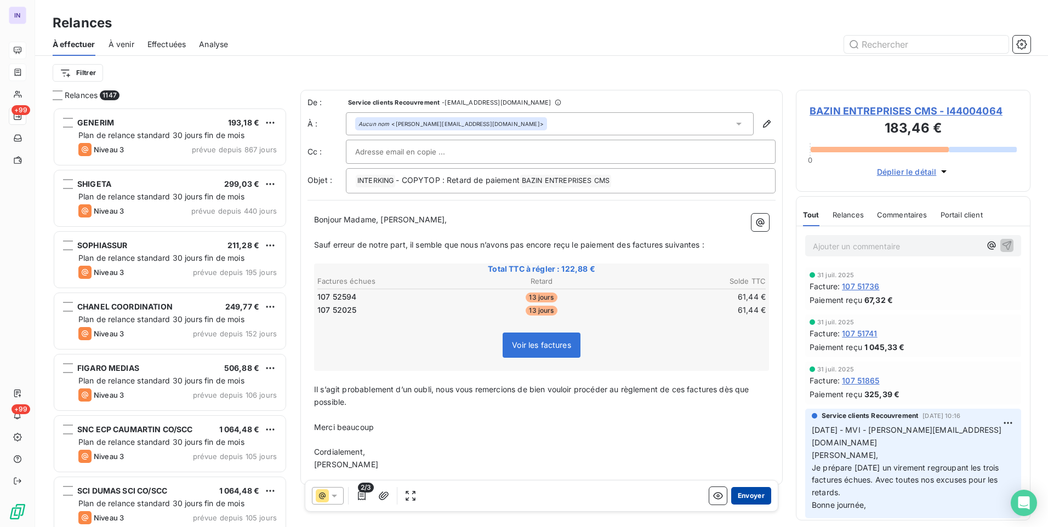
click at [744, 497] on button "Envoyer" at bounding box center [751, 496] width 40 height 18
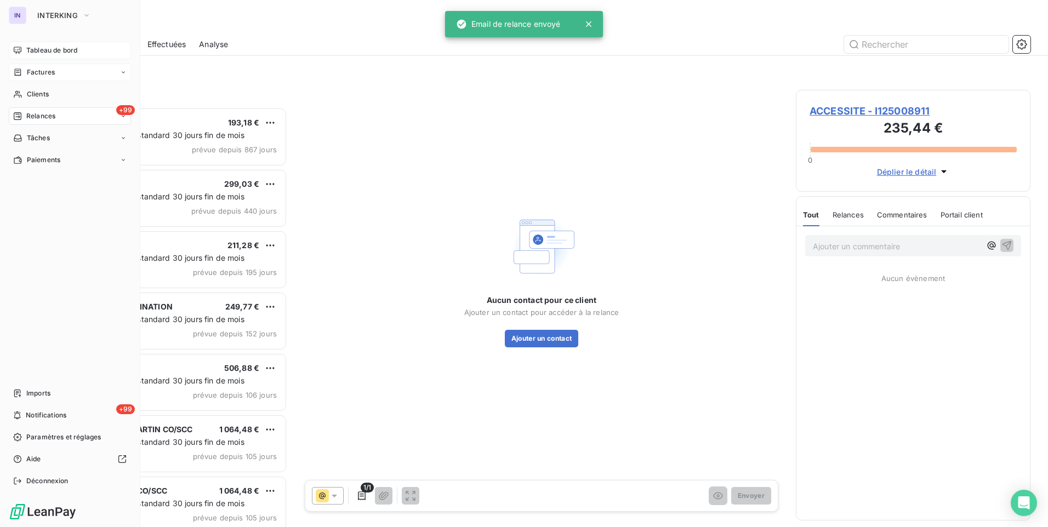
click at [36, 48] on span "Tableau de bord" at bounding box center [51, 50] width 51 height 10
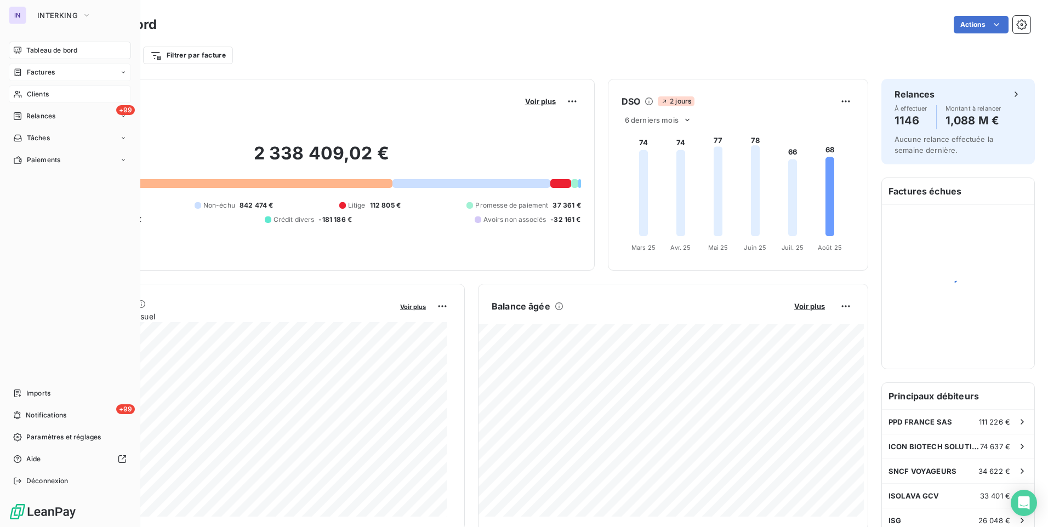
drag, startPoint x: 37, startPoint y: 92, endPoint x: 118, endPoint y: 92, distance: 80.6
click at [37, 92] on span "Clients" at bounding box center [38, 94] width 22 height 10
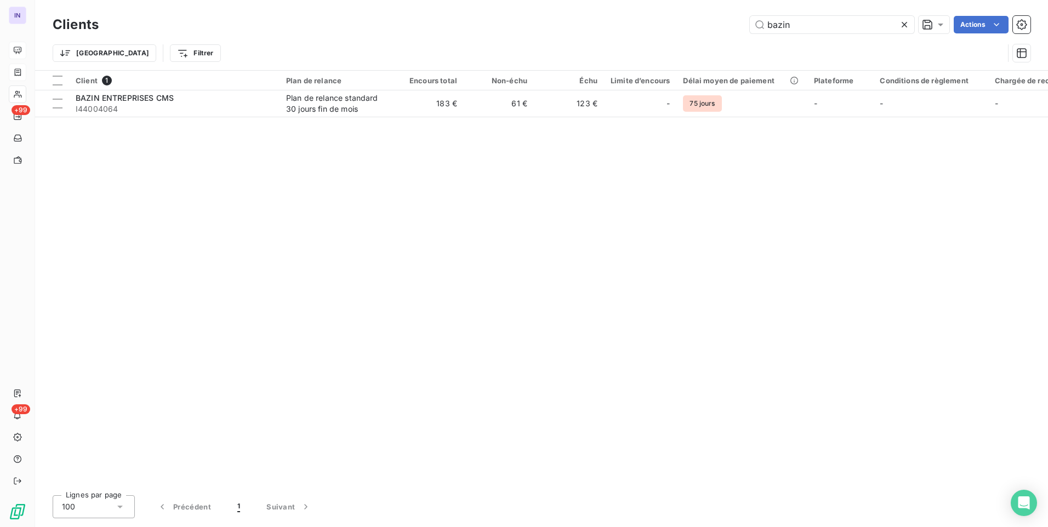
drag, startPoint x: 759, startPoint y: 27, endPoint x: 713, endPoint y: 26, distance: 46.6
click at [717, 26] on div "bazin Actions" at bounding box center [571, 25] width 918 height 18
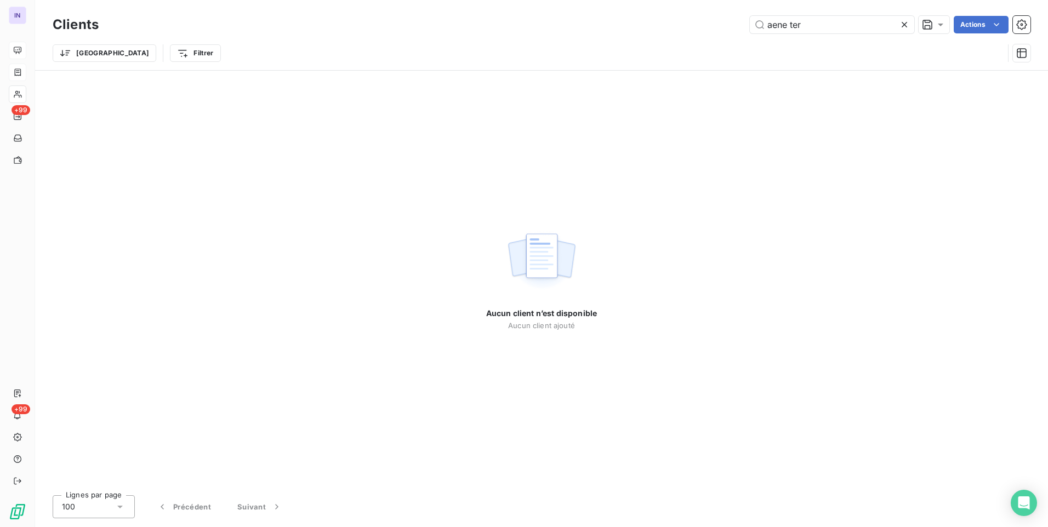
drag, startPoint x: 755, startPoint y: 25, endPoint x: 677, endPoint y: 31, distance: 78.6
click at [677, 31] on div "aene ter Actions" at bounding box center [571, 25] width 918 height 18
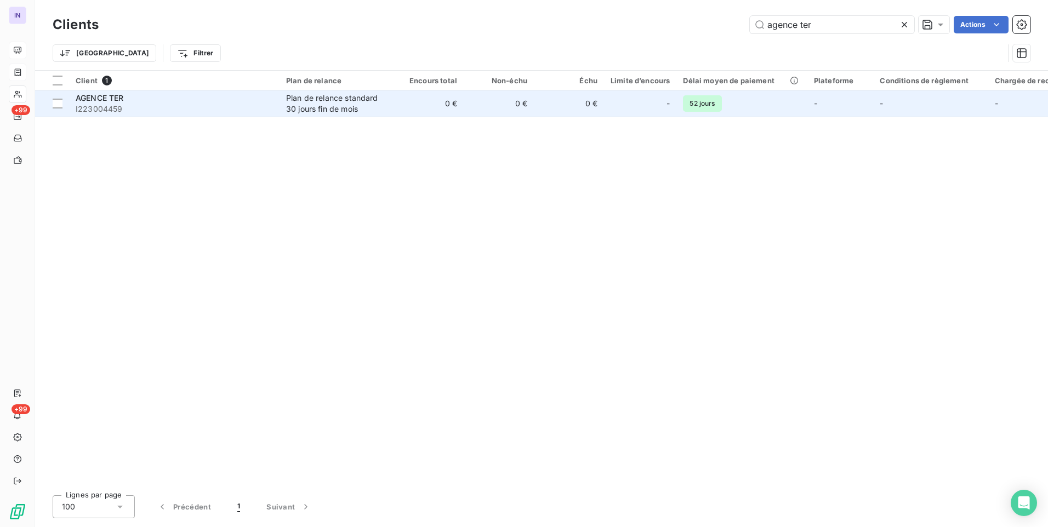
type input "agence ter"
click at [328, 101] on div "Plan de relance standard 30 jours fin de mois" at bounding box center [336, 104] width 101 height 22
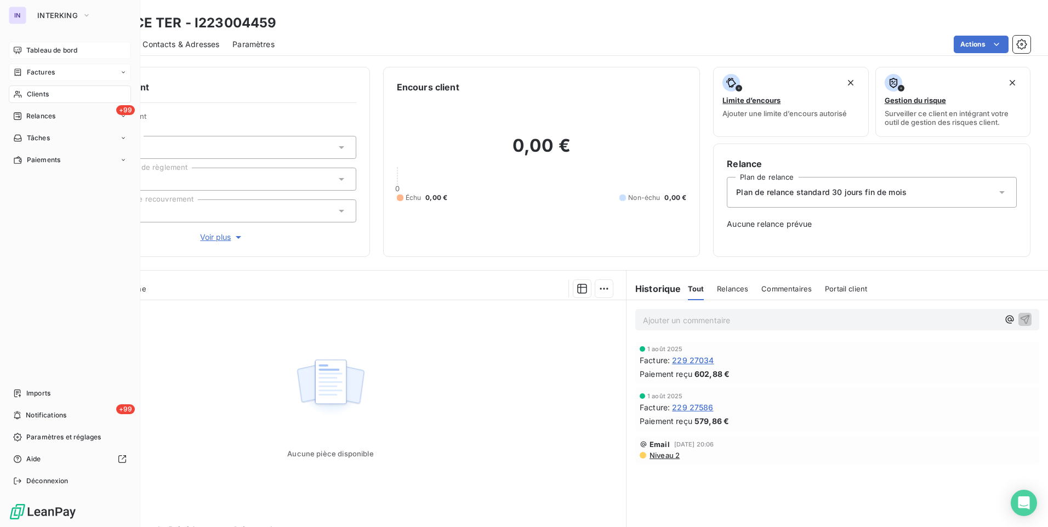
click at [44, 95] on span "Clients" at bounding box center [38, 94] width 22 height 10
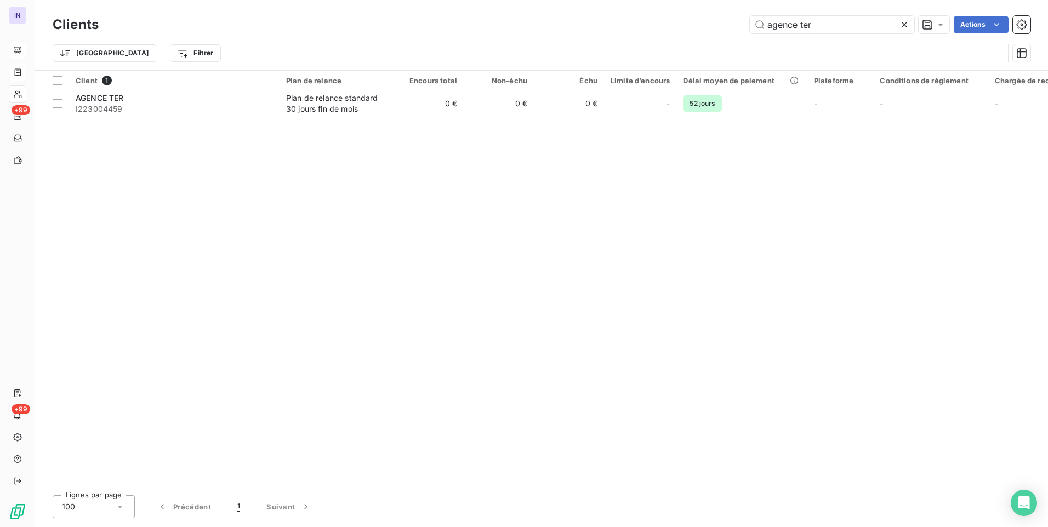
drag, startPoint x: 820, startPoint y: 26, endPoint x: 694, endPoint y: 26, distance: 125.5
click at [696, 26] on div "agence ter Actions" at bounding box center [571, 25] width 918 height 18
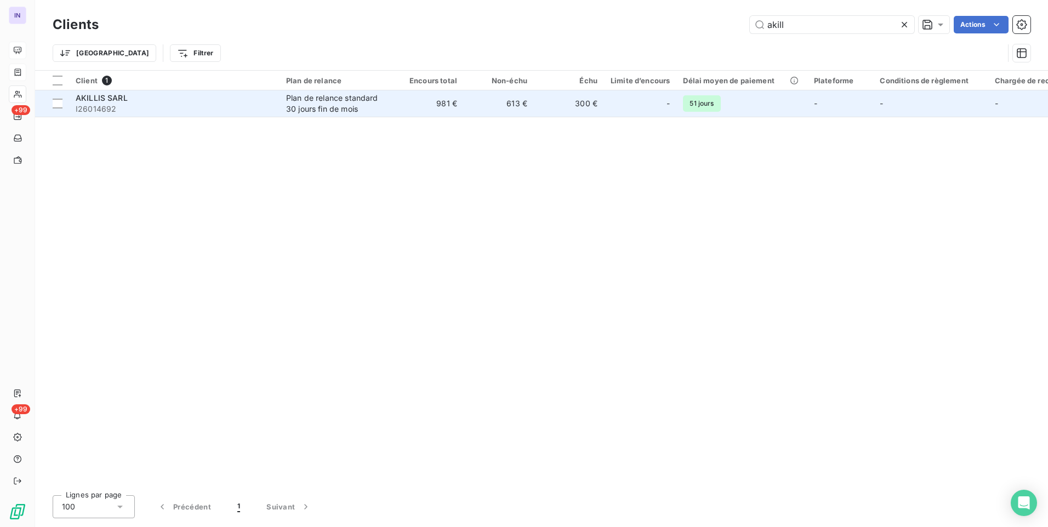
type input "akill"
click at [160, 107] on span "I26014692" at bounding box center [174, 109] width 197 height 11
